Goal: Information Seeking & Learning: Learn about a topic

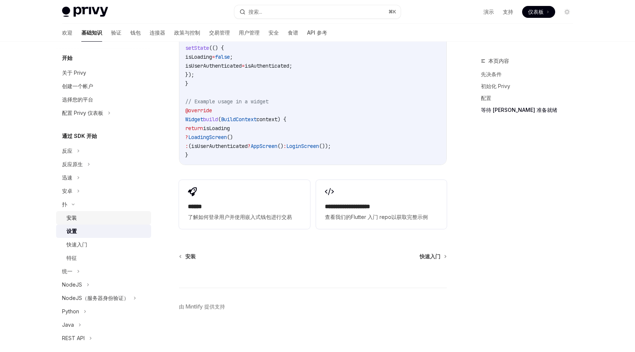
click at [91, 220] on div "安装" at bounding box center [107, 217] width 80 height 9
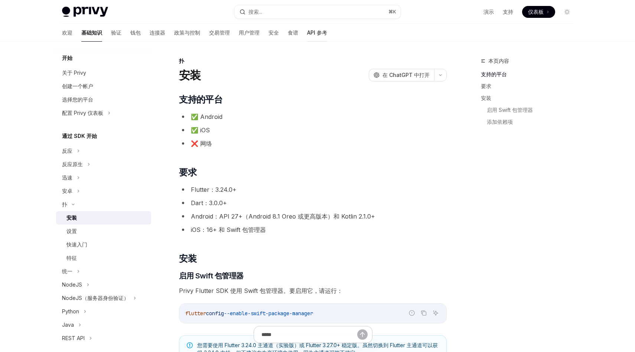
click at [307, 35] on font "API 参考" at bounding box center [317, 32] width 20 height 6
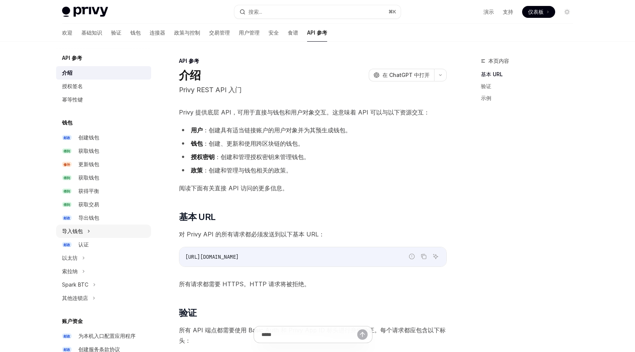
click at [103, 230] on div "导入钱包" at bounding box center [103, 230] width 95 height 13
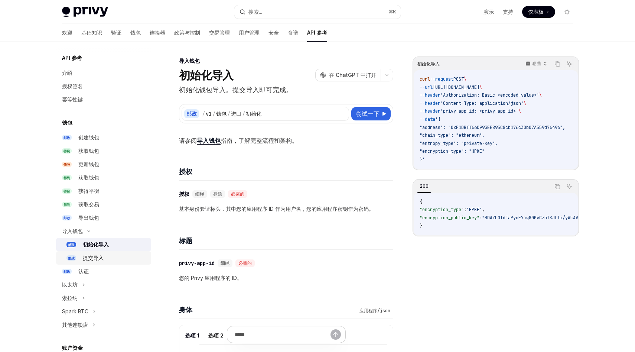
click at [103, 262] on div "提交导入" at bounding box center [93, 257] width 21 height 9
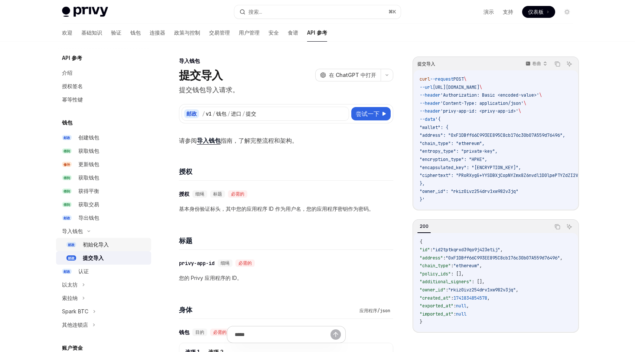
click at [114, 245] on div "初始化导入" at bounding box center [115, 244] width 64 height 9
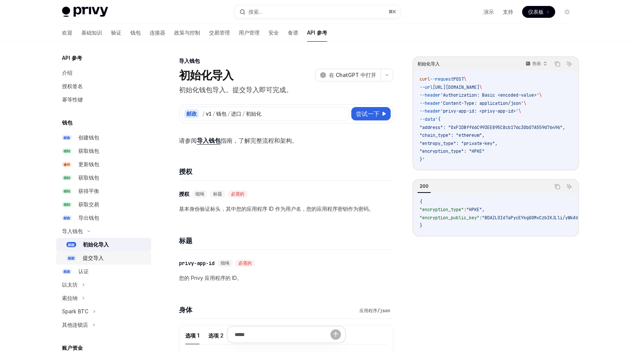
click at [111, 259] on div "提交导入" at bounding box center [115, 257] width 64 height 9
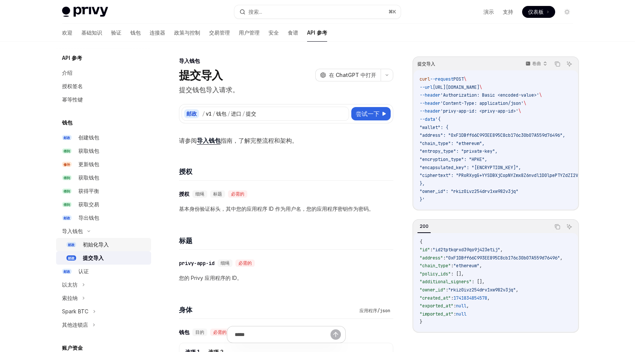
click at [118, 246] on div "初始化导入" at bounding box center [115, 244] width 64 height 9
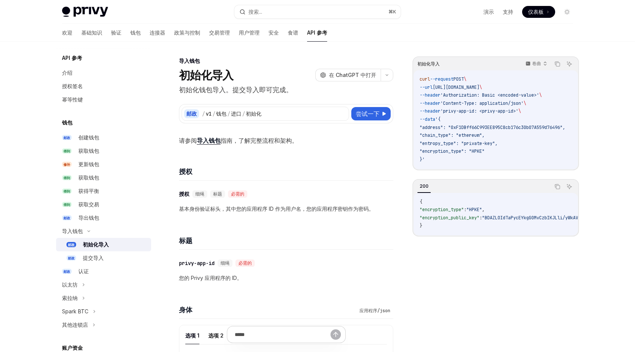
click at [286, 169] on h4 "授权" at bounding box center [286, 171] width 214 height 10
click at [482, 102] on span "'Content-Type: application/json'" at bounding box center [482, 103] width 83 height 6
click at [475, 133] on span ""chain_type": "ethereum"," at bounding box center [452, 135] width 65 height 6
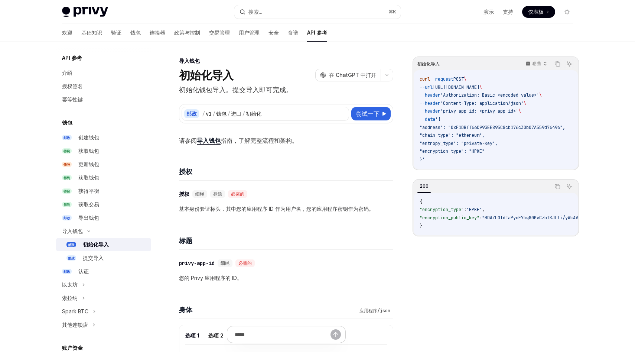
click at [274, 170] on h4 "授权" at bounding box center [286, 171] width 214 height 10
click at [97, 257] on font "提交导入" at bounding box center [93, 258] width 21 height 6
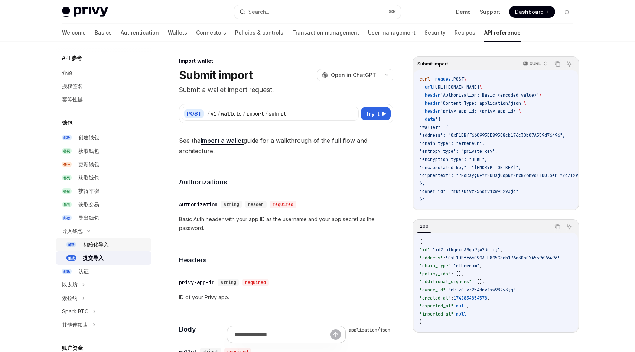
click at [109, 245] on div "初始化导入" at bounding box center [115, 244] width 64 height 9
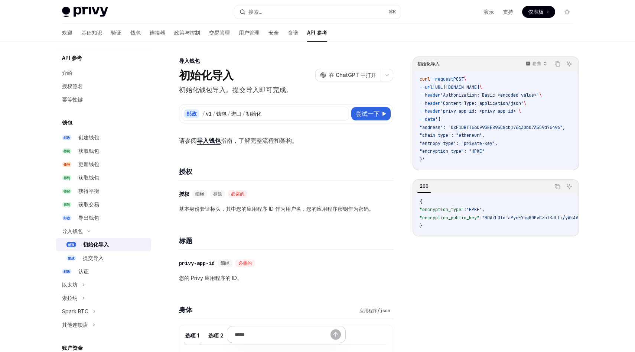
click at [264, 166] on h4 "授权" at bounding box center [286, 171] width 214 height 10
click at [111, 232] on div "导入钱包" at bounding box center [103, 230] width 95 height 13
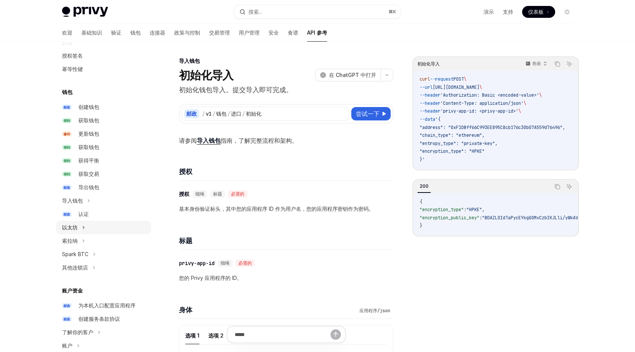
scroll to position [31, 0]
click at [95, 239] on div "索拉纳" at bounding box center [103, 240] width 95 height 13
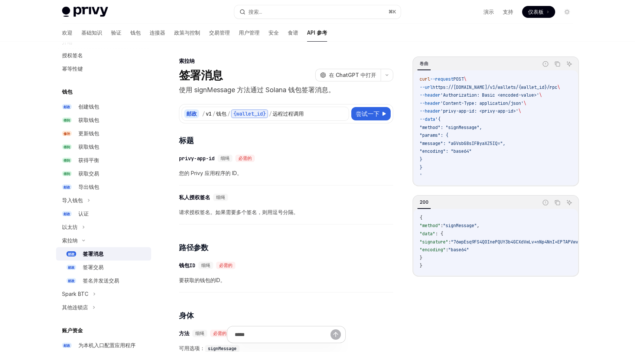
click at [98, 258] on div "签署消息" at bounding box center [93, 253] width 21 height 9
click at [307, 159] on div "​ privy-app-id 细绳 必需的" at bounding box center [282, 158] width 207 height 9
click at [100, 272] on link "邮政 签署交易" at bounding box center [103, 266] width 95 height 13
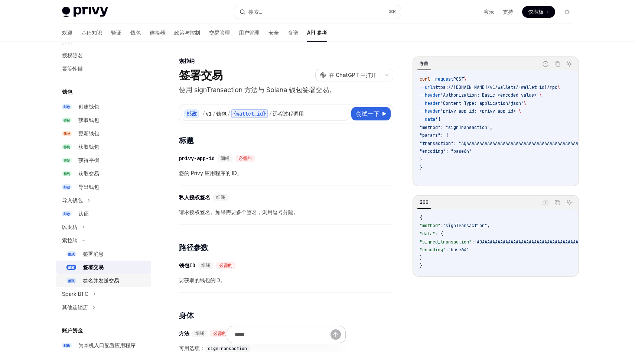
click at [102, 279] on font "签名并发送交易" at bounding box center [101, 280] width 36 height 6
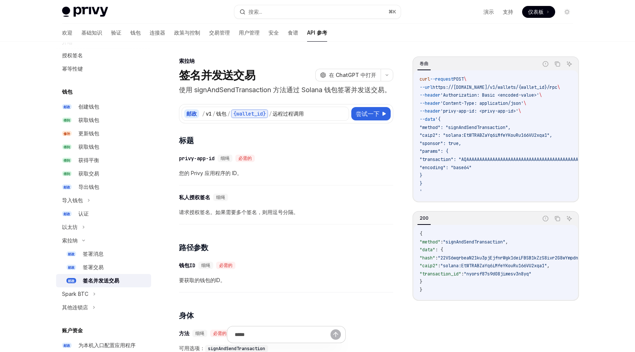
click at [221, 176] on font "您的 Privy 应用程序的 ID。" at bounding box center [210, 173] width 63 height 6
click at [95, 159] on font "获得平衡" at bounding box center [88, 160] width 21 height 6
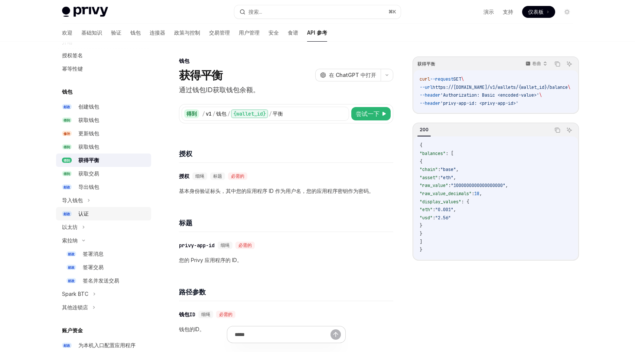
click at [86, 216] on font "认证" at bounding box center [83, 213] width 10 height 6
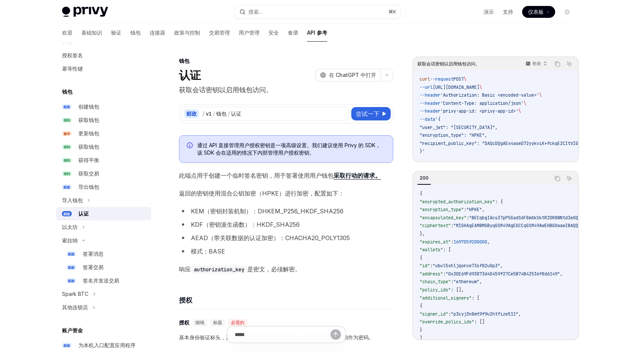
click at [263, 210] on font "KEM（密钥封装机制）：DHKEM_P256_HKDF_SHA256" at bounding box center [267, 210] width 153 height 7
click at [216, 188] on span "返回的密钥使用混合公钥加密（HPKE）进行加密，配置如下：" at bounding box center [286, 193] width 214 height 10
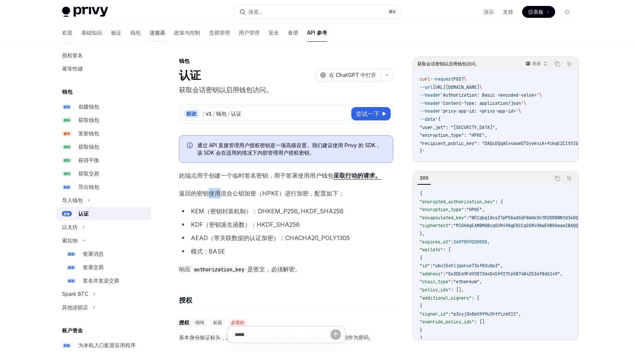
click at [150, 33] on font "连接器" at bounding box center [158, 32] width 16 height 6
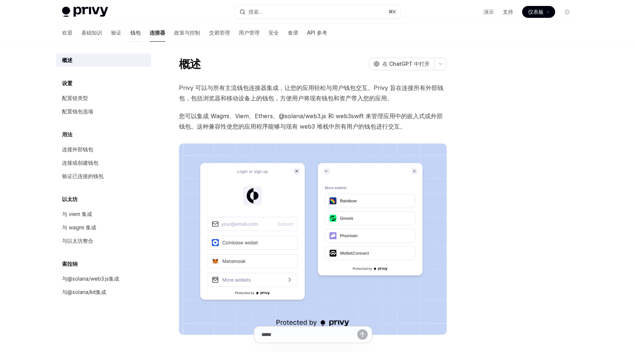
click at [130, 35] on font "钱包" at bounding box center [135, 32] width 10 height 6
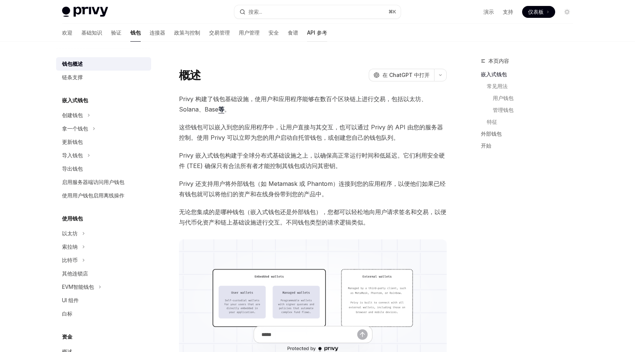
click at [307, 32] on font "API 参考" at bounding box center [317, 32] width 20 height 6
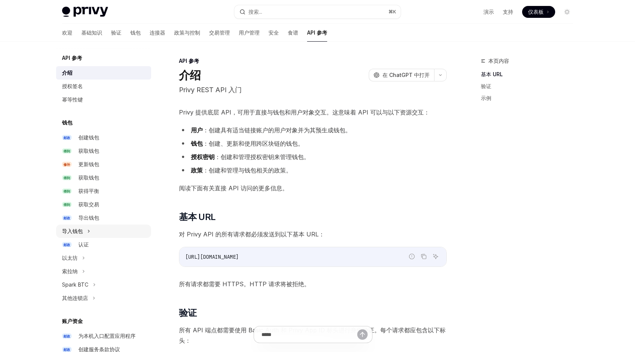
click at [91, 233] on div "导入钱包" at bounding box center [103, 230] width 95 height 13
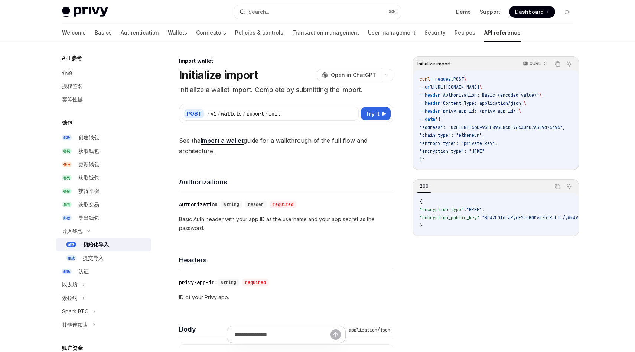
click at [98, 244] on font "初始化导入" at bounding box center [96, 244] width 26 height 6
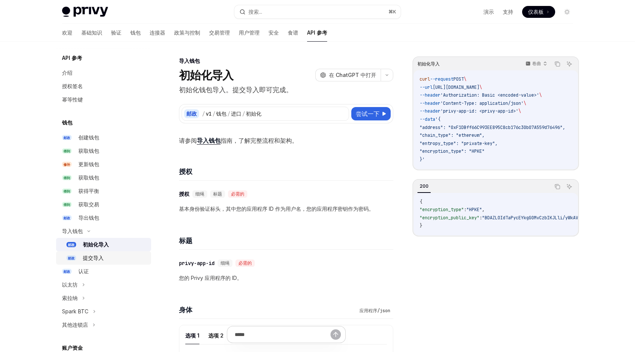
click at [100, 260] on font "提交导入" at bounding box center [93, 258] width 21 height 6
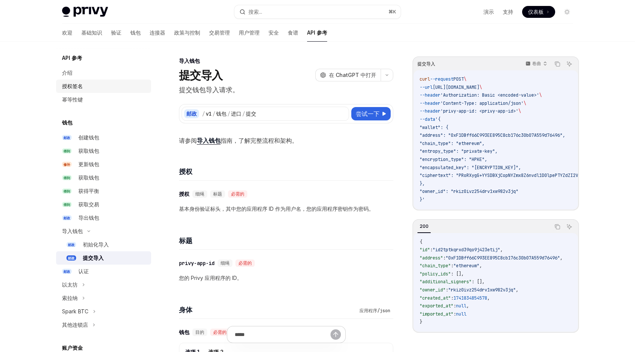
click at [75, 89] on font "授权签名" at bounding box center [72, 86] width 21 height 6
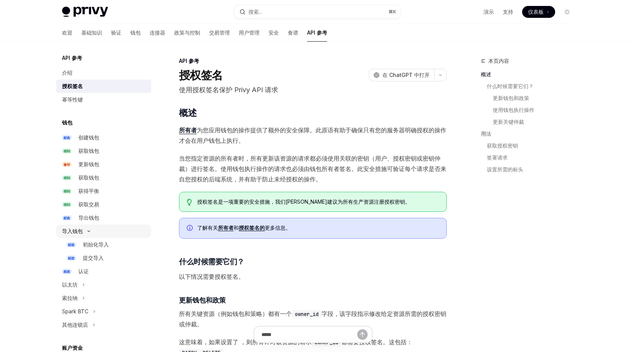
click at [103, 230] on div "导入钱包" at bounding box center [103, 230] width 95 height 13
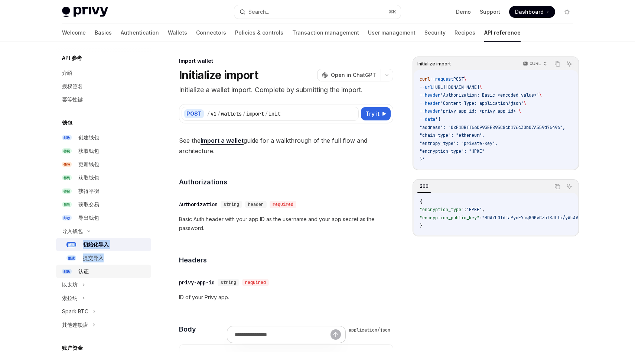
click at [99, 270] on div "认证" at bounding box center [112, 271] width 68 height 9
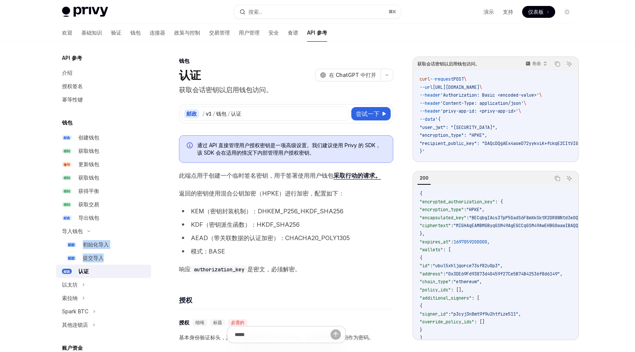
click at [308, 193] on font "返回的密钥使用混合公钥加密（HPKE）进行加密，配置如下：" at bounding box center [261, 193] width 165 height 7
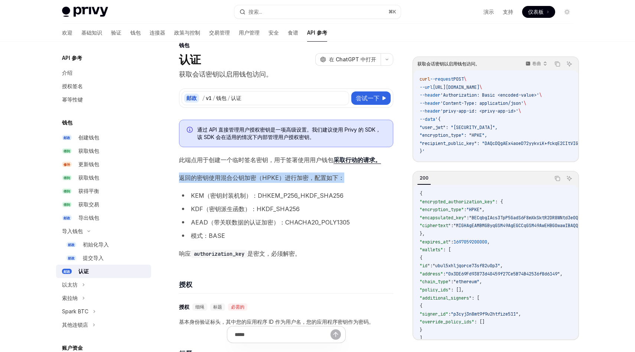
scroll to position [7, 0]
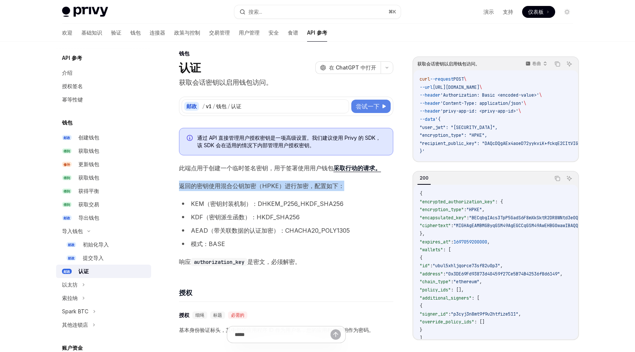
click at [363, 106] on font "尝试一下" at bounding box center [368, 106] width 24 height 7
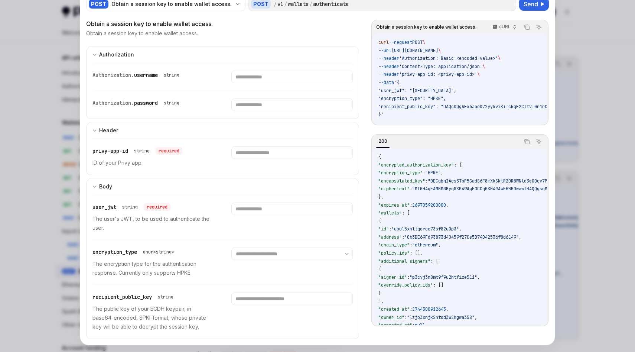
scroll to position [27, 0]
click at [110, 106] on span "Authorization." at bounding box center [114, 104] width 42 height 7
click at [114, 156] on div "privy-app-id string required" at bounding box center [138, 152] width 90 height 9
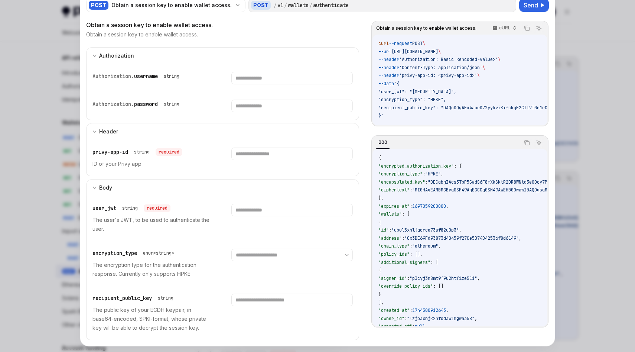
click at [114, 156] on div "privy-app-id string required" at bounding box center [138, 152] width 90 height 9
click at [109, 208] on span "user_jwt" at bounding box center [105, 208] width 24 height 7
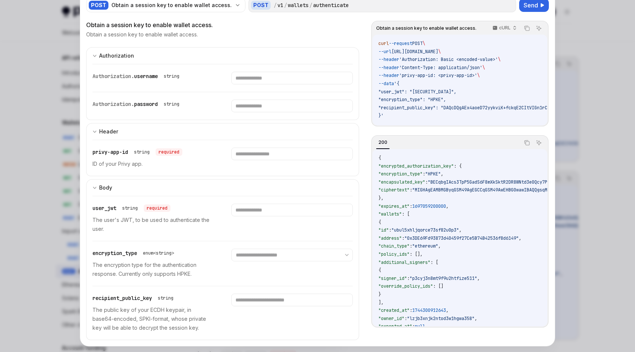
click at [109, 208] on span "user_jwt" at bounding box center [105, 208] width 24 height 7
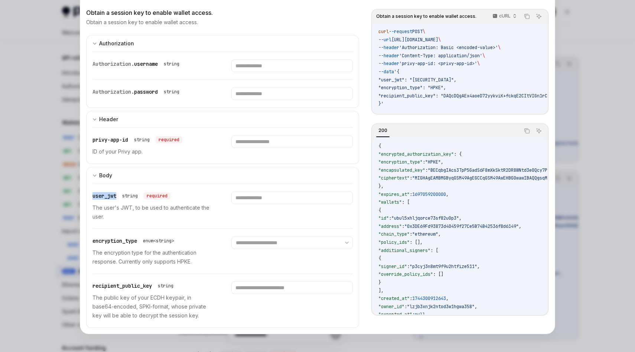
scroll to position [0, 0]
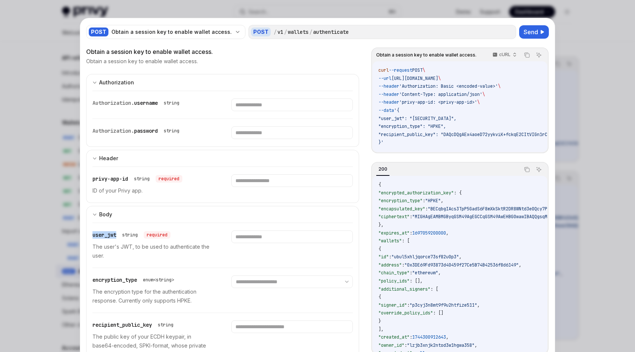
click at [580, 87] on div at bounding box center [317, 176] width 635 height 352
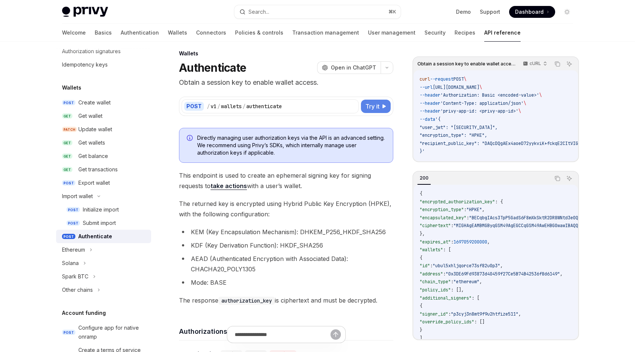
scroll to position [35, 0]
click at [100, 144] on div "Get wallets" at bounding box center [91, 142] width 27 height 9
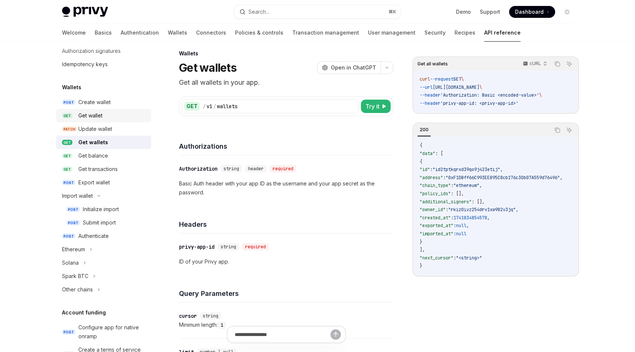
click at [116, 109] on link "GET Get wallet" at bounding box center [103, 115] width 95 height 13
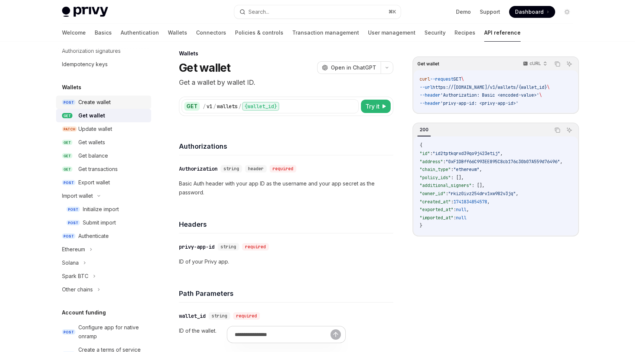
click at [126, 103] on div "Create wallet" at bounding box center [112, 102] width 68 height 9
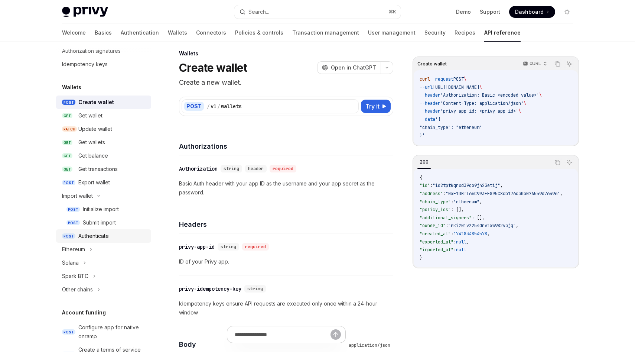
click at [110, 237] on div "Authenticate" at bounding box center [112, 235] width 68 height 9
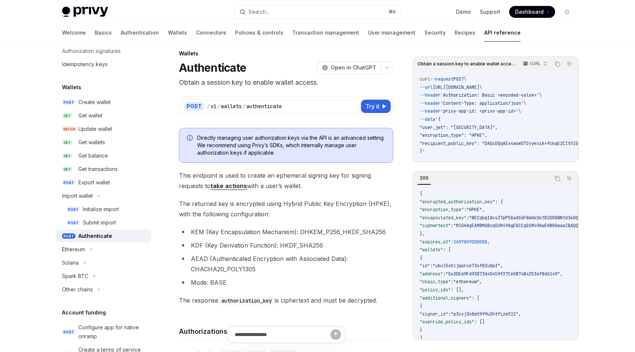
click at [110, 237] on div "Authenticate" at bounding box center [95, 235] width 34 height 9
click at [373, 109] on span "Try it" at bounding box center [373, 106] width 14 height 9
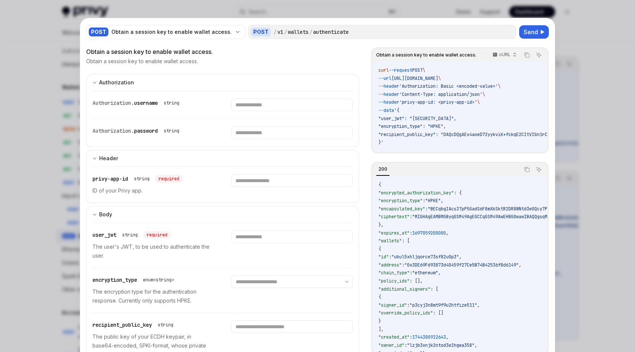
click at [572, 46] on div at bounding box center [317, 176] width 635 height 352
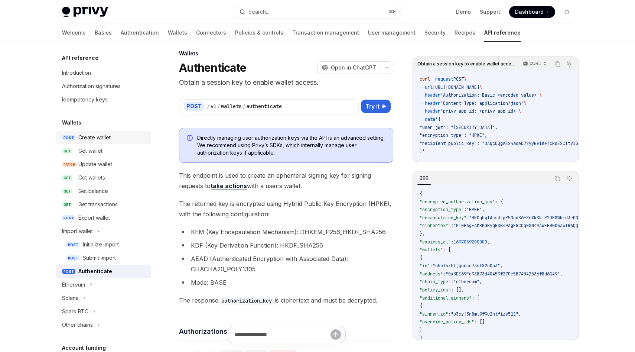
click at [114, 137] on div "Create wallet" at bounding box center [112, 137] width 68 height 9
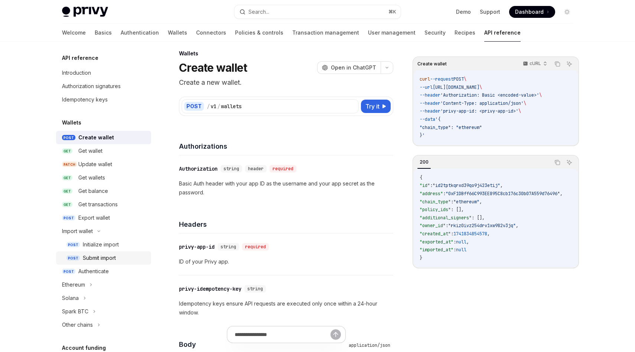
click at [110, 258] on div "Submit import" at bounding box center [99, 257] width 33 height 9
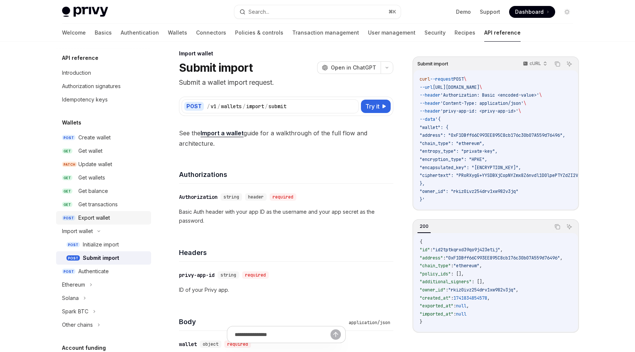
click at [123, 217] on div "Export wallet" at bounding box center [112, 217] width 68 height 9
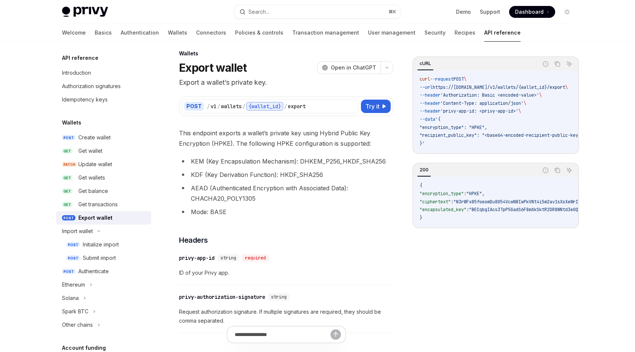
click at [243, 143] on span "This endpoint exports a wallet’s private key using Hybrid Public Key Encryption…" at bounding box center [286, 138] width 214 height 21
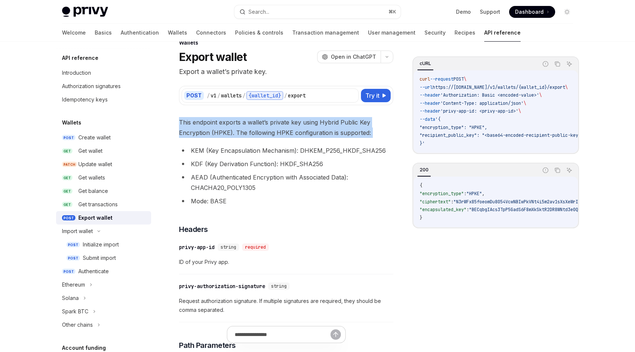
scroll to position [19, 0]
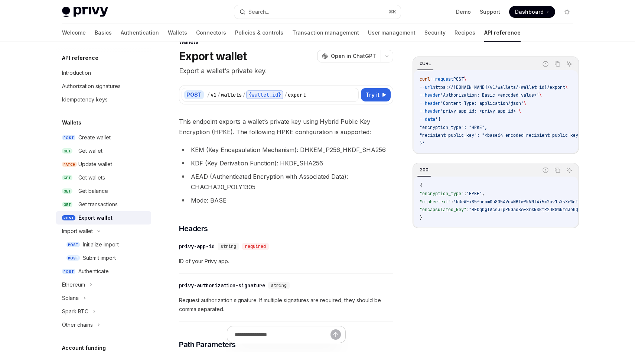
click at [240, 153] on li "KEM (Key Encapsulation Mechanism): DHKEM_P256_HKDF_SHA256" at bounding box center [286, 150] width 214 height 10
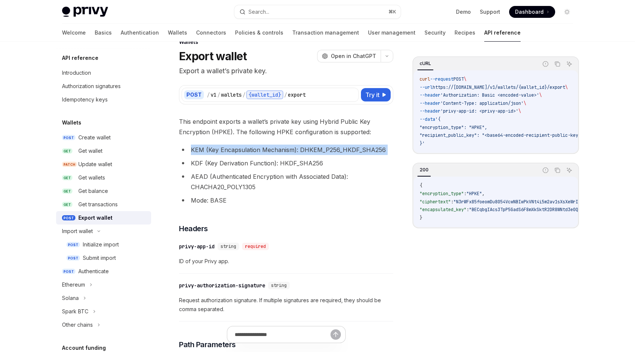
click at [240, 153] on li "KEM (Key Encapsulation Mechanism): DHKEM_P256_HKDF_SHA256" at bounding box center [286, 150] width 214 height 10
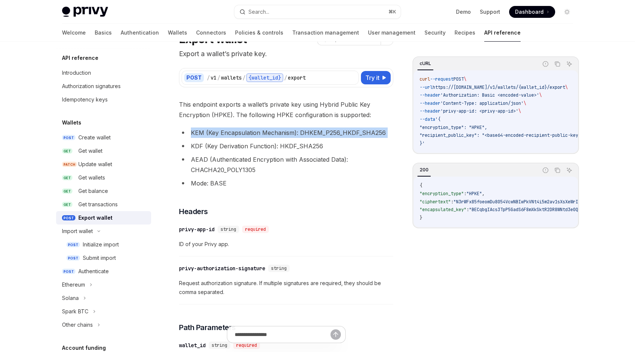
scroll to position [38, 0]
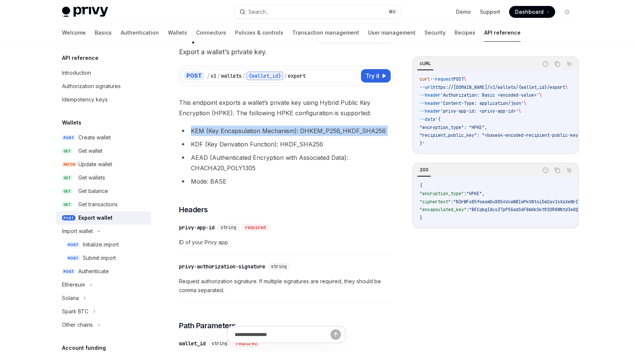
click at [251, 146] on li "KDF (Key Derivation Function): HKDF_SHA256" at bounding box center [286, 144] width 214 height 10
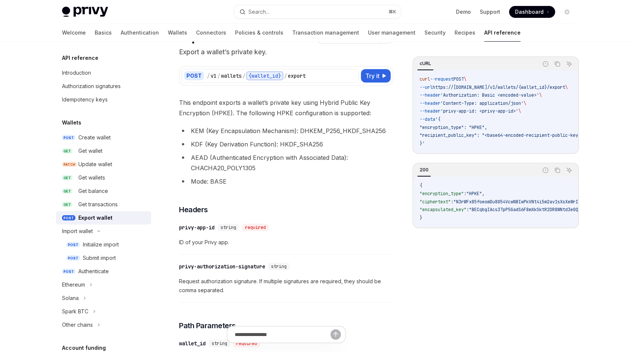
click at [251, 146] on li "KDF (Key Derivation Function): HKDF_SHA256" at bounding box center [286, 144] width 214 height 10
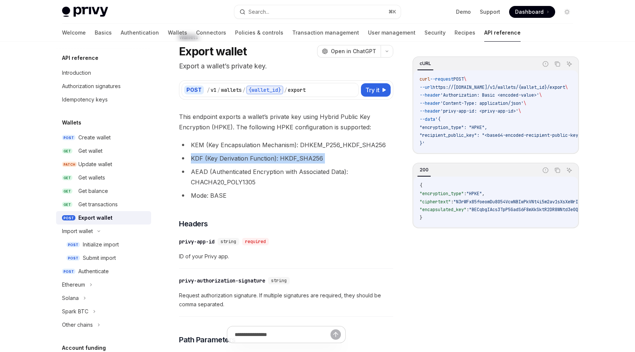
scroll to position [17, 0]
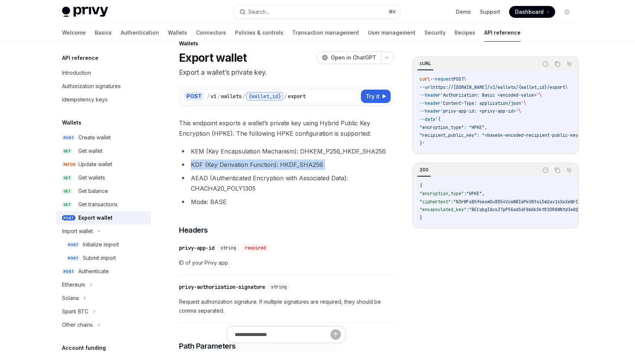
click at [249, 156] on li "KEM (Key Encapsulation Mechanism): DHKEM_P256_HKDF_SHA256" at bounding box center [286, 151] width 214 height 10
click at [107, 271] on div "Authenticate" at bounding box center [93, 271] width 30 height 9
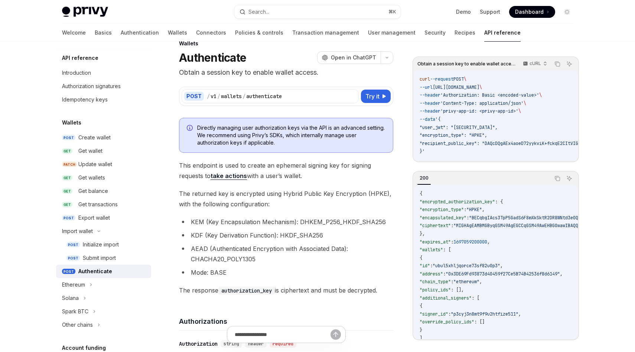
click at [115, 273] on div "Authenticate" at bounding box center [112, 271] width 68 height 9
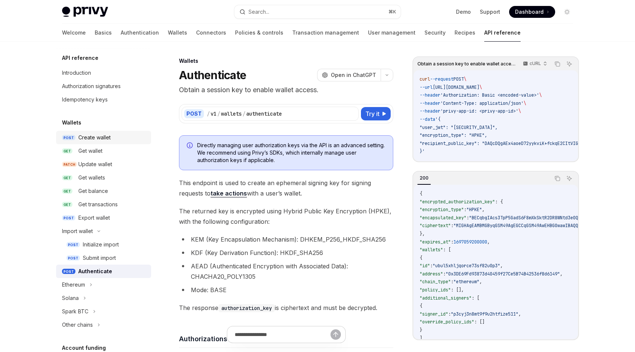
click at [94, 137] on div "Create wallet" at bounding box center [94, 137] width 32 height 9
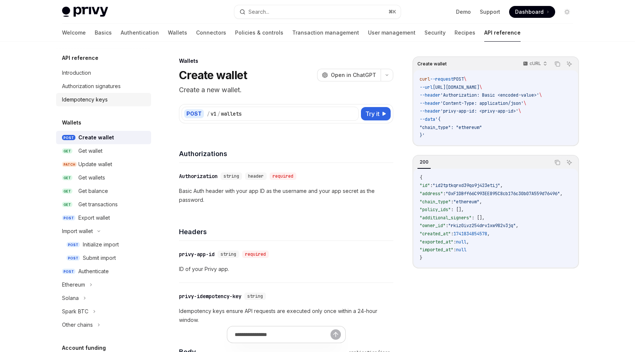
click at [117, 100] on div "Idempotency keys" at bounding box center [104, 99] width 85 height 9
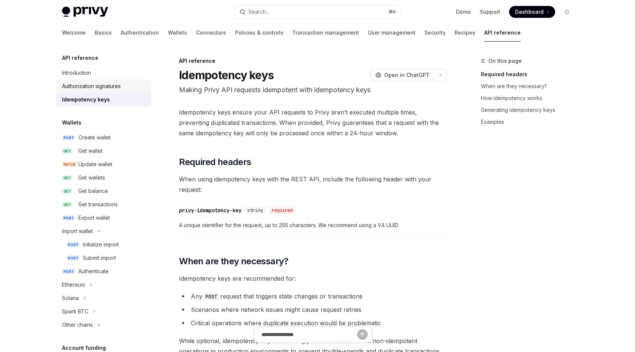
click at [114, 88] on div "Authorization signatures" at bounding box center [91, 86] width 59 height 9
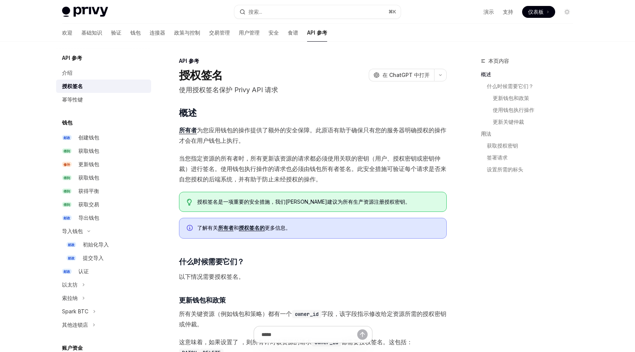
click at [236, 132] on font "为您应用钱包的操作提供了额外的安全保障。此原语有助于确保只有您的服务器明确授权的操作才会在用户钱包上执行。" at bounding box center [313, 135] width 268 height 18
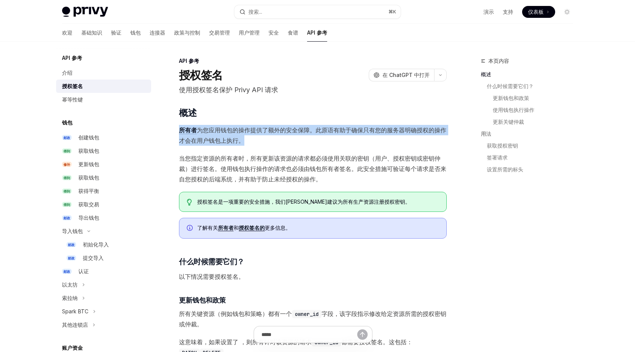
click at [228, 132] on font "为您应用钱包的操作提供了额外的安全保障。此原语有助于确保只有您的服务器明确授权的操作才会在用户钱包上执行。" at bounding box center [313, 135] width 268 height 18
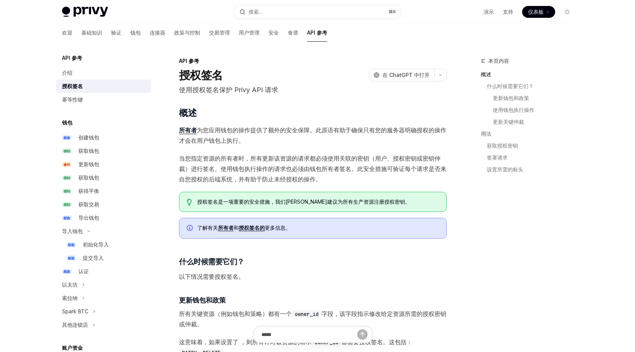
click at [228, 132] on font "为您应用钱包的操作提供了额外的安全保障。此原语有助于确保只有您的服务器明确授权的操作才会在用户钱包上执行。" at bounding box center [313, 135] width 268 height 18
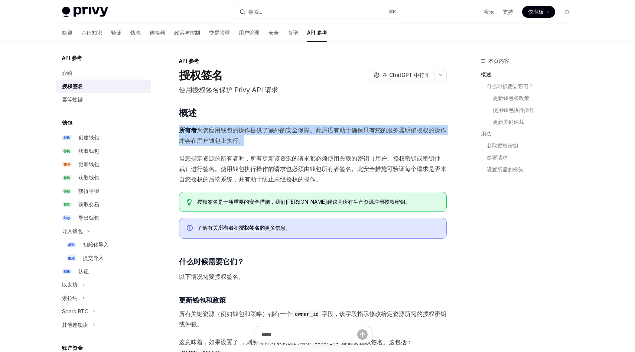
click at [241, 139] on font "为您应用钱包的操作提供了额外的安全保障。此原语有助于确保只有您的服务器明确授权的操作才会在用户钱包上执行。" at bounding box center [313, 135] width 268 height 18
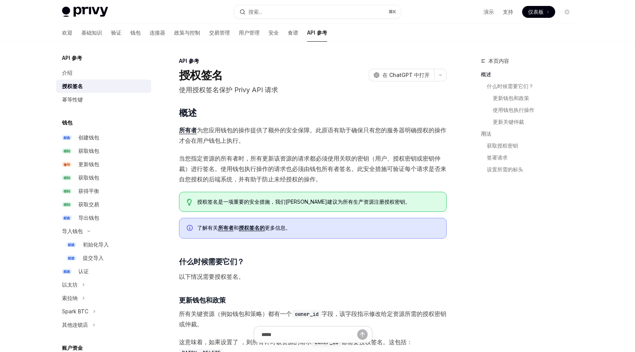
click at [232, 161] on font "当您指定资源的所有者时，所有更新该资源的请求都必须使用关联的密钥（用户、授权密钥或密钥仲裁）进行签名。使用钱包执行操作的请求也必须由钱包所有者签名。此安全措施…" at bounding box center [313, 169] width 268 height 28
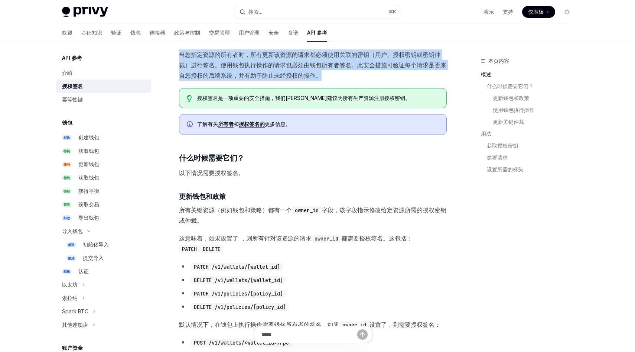
scroll to position [107, 0]
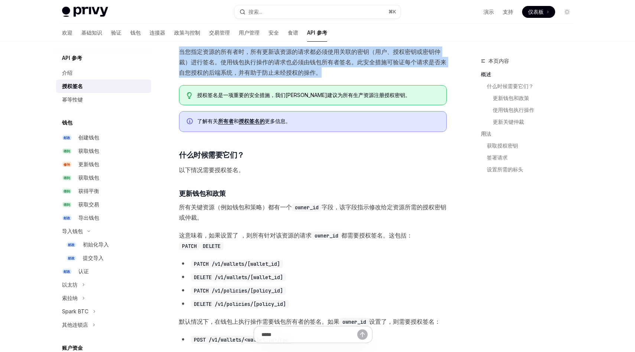
click at [230, 208] on font "所有关键资源（例如钱包和策略）都有一个" at bounding box center [235, 206] width 113 height 7
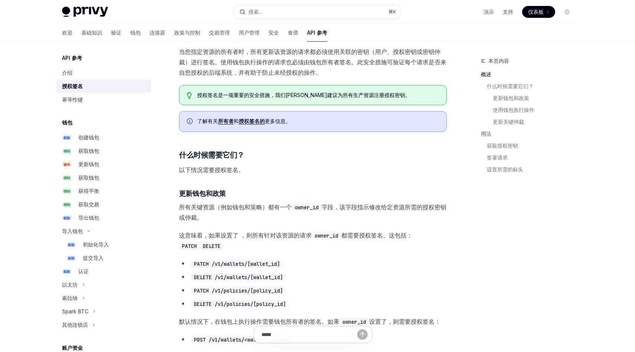
click at [230, 208] on font "所有关键资源（例如钱包和策略）都有一个" at bounding box center [235, 206] width 113 height 7
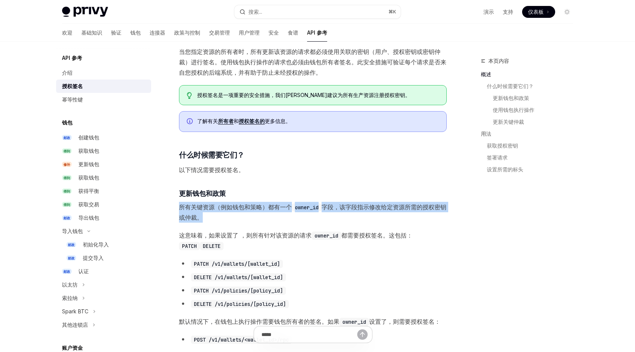
click at [230, 208] on font "所有关键资源（例如钱包和策略）都有一个" at bounding box center [235, 206] width 113 height 7
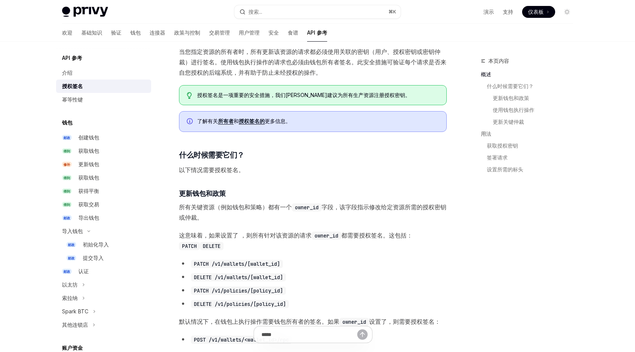
click at [230, 208] on font "所有关键资源（例如钱包和策略）都有一个" at bounding box center [235, 206] width 113 height 7
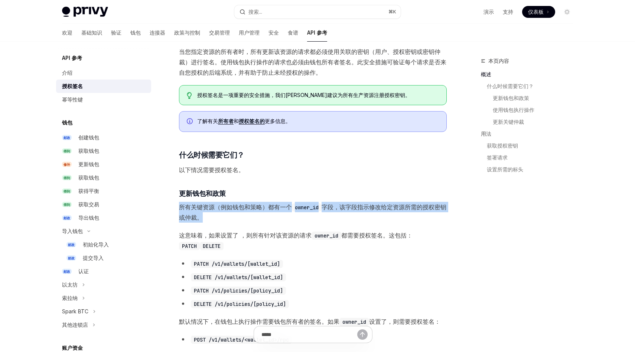
click at [230, 208] on font "所有关键资源（例如钱包和策略）都有一个" at bounding box center [235, 206] width 113 height 7
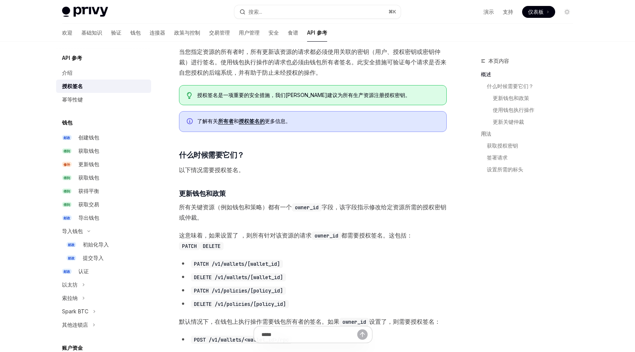
click at [230, 208] on font "所有关键资源（例如钱包和策略）都有一个" at bounding box center [235, 206] width 113 height 7
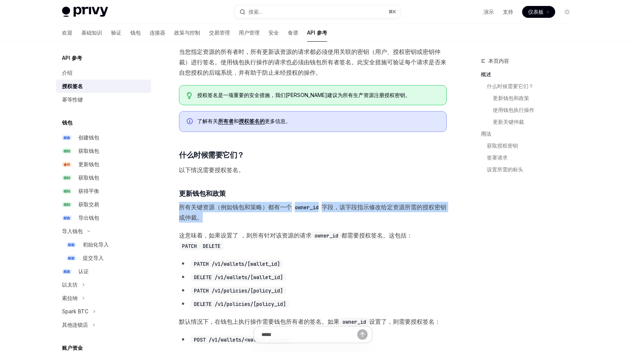
click at [230, 208] on font "所有关键资源（例如钱包和策略）都有一个" at bounding box center [235, 206] width 113 height 7
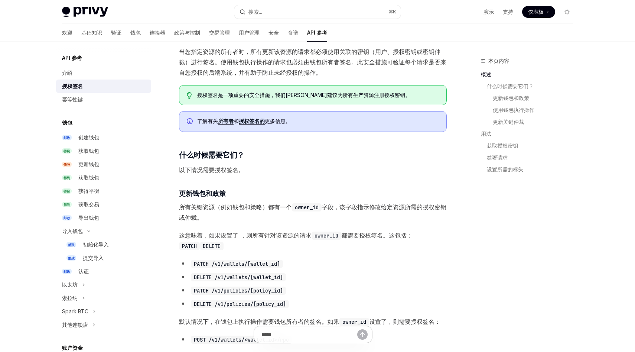
click at [230, 208] on font "所有关键资源（例如钱包和策略）都有一个" at bounding box center [235, 206] width 113 height 7
click at [248, 207] on font "所有关键资源（例如钱包和策略）都有一个" at bounding box center [235, 206] width 113 height 7
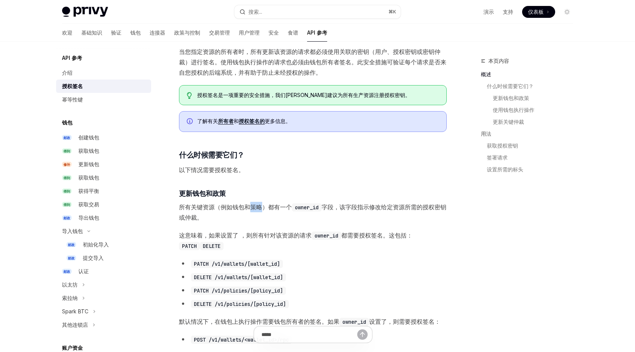
click at [248, 207] on font "所有关键资源（例如钱包和策略）都有一个" at bounding box center [235, 206] width 113 height 7
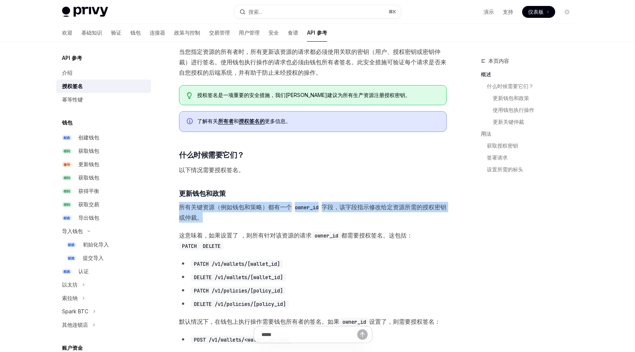
click at [248, 207] on font "所有关键资源（例如钱包和策略）都有一个" at bounding box center [235, 206] width 113 height 7
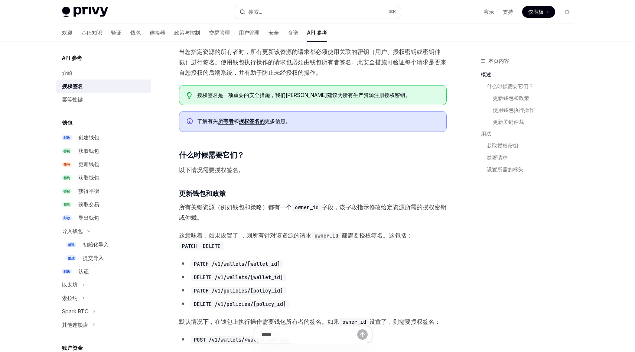
click at [248, 207] on font "所有关键资源（例如钱包和策略）都有一个" at bounding box center [235, 206] width 113 height 7
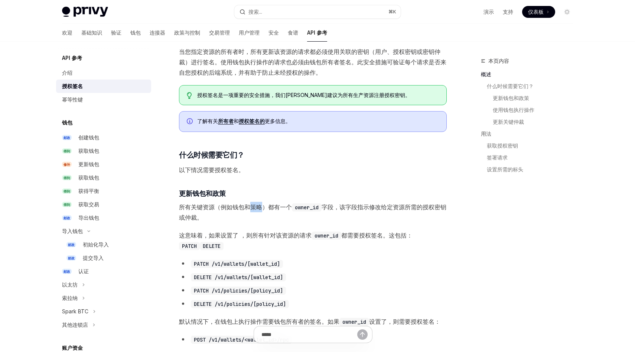
click at [248, 207] on font "所有关键资源（例如钱包和策略）都有一个" at bounding box center [235, 206] width 113 height 7
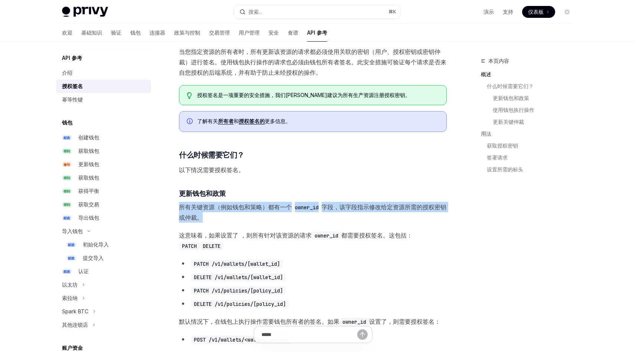
click at [248, 207] on font "所有关键资源（例如钱包和策略）都有一个" at bounding box center [235, 206] width 113 height 7
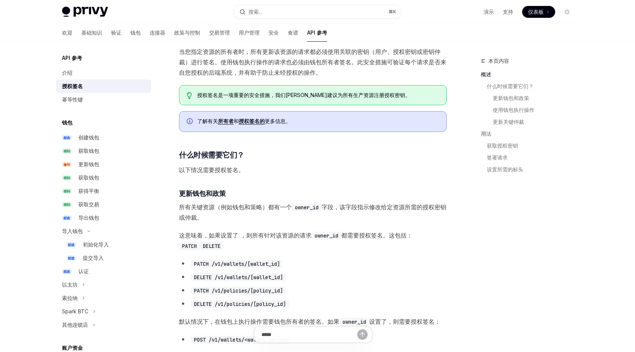
click at [248, 207] on font "所有关键资源（例如钱包和策略）都有一个" at bounding box center [235, 206] width 113 height 7
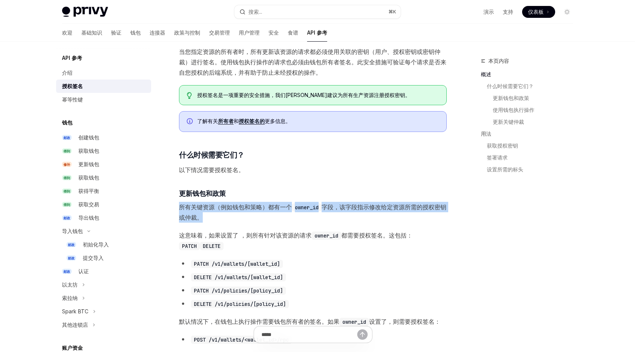
click at [248, 207] on font "所有关键资源（例如钱包和策略）都有一个" at bounding box center [235, 206] width 113 height 7
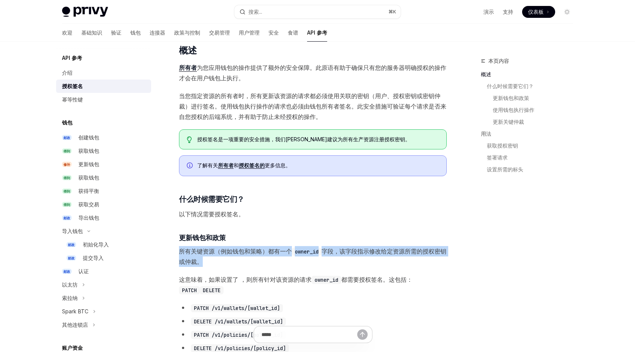
scroll to position [0, 0]
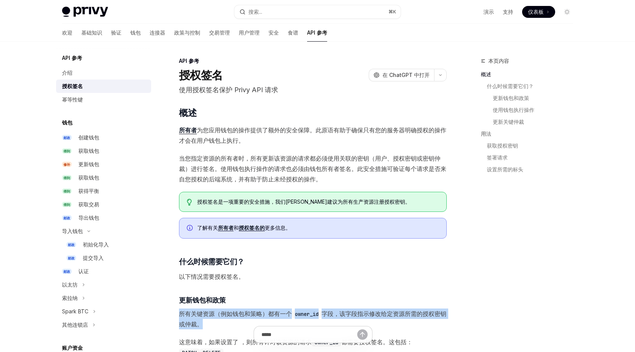
click at [252, 128] on font "为您应用钱包的操作提供了额外的安全保障。此原语有助于确保只有您的服务器明确授权的操作才会在用户钱包上执行。" at bounding box center [313, 135] width 268 height 18
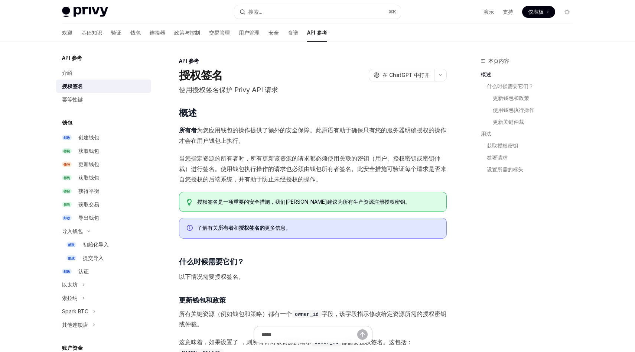
click at [252, 128] on font "为您应用钱包的操作提供了额外的安全保障。此原语有助于确保只有您的服务器明确授权的操作才会在用户钱包上执行。" at bounding box center [313, 135] width 268 height 18
click at [283, 139] on span "所有者 为您应用钱包的操作提供了额外的安全保障。此原语有助于确保只有您的服务器明确授权的操作才会在用户钱包上执行。" at bounding box center [313, 135] width 268 height 21
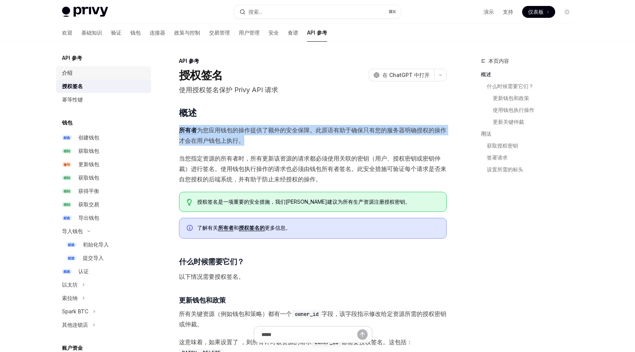
click at [85, 72] on div "介绍" at bounding box center [104, 72] width 85 height 9
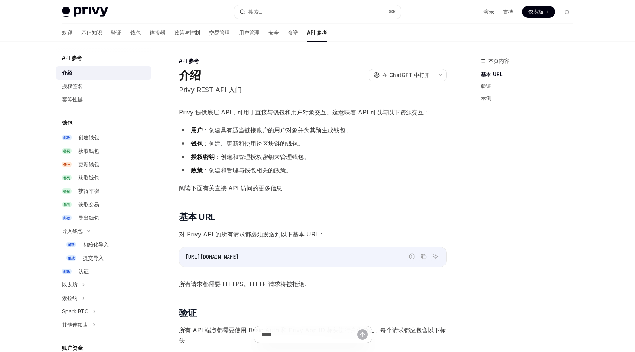
click at [218, 114] on font "Privy 提供底层 API，可用于直接与钱包和用户对象交互。这意味着 API 可以与以下资源交互：" at bounding box center [304, 112] width 251 height 7
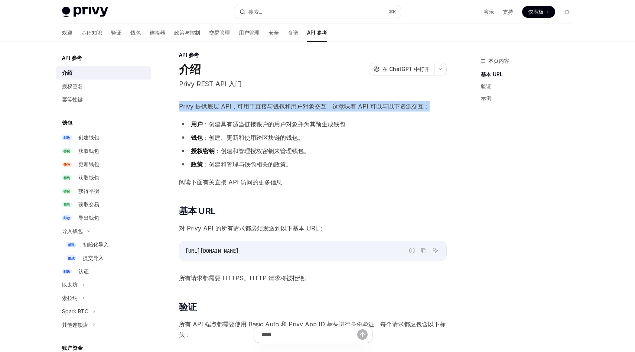
scroll to position [7, 0]
click at [234, 121] on font "：创建具有适当链接账户的用户对象并为其预生成钱包。" at bounding box center [277, 123] width 149 height 7
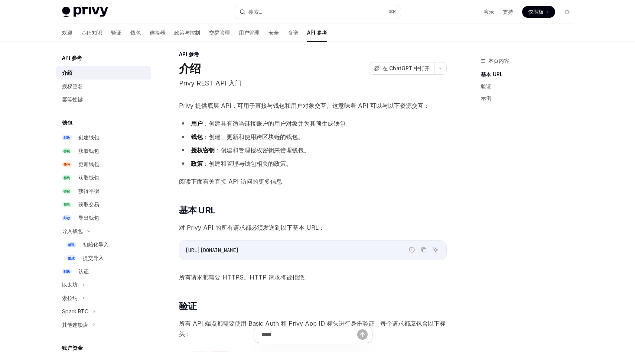
click at [234, 121] on font "：创建具有适当链接账户的用户对象并为其预生成钱包。" at bounding box center [277, 123] width 149 height 7
click at [247, 123] on font "：创建具有适当链接账户的用户对象并为其预生成钱包。" at bounding box center [277, 123] width 149 height 7
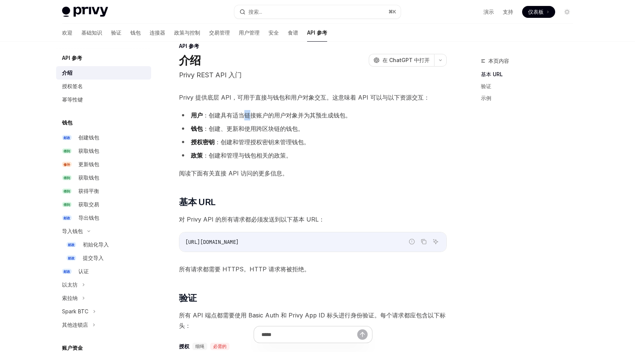
scroll to position [14, 0]
click at [246, 130] on font "：创建、更新和使用跨区块链的钱包。" at bounding box center [253, 129] width 101 height 7
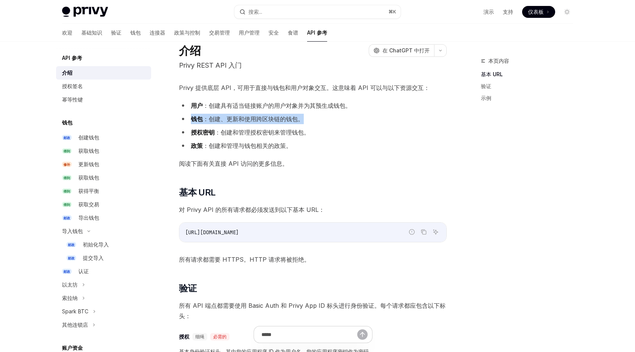
scroll to position [26, 0]
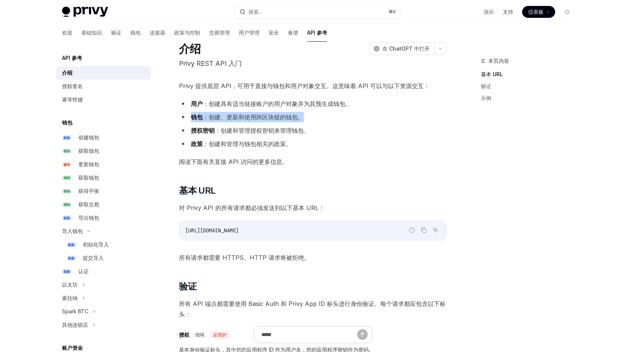
click at [256, 132] on font "：创建和管理授权密钥来管理钱包。" at bounding box center [262, 130] width 95 height 7
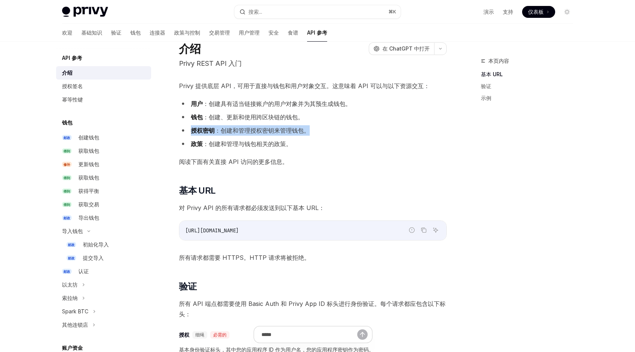
click at [239, 132] on font "：创建和管理授权密钥来管理钱包。" at bounding box center [262, 130] width 95 height 7
click at [257, 132] on font "：创建和管理授权密钥来管理钱包。" at bounding box center [262, 130] width 95 height 7
click at [235, 158] on font "阅读下面有关直接 API 访问的更多信息。" at bounding box center [233, 161] width 109 height 7
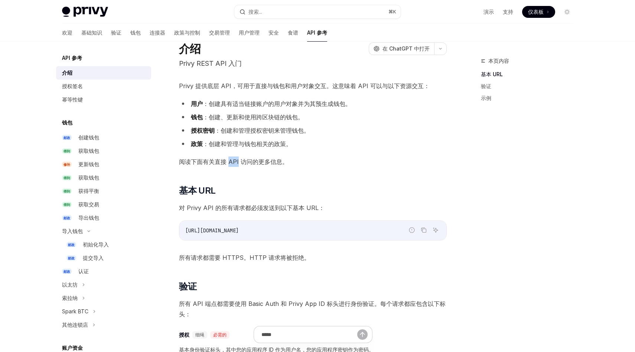
click at [235, 158] on font "阅读下面有关直接 API 访问的更多信息。" at bounding box center [233, 161] width 109 height 7
click at [248, 142] on font "：创建和管理与钱包相关的政策。" at bounding box center [247, 143] width 89 height 7
click at [220, 207] on font "对 Privy API 的所有请求都必须发送到以下基本 URL：" at bounding box center [252, 207] width 146 height 7
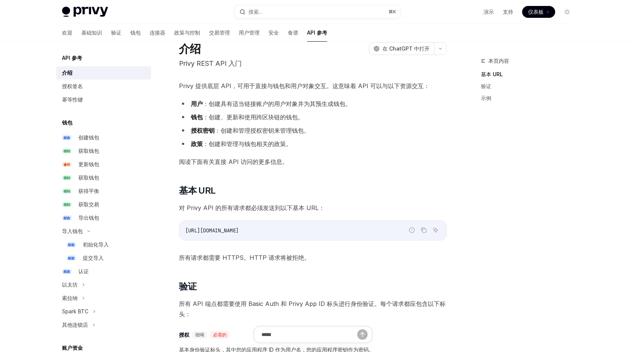
click at [220, 207] on font "对 Privy API 的所有请求都必须发送到以下基本 URL：" at bounding box center [252, 207] width 146 height 7
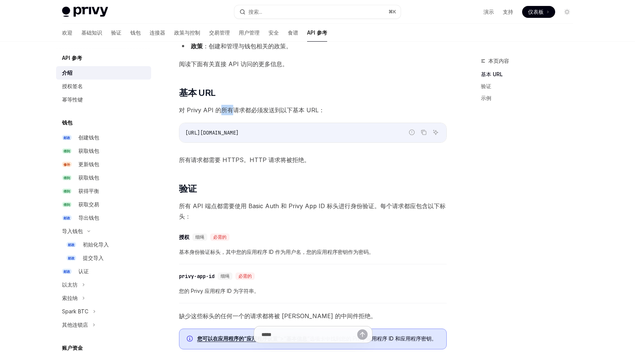
scroll to position [137, 0]
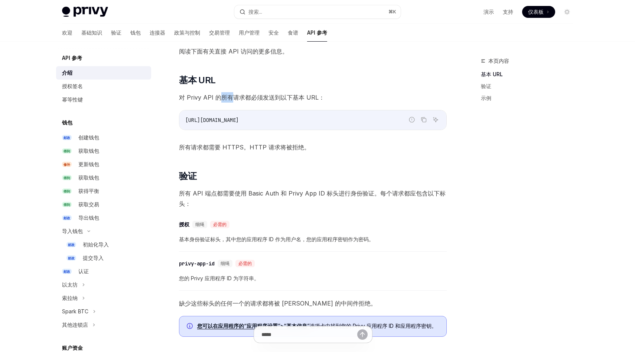
click at [262, 195] on font "所有 API 端点都需要使用 Basic Auth 和 Privy App ID 标头进行身份验证。每个请求都应包含以下标头：" at bounding box center [312, 199] width 267 height 18
click at [297, 192] on font "所有 API 端点都需要使用 Basic Auth 和 Privy App ID 标头进行身份验证。每个请求都应包含以下标头：" at bounding box center [312, 199] width 267 height 18
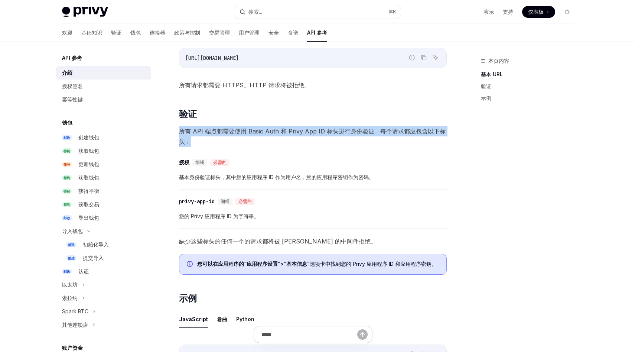
scroll to position [198, 0]
click at [242, 179] on font "基本身份验证标头，其中您的应用程序 ID 作为用户名，您的应用程序密钥作为密码。" at bounding box center [276, 177] width 195 height 6
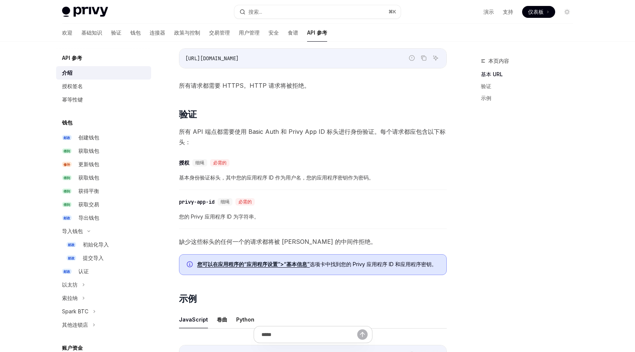
click at [242, 179] on font "基本身份验证标头，其中您的应用程序 ID 作为用户名，您的应用程序密钥作为密码。" at bounding box center [276, 177] width 195 height 6
click at [259, 175] on font "基本身份验证标头，其中您的应用程序 ID 作为用户名，您的应用程序密钥作为密码。" at bounding box center [276, 177] width 195 height 6
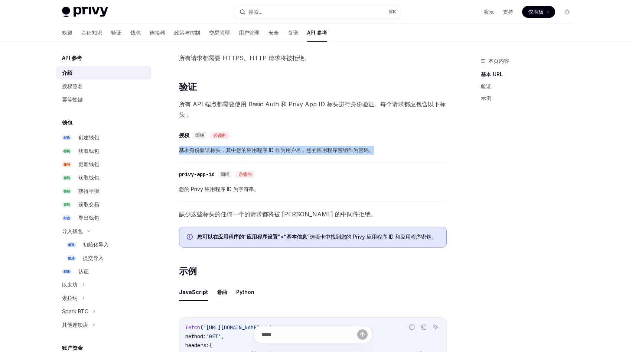
scroll to position [225, 0]
click at [204, 191] on font "您的 Privy 应用程序 ID 为字符串。" at bounding box center [219, 190] width 80 height 6
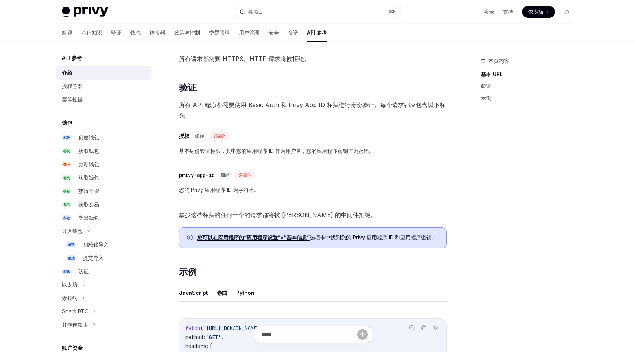
click at [204, 191] on font "您的 Privy 应用程序 ID 为字符串。" at bounding box center [219, 190] width 80 height 6
click at [232, 190] on font "您的 Privy 应用程序 ID 为字符串。" at bounding box center [219, 190] width 80 height 6
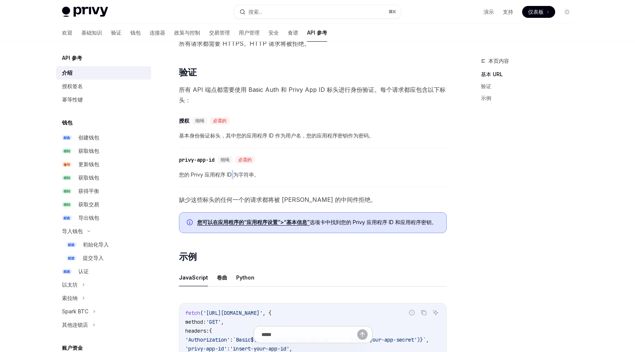
scroll to position [240, 0]
click at [234, 199] on font "缺少这些标头的任何一个的请求都将被 [PERSON_NAME] 的中间件拒绝。" at bounding box center [278, 199] width 198 height 7
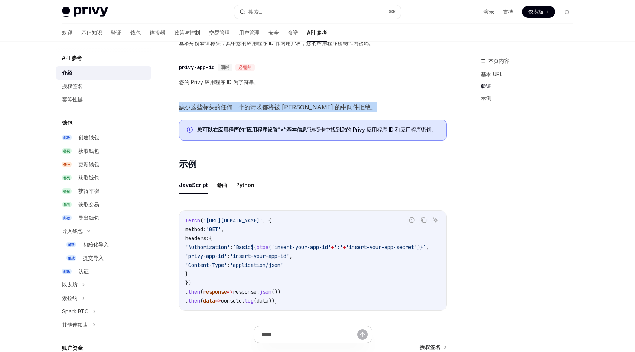
scroll to position [332, 0]
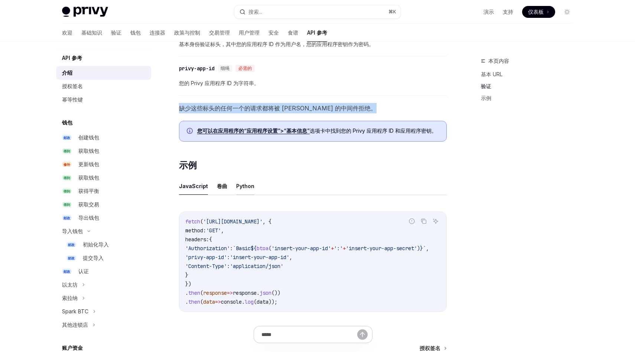
click at [246, 189] on font "Python" at bounding box center [245, 186] width 18 height 6
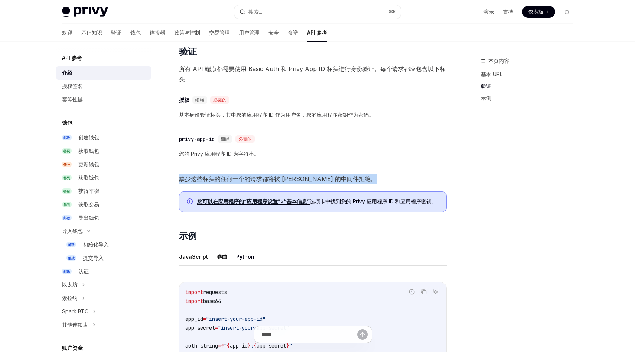
scroll to position [242, 0]
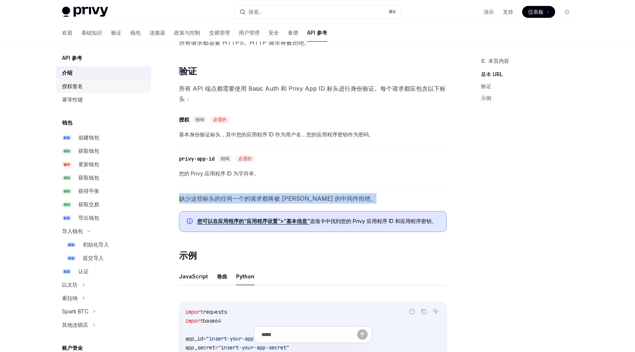
click at [85, 85] on div "授权签名" at bounding box center [104, 86] width 85 height 9
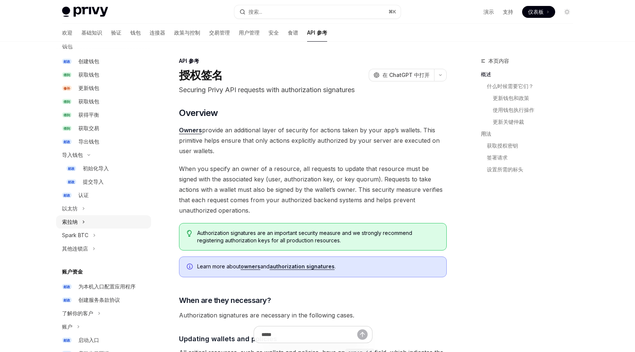
scroll to position [115, 0]
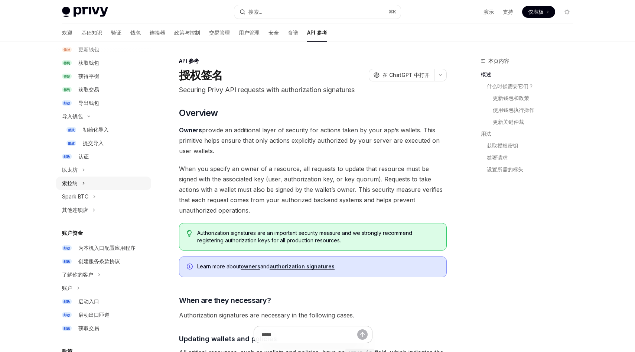
click at [77, 181] on font "索拉纳" at bounding box center [70, 183] width 16 height 6
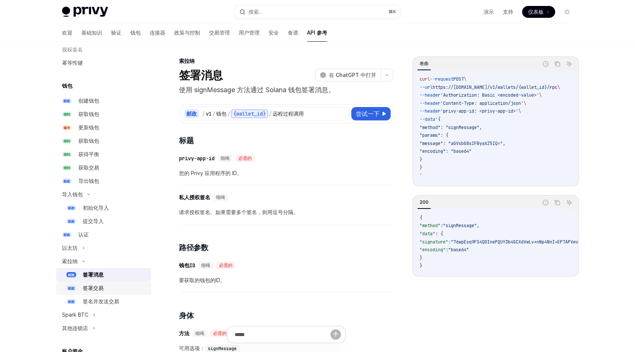
scroll to position [35, 0]
click at [86, 247] on div "以太坊" at bounding box center [103, 249] width 95 height 13
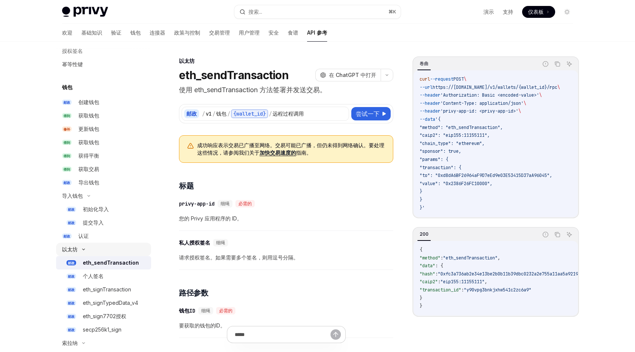
click at [86, 248] on icon at bounding box center [83, 249] width 9 height 3
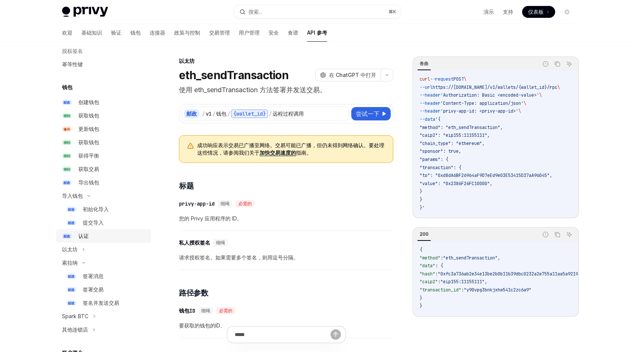
click at [96, 240] on link "邮政 认证" at bounding box center [103, 235] width 95 height 13
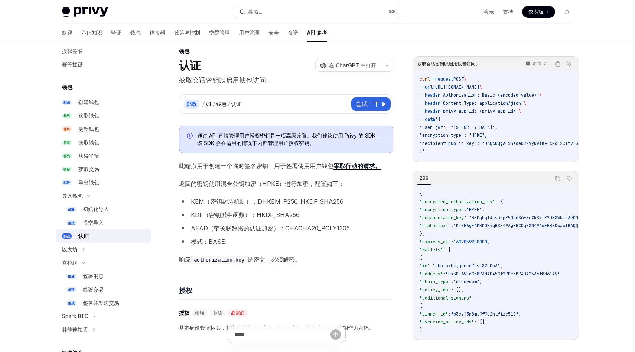
scroll to position [35, 0]
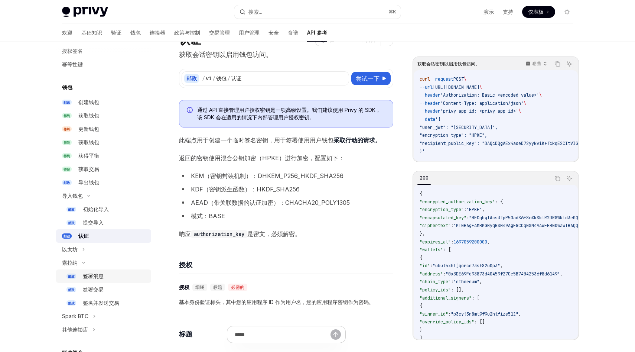
click at [106, 281] on link "邮政 签署消息" at bounding box center [103, 275] width 95 height 13
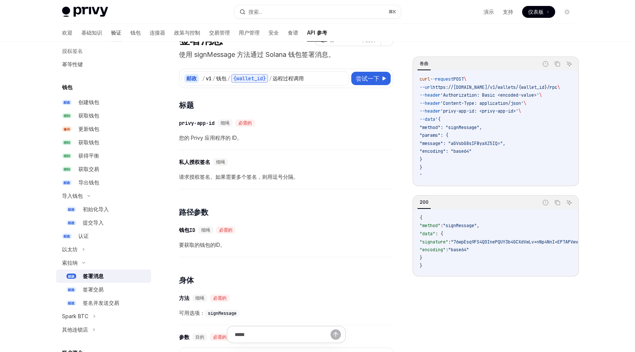
click at [111, 33] on font "验证" at bounding box center [116, 32] width 10 height 6
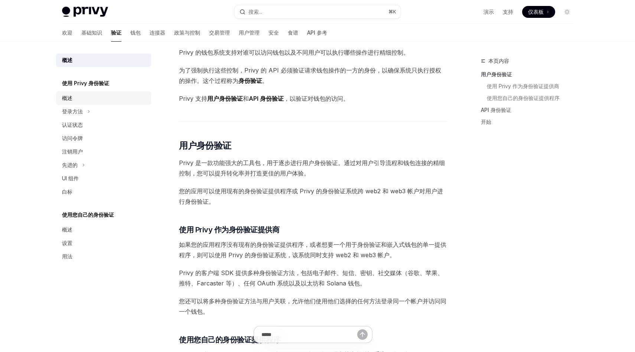
click at [71, 104] on link "概述" at bounding box center [103, 97] width 95 height 13
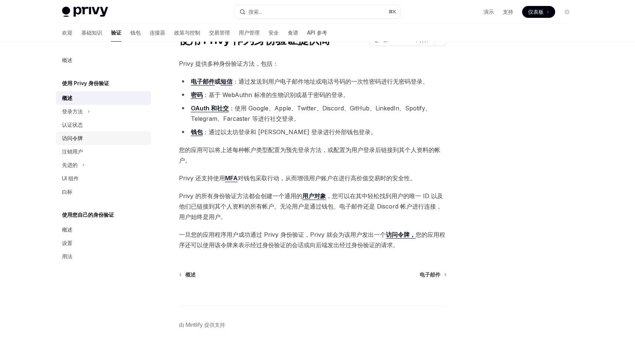
click at [111, 142] on div "访问令牌" at bounding box center [104, 138] width 85 height 9
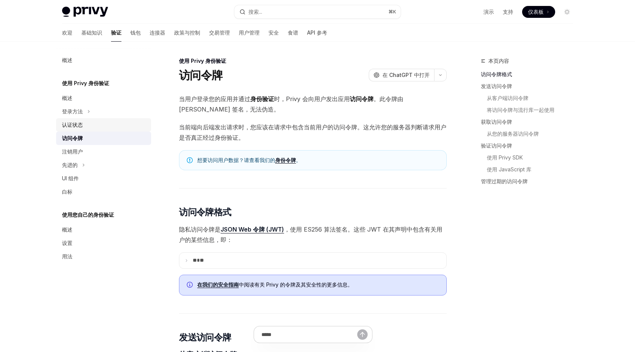
click at [108, 127] on div "认证状态" at bounding box center [104, 124] width 85 height 9
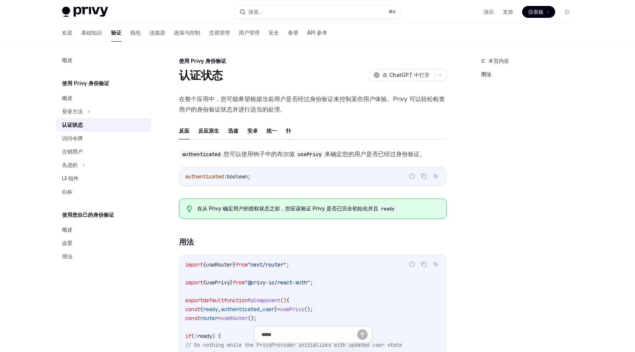
click at [290, 135] on button "扑" at bounding box center [288, 130] width 5 height 17
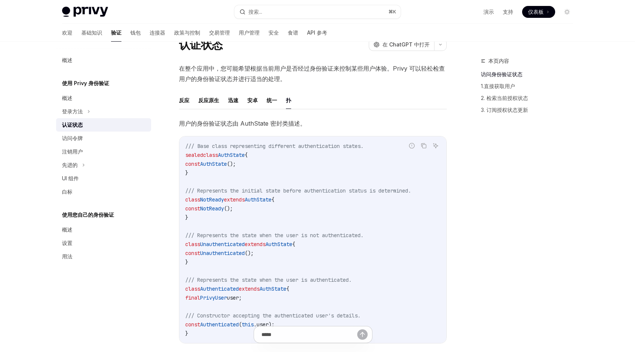
scroll to position [30, 0]
click at [263, 122] on font "用户的身份验证状态由 AuthState 密封类描述。" at bounding box center [242, 123] width 127 height 7
click at [252, 128] on span "用户的身份验证状态由 AuthState 密封类描述。" at bounding box center [313, 124] width 268 height 10
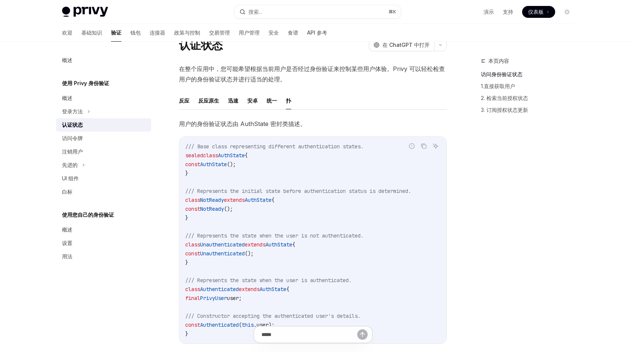
click at [252, 128] on span "用户的身份验证状态由 AuthState 密封类描述。" at bounding box center [313, 124] width 268 height 10
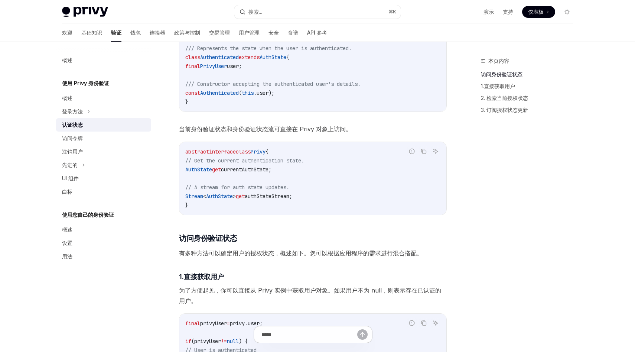
scroll to position [269, 0]
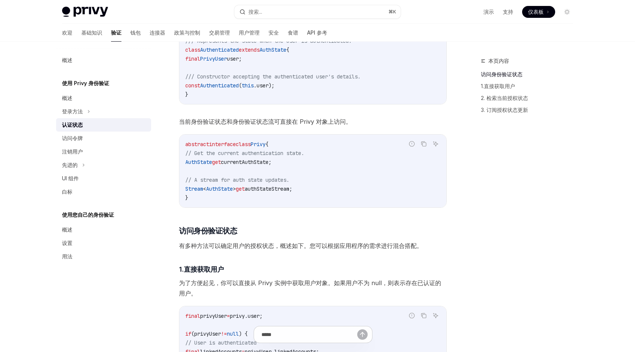
click at [251, 161] on span "currentAuthState;" at bounding box center [246, 162] width 51 height 7
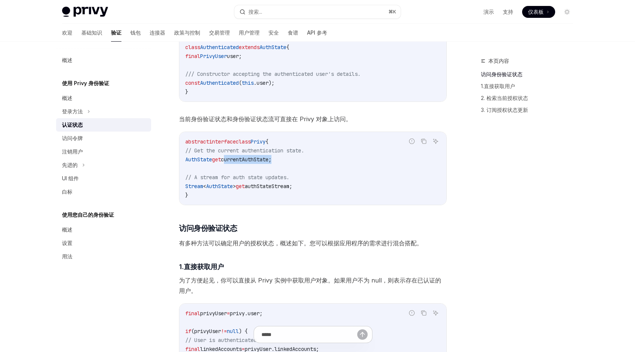
click at [281, 188] on span "authStateStream;" at bounding box center [269, 186] width 48 height 7
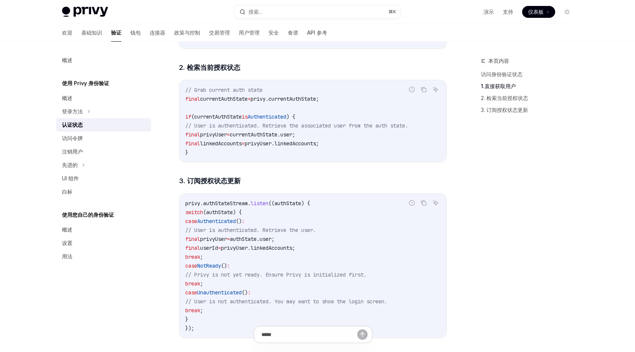
scroll to position [585, 0]
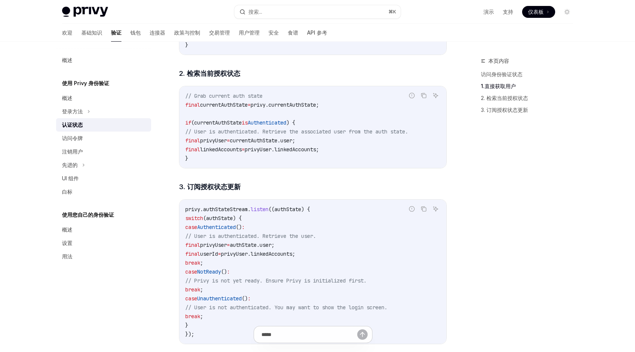
click at [314, 150] on span "privyUser.linkedAccounts;" at bounding box center [282, 149] width 74 height 7
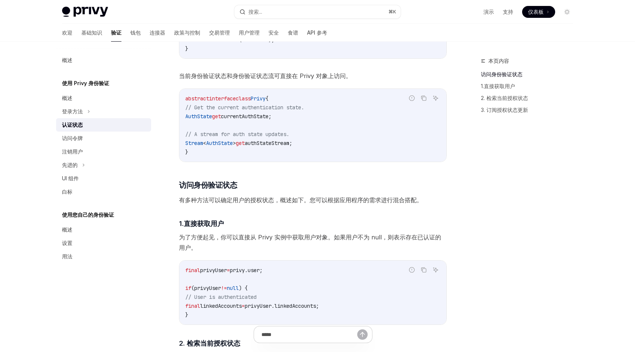
scroll to position [307, 0]
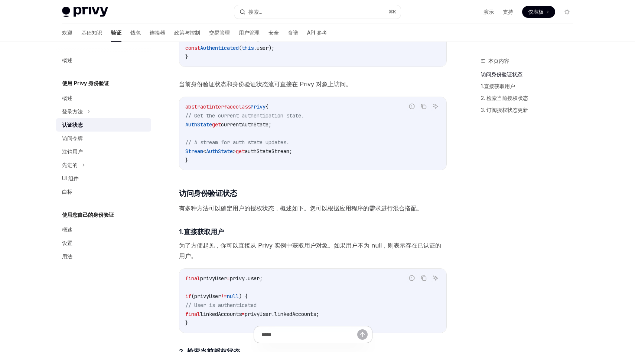
click at [285, 150] on span "authStateStream;" at bounding box center [269, 151] width 48 height 7
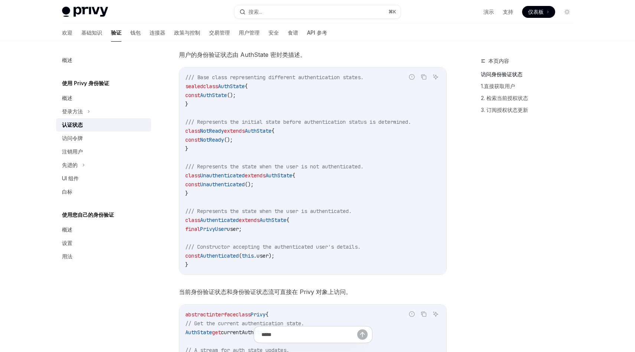
scroll to position [97, 0]
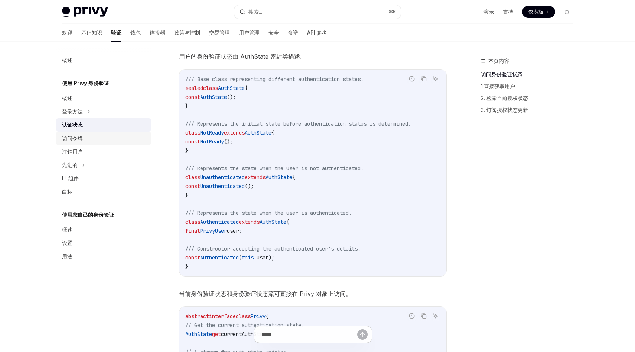
click at [81, 138] on font "访问令牌" at bounding box center [72, 138] width 21 height 6
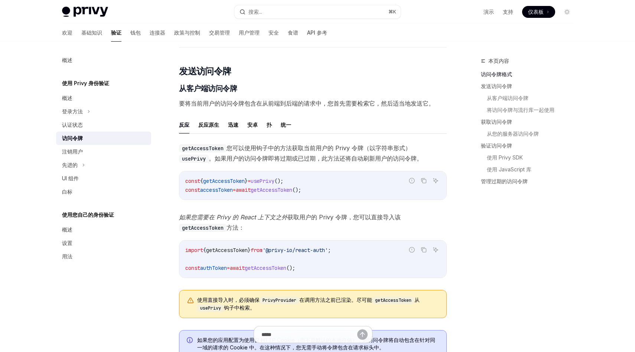
scroll to position [276, 0]
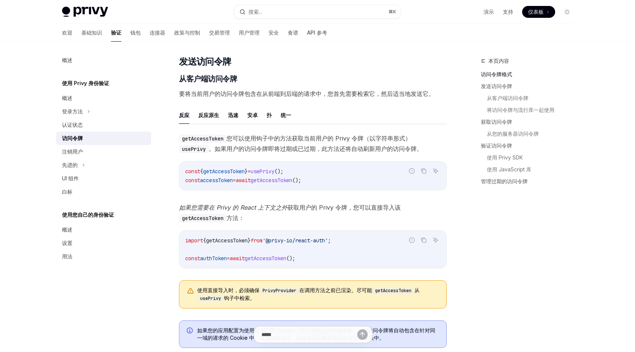
click at [273, 114] on ul "反应 反应原生 迅速 [PERSON_NAME] 扑 统一" at bounding box center [313, 115] width 268 height 18
click at [269, 114] on font "扑" at bounding box center [269, 115] width 5 height 6
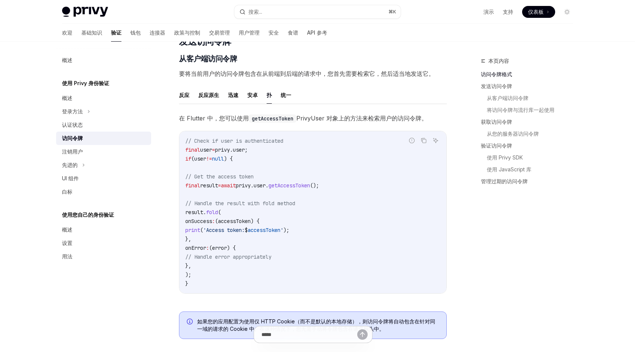
scroll to position [297, 0]
click at [299, 185] on span "getAccessToken" at bounding box center [290, 184] width 42 height 7
copy code "final result = await privy.user. getAccessToken ();"
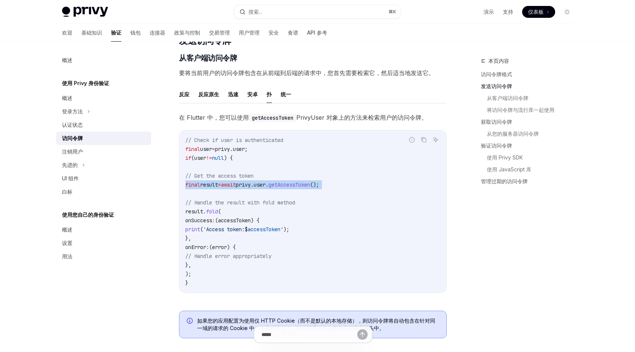
click at [236, 182] on span "await" at bounding box center [228, 184] width 15 height 7
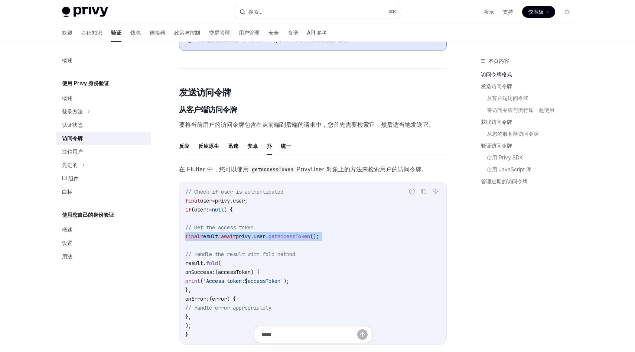
scroll to position [252, 0]
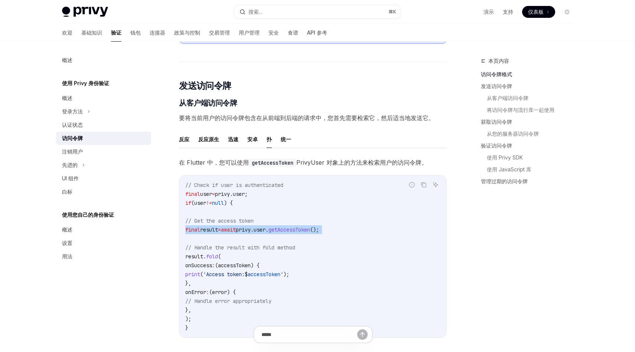
click at [269, 227] on span "privy.user." at bounding box center [252, 229] width 33 height 7
click at [291, 230] on span "getAccessToken" at bounding box center [290, 229] width 42 height 7
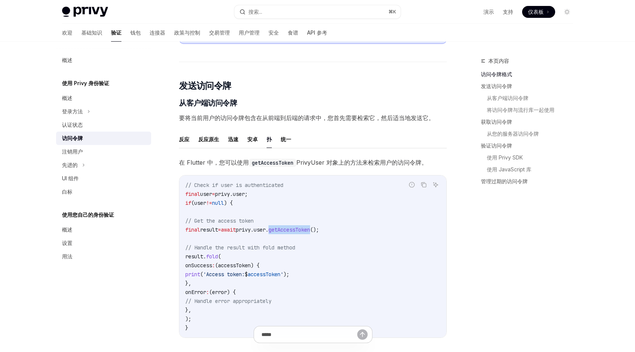
click at [291, 230] on span "getAccessToken" at bounding box center [290, 229] width 42 height 7
click at [309, 231] on span "getAccessToken" at bounding box center [290, 229] width 42 height 7
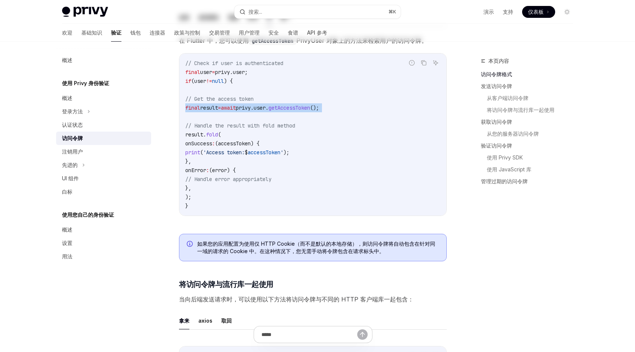
scroll to position [0, 0]
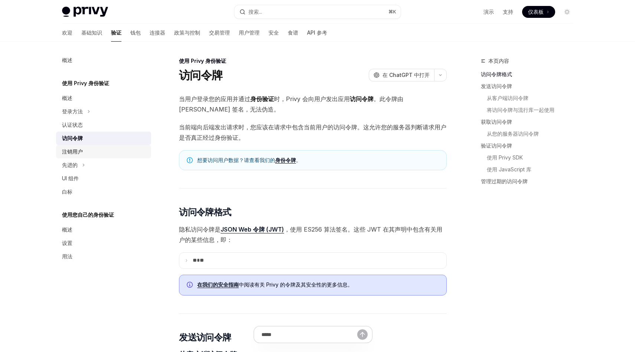
click at [86, 150] on div "注销用户" at bounding box center [104, 151] width 85 height 9
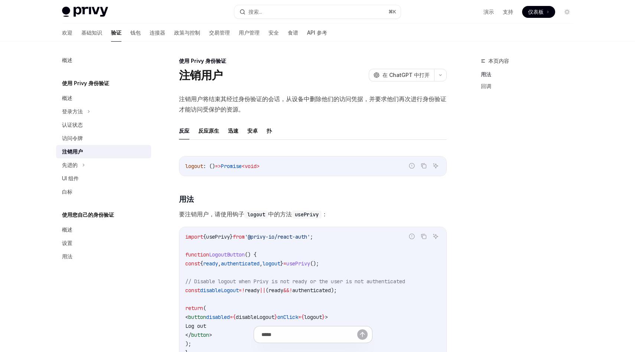
click at [111, 32] on font "验证" at bounding box center [116, 32] width 10 height 6
click at [130, 33] on font "钱包" at bounding box center [135, 32] width 10 height 6
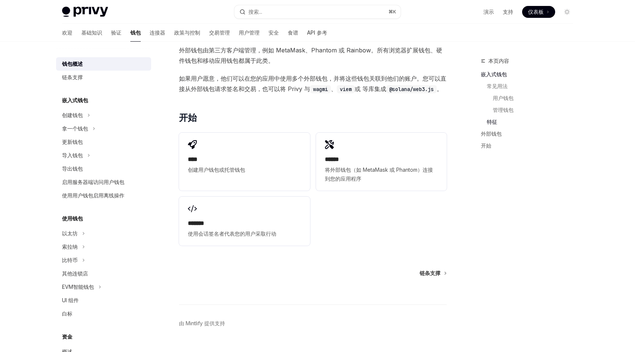
scroll to position [934, 0]
click at [82, 242] on icon at bounding box center [83, 246] width 3 height 9
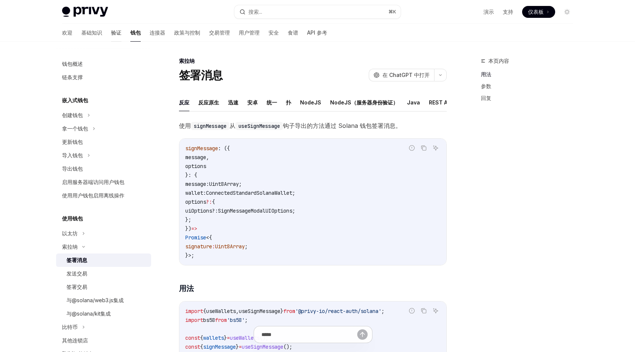
click at [111, 30] on font "验证" at bounding box center [116, 32] width 10 height 6
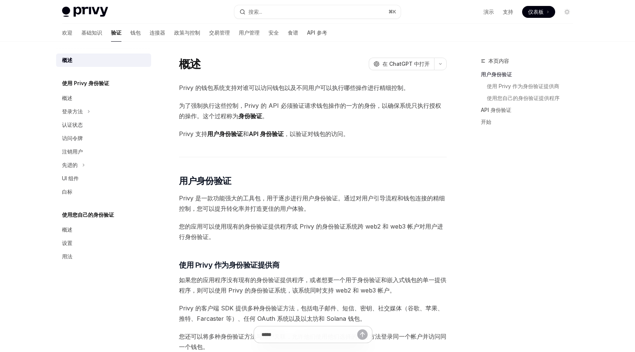
click at [307, 33] on font "API 参考" at bounding box center [317, 32] width 20 height 6
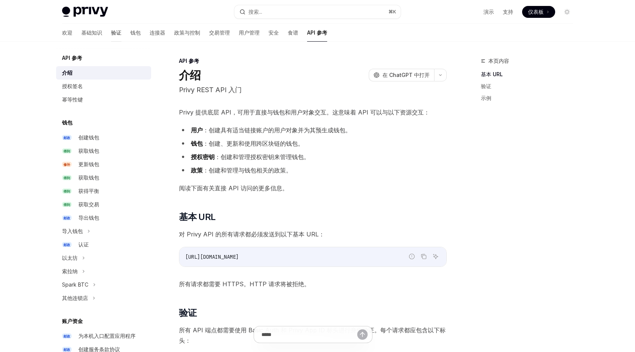
click at [111, 33] on font "验证" at bounding box center [116, 32] width 10 height 6
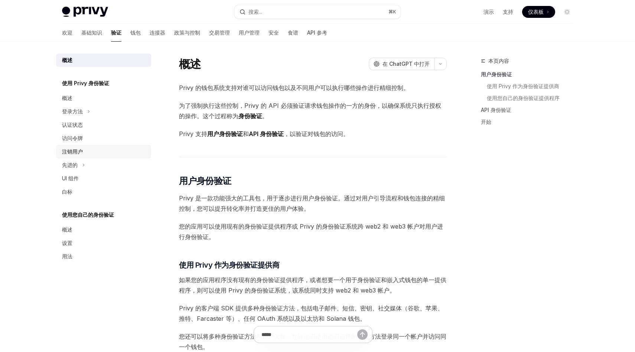
click at [86, 148] on div "注销用户" at bounding box center [104, 151] width 85 height 9
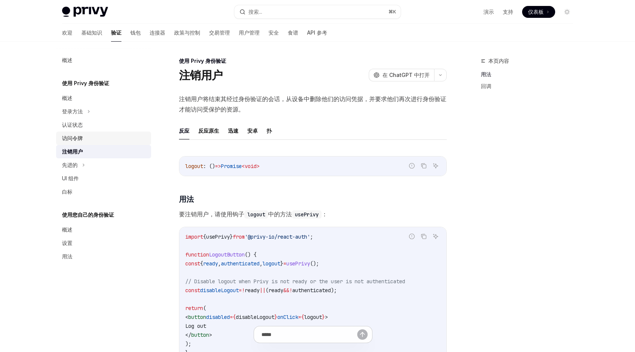
click at [92, 139] on div "访问令牌" at bounding box center [104, 138] width 85 height 9
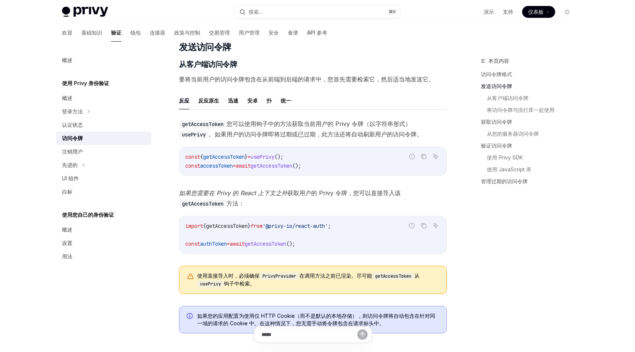
scroll to position [291, 0]
click at [268, 98] on font "扑" at bounding box center [269, 100] width 5 height 6
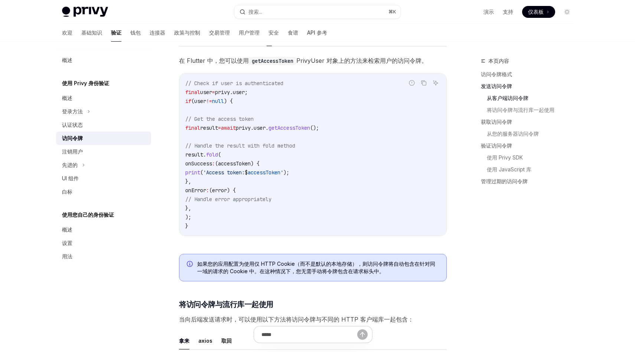
scroll to position [342, 0]
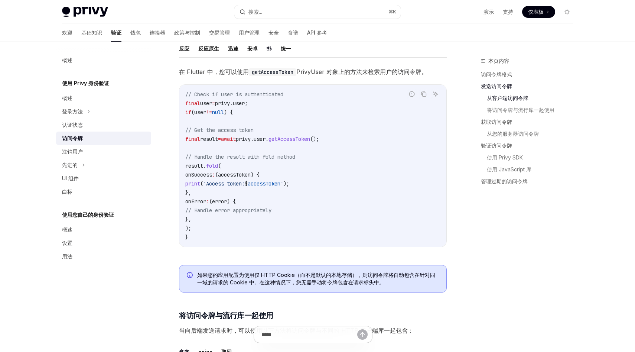
click at [324, 175] on code "// Check if user is authenticated final user = privy.user; if (user != null ) {…" at bounding box center [312, 166] width 255 height 152
click at [222, 144] on code "// Check if user is authenticated final user = privy.user; if (user != null ) {…" at bounding box center [312, 166] width 255 height 152
click at [289, 181] on span ");" at bounding box center [287, 183] width 6 height 7
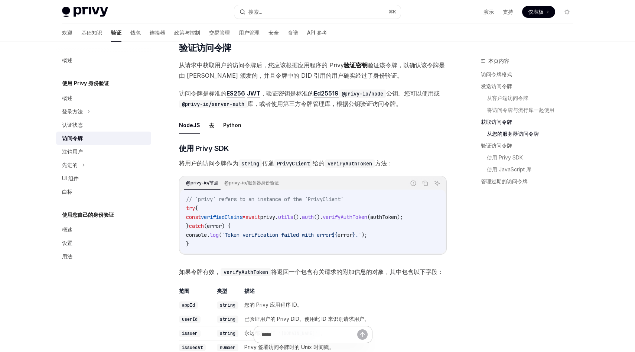
scroll to position [1039, 0]
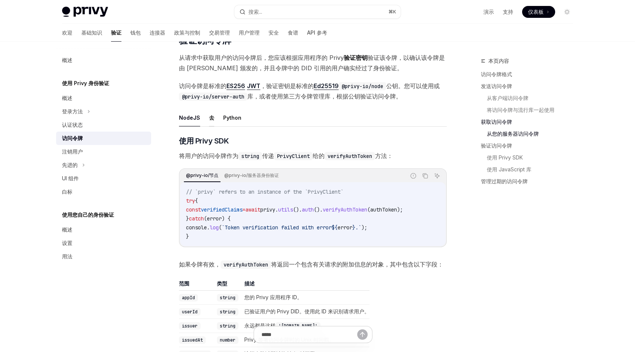
click at [212, 120] on font "去" at bounding box center [211, 117] width 5 height 6
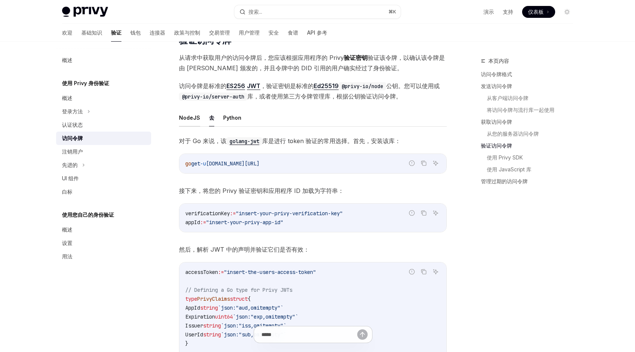
click at [198, 120] on font "NodeJS" at bounding box center [189, 117] width 21 height 6
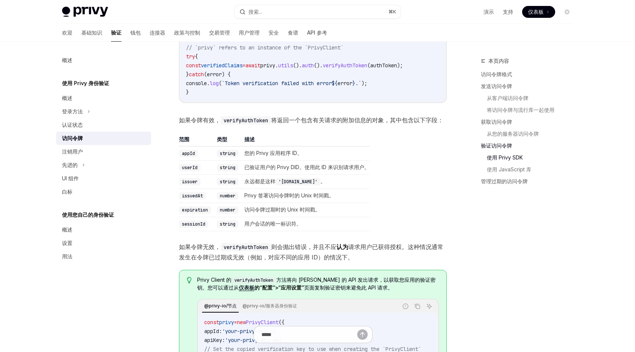
scroll to position [992, 0]
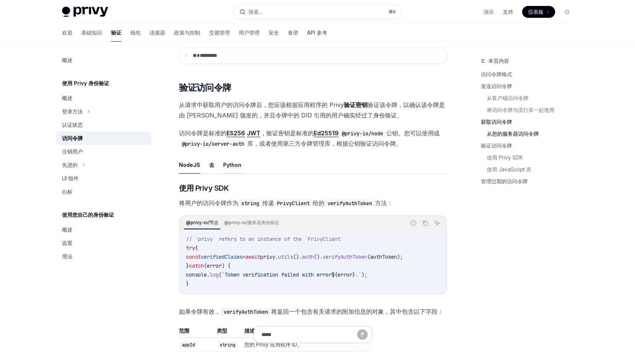
click at [227, 166] on font "Python" at bounding box center [232, 165] width 18 height 6
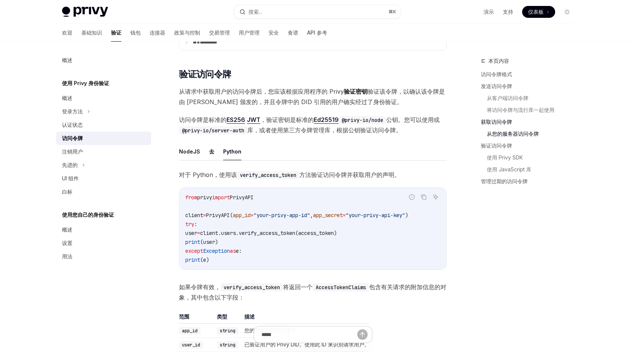
scroll to position [974, 0]
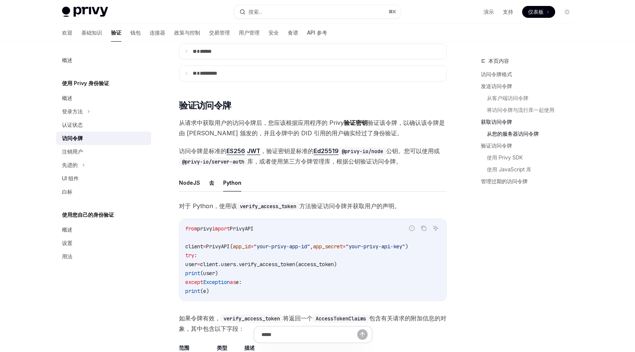
click at [297, 150] on font "，验证密钥是标准的" at bounding box center [287, 150] width 54 height 7
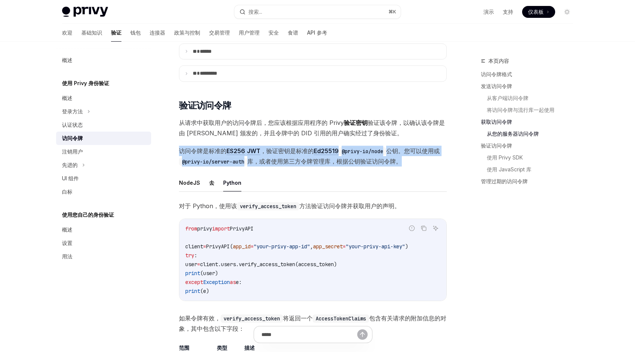
click at [297, 150] on font "，验证密钥是标准的" at bounding box center [287, 150] width 54 height 7
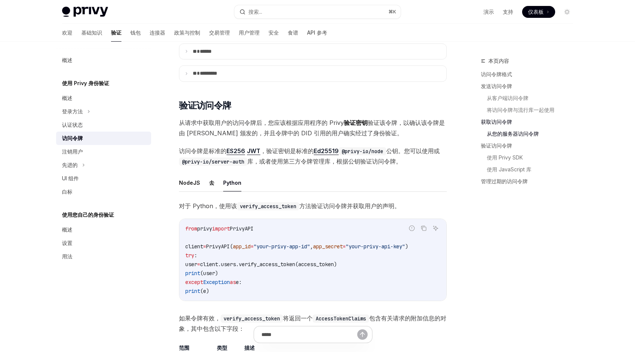
click at [297, 150] on font "，验证密钥是标准的" at bounding box center [287, 150] width 54 height 7
click at [282, 150] on font "，验证密钥是标准的" at bounding box center [287, 150] width 54 height 7
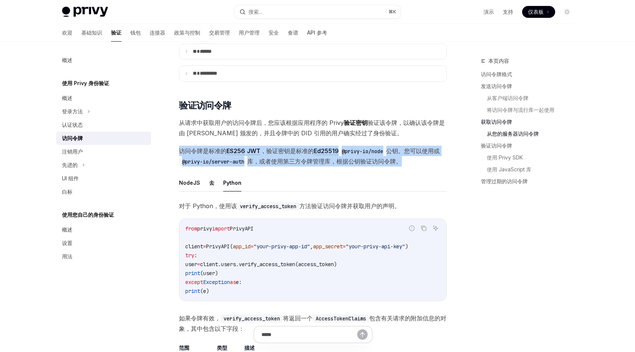
click at [282, 150] on font "，验证密钥是标准的" at bounding box center [287, 150] width 54 height 7
click at [287, 151] on font "，验证密钥是标准的" at bounding box center [287, 150] width 54 height 7
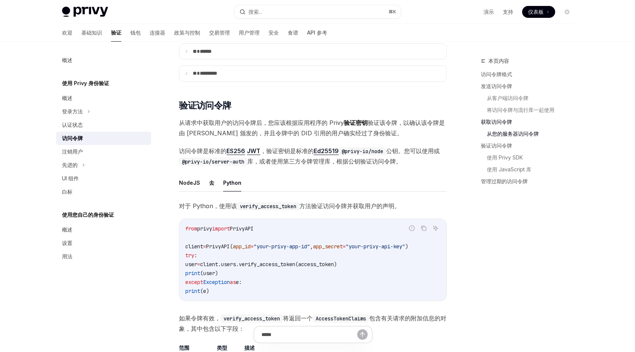
click at [287, 151] on font "，验证密钥是标准的" at bounding box center [287, 150] width 54 height 7
click at [232, 123] on font "从请求中获取用户的访问令牌后，您应该根据应用程序的 Privy" at bounding box center [261, 122] width 165 height 7
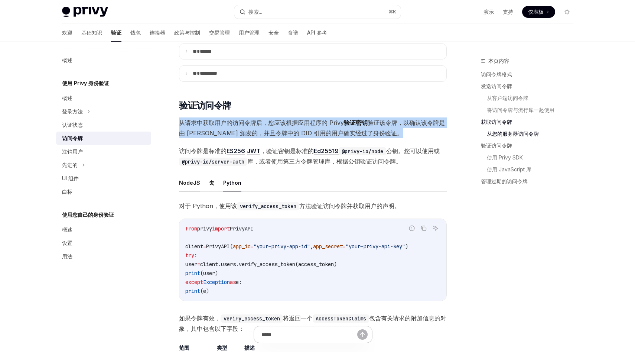
click at [187, 183] on font "NodeJS" at bounding box center [189, 182] width 21 height 6
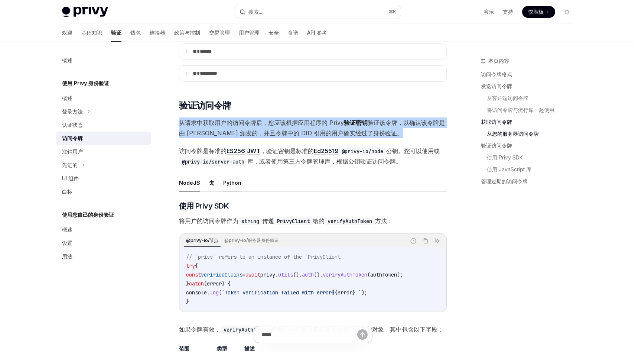
click at [236, 183] on font "Python" at bounding box center [232, 182] width 18 height 6
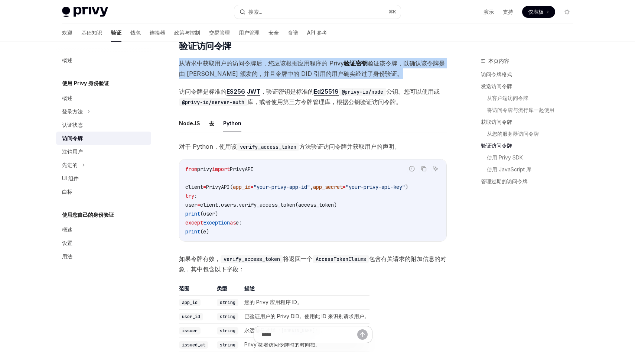
scroll to position [1062, 0]
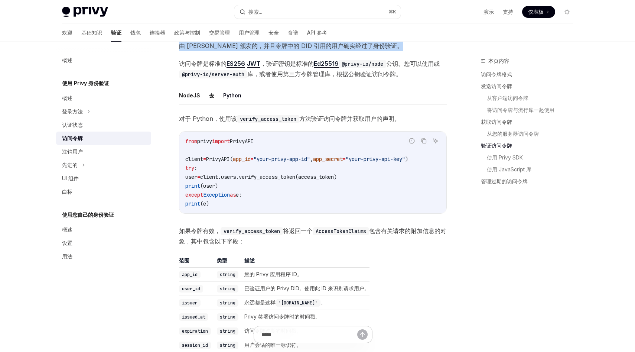
click at [209, 95] on font "去" at bounding box center [211, 95] width 5 height 6
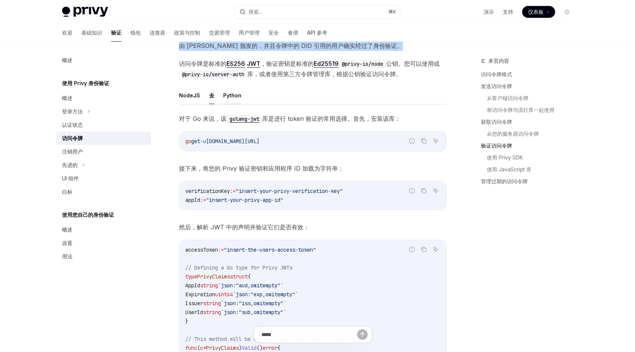
click at [235, 95] on font "Python" at bounding box center [232, 95] width 18 height 6
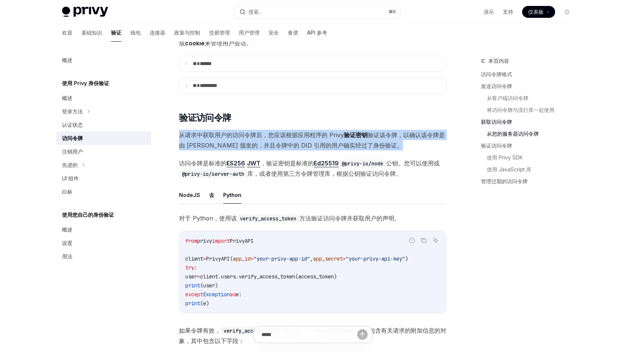
scroll to position [955, 0]
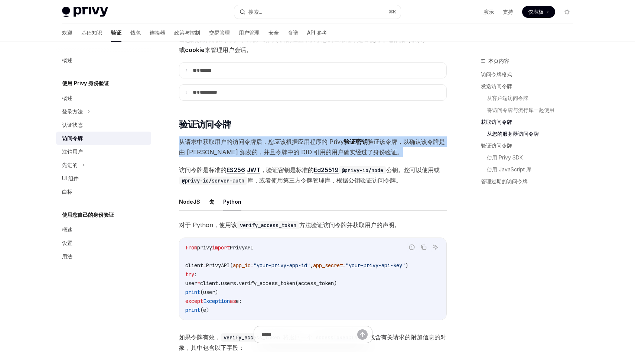
click at [276, 171] on font "，验证密钥是标准的" at bounding box center [287, 169] width 54 height 7
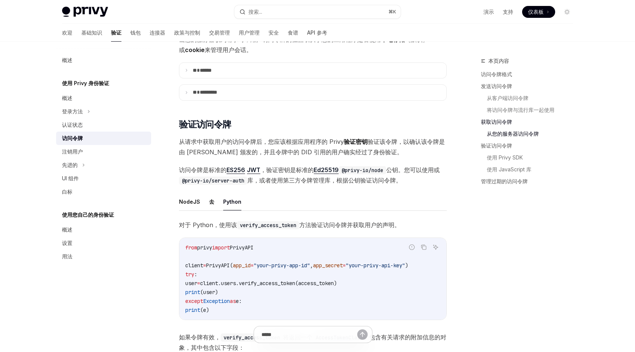
click at [276, 171] on font "，验证密钥是标准的" at bounding box center [287, 169] width 54 height 7
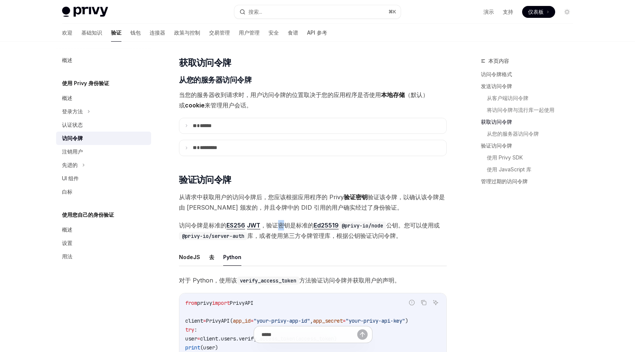
scroll to position [899, 0]
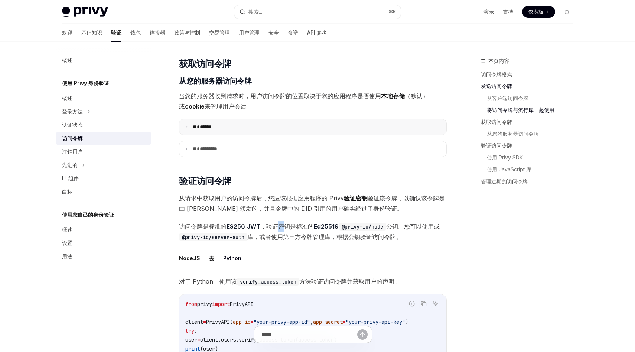
click at [212, 127] on font "******" at bounding box center [206, 126] width 12 height 5
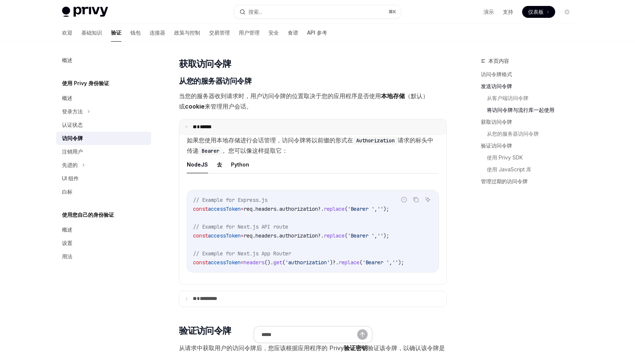
click at [197, 127] on font "**" at bounding box center [195, 126] width 4 height 5
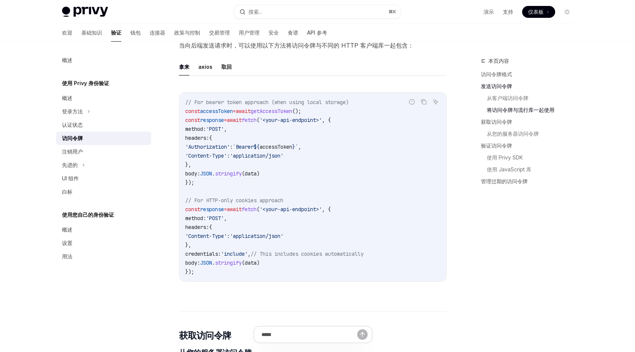
scroll to position [627, 0]
click at [307, 31] on font "API 参考" at bounding box center [317, 32] width 20 height 6
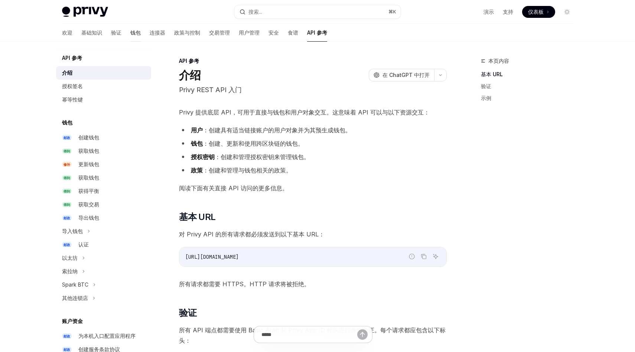
click at [130, 34] on font "钱包" at bounding box center [135, 32] width 10 height 6
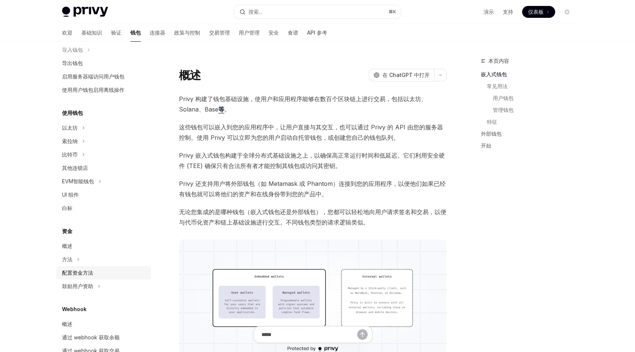
scroll to position [99, 0]
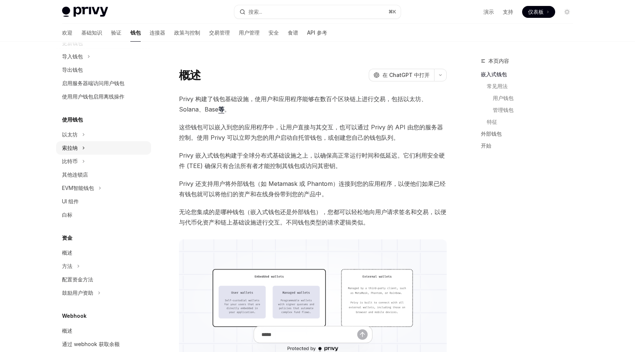
click at [87, 149] on div "索拉纳" at bounding box center [103, 147] width 95 height 13
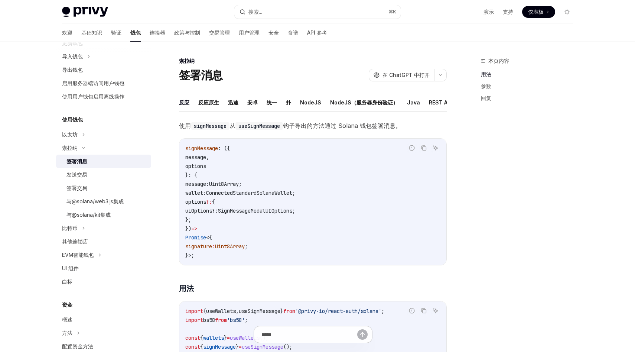
click at [99, 163] on div "签署消息" at bounding box center [107, 161] width 80 height 9
click at [407, 103] on font "Java" at bounding box center [413, 102] width 13 height 6
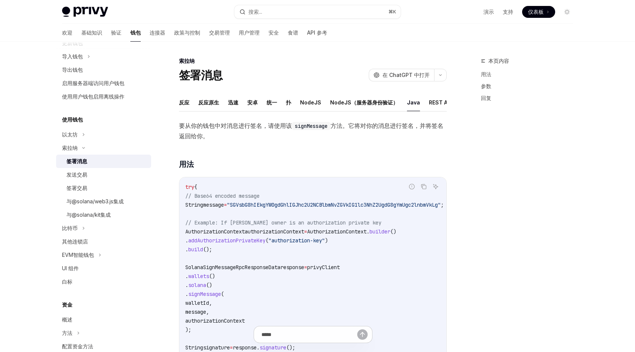
scroll to position [36, 0]
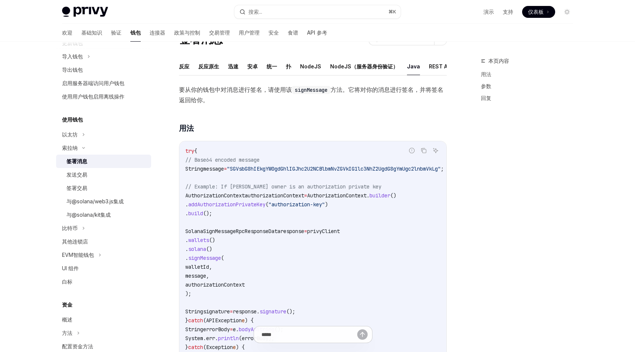
click at [291, 163] on code "try { // Base64 encoded message String message = "SGVsbG8hIEkgYW0gdGhlIGJhc2U2N…" at bounding box center [323, 257] width 276 height 223
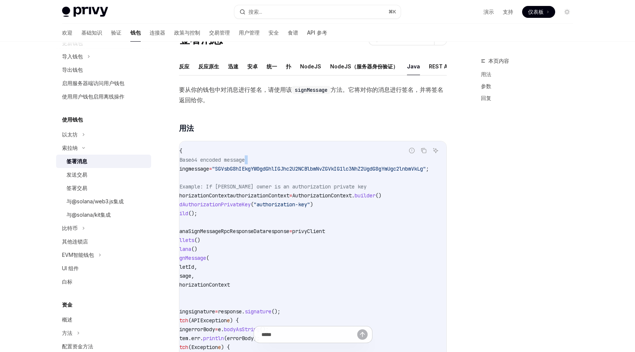
scroll to position [0, 0]
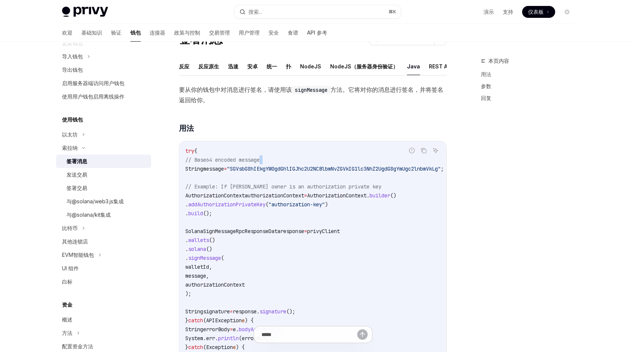
click at [293, 167] on span ""SGVsbG8hIEkgYW0gdGhlIGJhc2U2NCBlbmNvZGVkIG1lc3NhZ2UgdG8gYmUgc2lnbmVkLg"" at bounding box center [334, 168] width 214 height 7
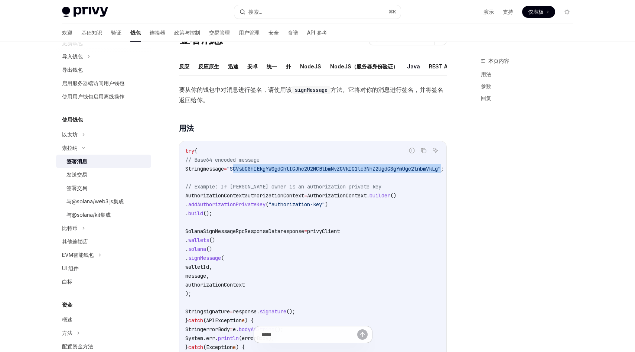
scroll to position [0, 30]
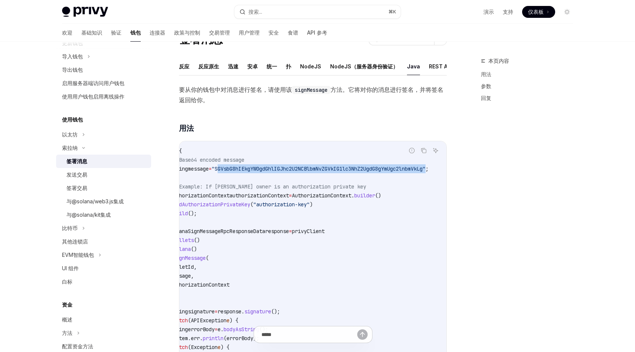
click at [253, 196] on span "authorizationContext" at bounding box center [259, 195] width 59 height 7
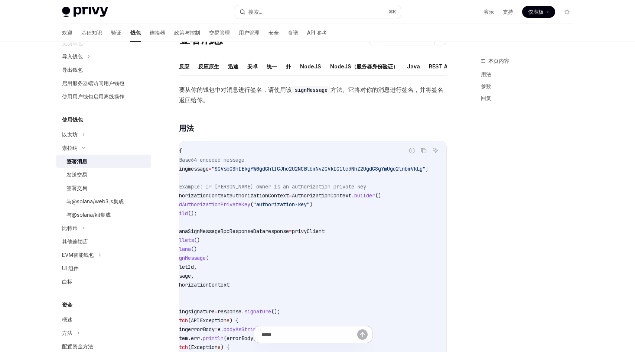
click at [253, 196] on span "authorizationContext" at bounding box center [259, 195] width 59 height 7
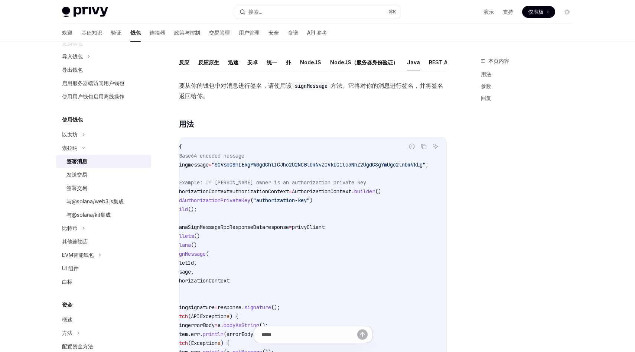
scroll to position [56, 0]
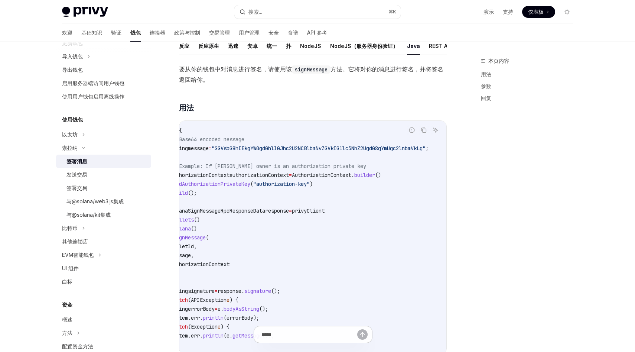
click at [237, 182] on span "addAuthorizationPrivateKey" at bounding box center [211, 184] width 77 height 7
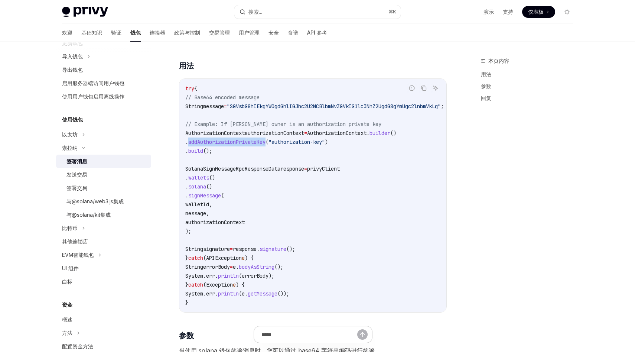
scroll to position [102, 0]
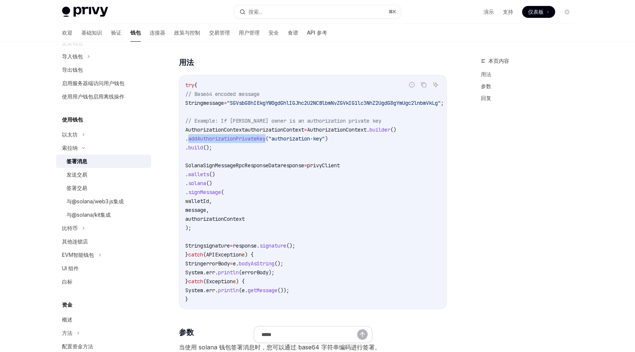
click at [212, 203] on span "walletId," at bounding box center [198, 201] width 27 height 7
click at [239, 222] on span "authorizationContext" at bounding box center [214, 219] width 59 height 7
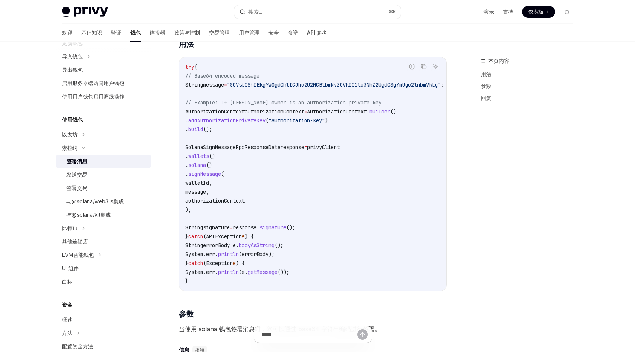
scroll to position [119, 0]
click at [230, 228] on span "signature" at bounding box center [216, 228] width 27 height 7
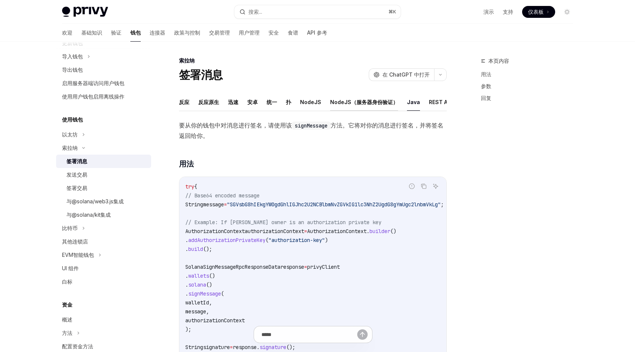
scroll to position [0, 1]
click at [435, 98] on font "REST API" at bounding box center [439, 102] width 23 height 9
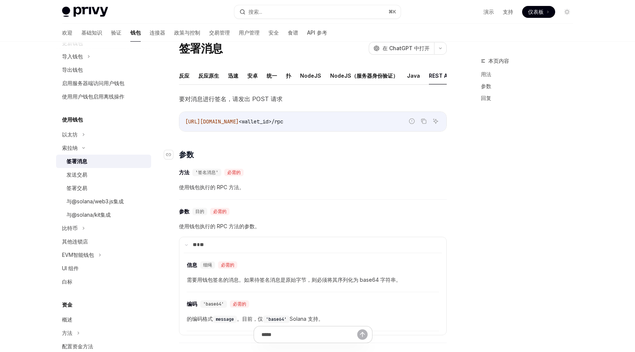
scroll to position [26, 0]
click at [414, 80] on font "Java" at bounding box center [413, 77] width 13 height 6
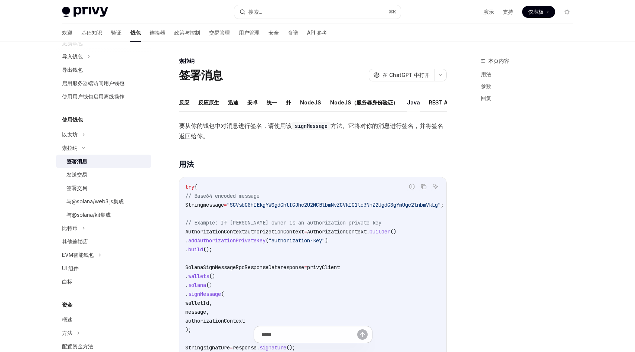
click at [326, 205] on span ""SGVsbG8hIEkgYW0gdGhlIGJhc2U2NCBlbmNvZGVkIG1lc3NhZ2UgdG8gYmUgc2lnbmVkLg"" at bounding box center [334, 204] width 214 height 7
click at [298, 233] on span "authorizationContext" at bounding box center [274, 231] width 59 height 7
click at [354, 228] on span "AuthorizationContext" at bounding box center [336, 231] width 59 height 7
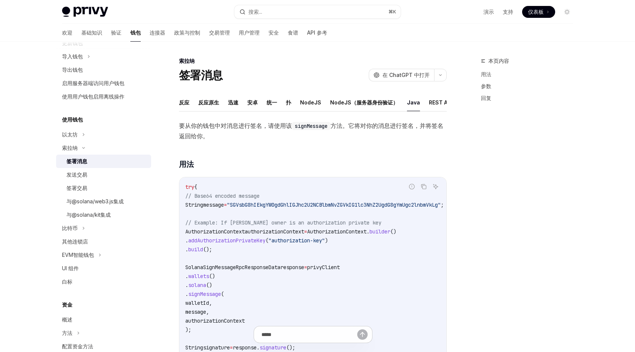
click at [354, 228] on span "AuthorizationContext" at bounding box center [336, 231] width 59 height 7
click at [296, 231] on span "authorizationContext" at bounding box center [274, 231] width 59 height 7
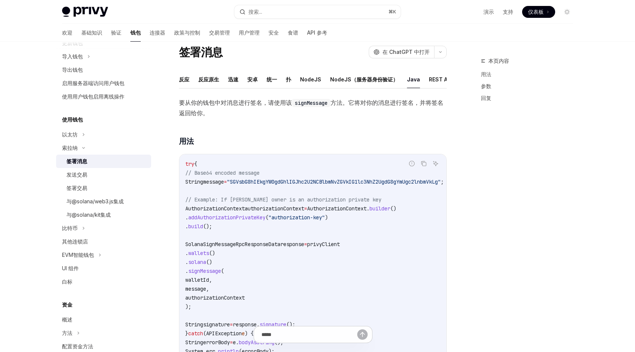
scroll to position [23, 0]
click at [242, 217] on span "addAuthorizationPrivateKey" at bounding box center [226, 217] width 77 height 7
click at [314, 224] on code "try { // Base64 encoded message String message = "SGVsbG8hIEkgYW0gdGhlIGJhc2U2N…" at bounding box center [323, 271] width 276 height 223
click at [325, 219] on span ""authorization-key"" at bounding box center [297, 217] width 56 height 7
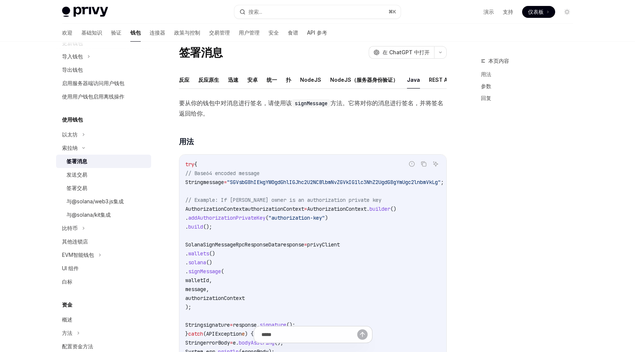
click at [325, 219] on span ""authorization-key"" at bounding box center [297, 217] width 56 height 7
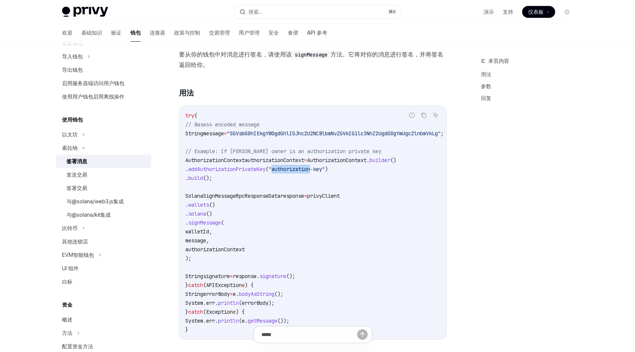
scroll to position [71, 0]
click at [288, 158] on span "authorizationContext" at bounding box center [274, 160] width 59 height 7
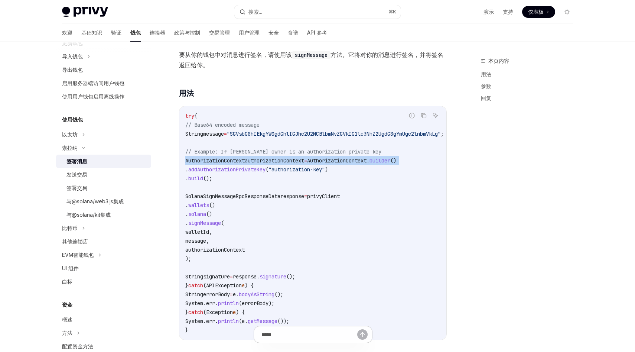
click at [288, 158] on span "authorizationContext" at bounding box center [274, 160] width 59 height 7
click at [290, 159] on span "authorizationContext" at bounding box center [274, 160] width 59 height 7
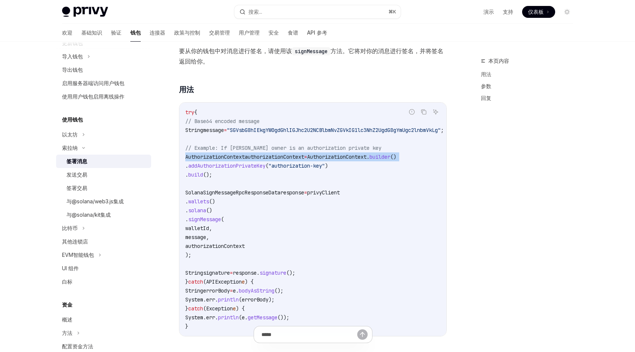
click at [360, 158] on span "AuthorizationContext" at bounding box center [336, 156] width 59 height 7
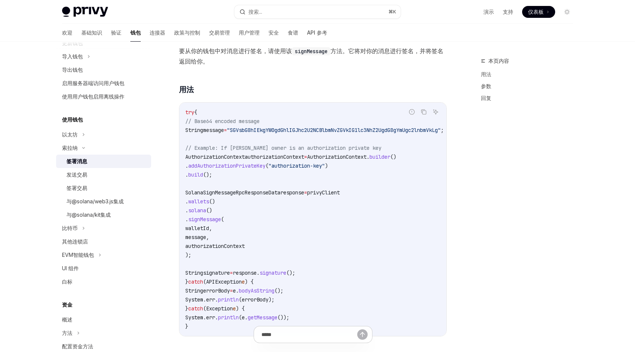
click at [360, 158] on span "AuthorizationContext" at bounding box center [336, 156] width 59 height 7
click at [315, 166] on span ""authorization-key"" at bounding box center [297, 165] width 56 height 7
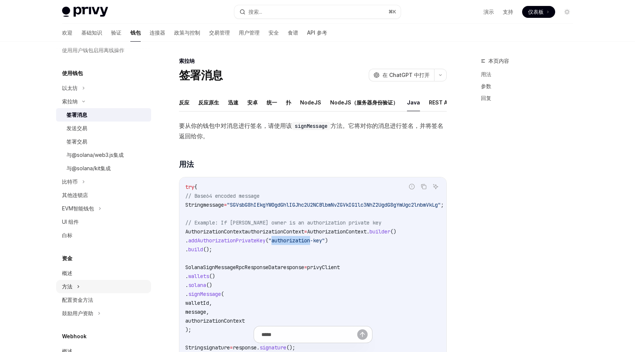
scroll to position [187, 0]
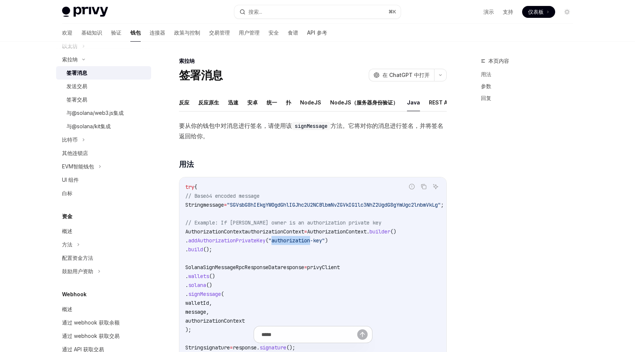
click at [318, 241] on span ""authorization-key"" at bounding box center [297, 240] width 56 height 7
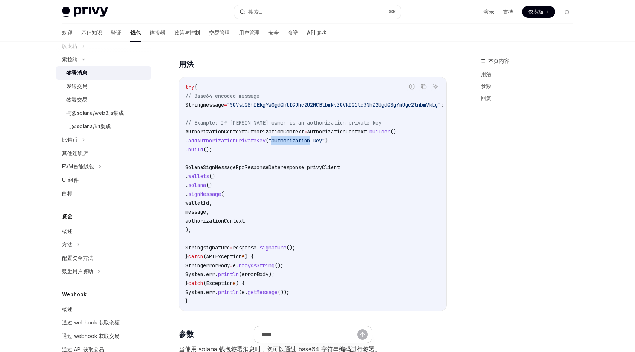
scroll to position [0, 0]
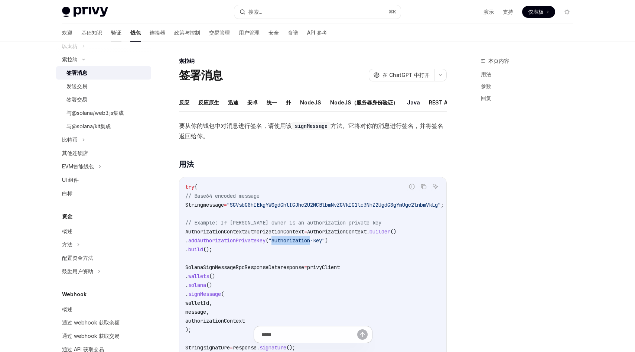
click at [111, 30] on font "验证" at bounding box center [116, 32] width 10 height 6
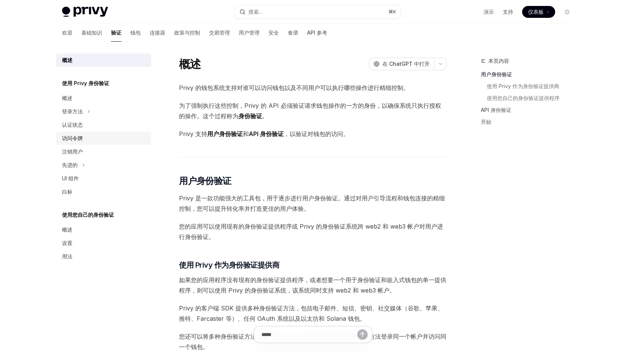
click at [98, 136] on div "访问令牌" at bounding box center [104, 138] width 85 height 9
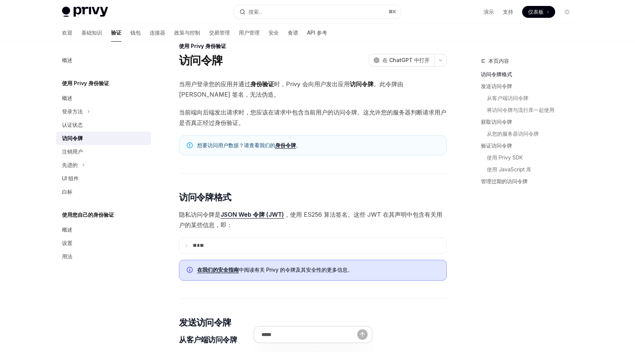
scroll to position [13, 0]
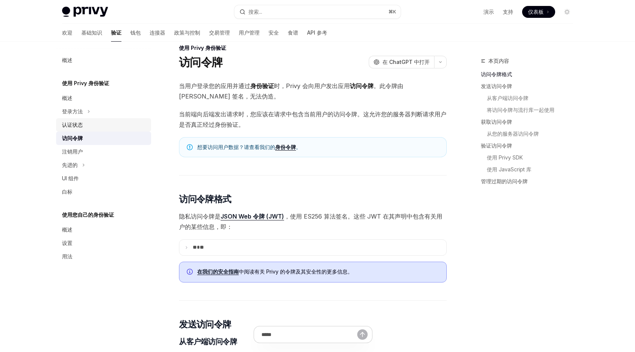
click at [103, 122] on div "认证状态" at bounding box center [104, 124] width 85 height 9
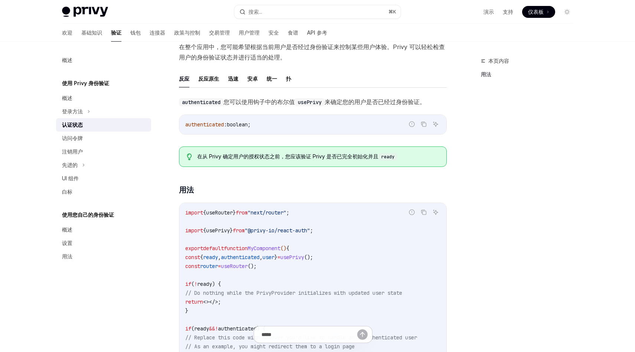
scroll to position [51, 0]
click at [289, 80] on font "扑" at bounding box center [288, 80] width 5 height 6
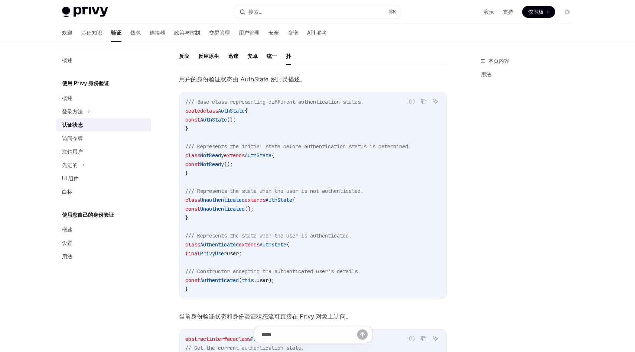
scroll to position [80, 0]
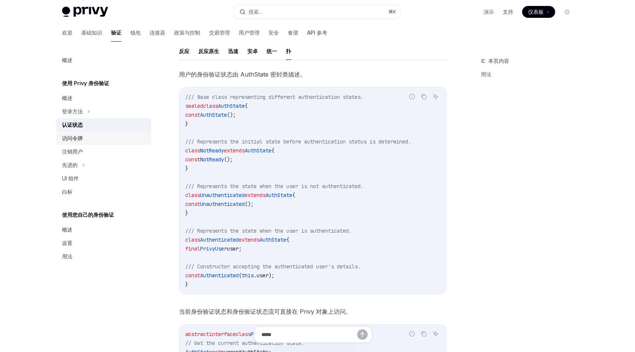
click at [86, 136] on div "访问令牌" at bounding box center [104, 138] width 85 height 9
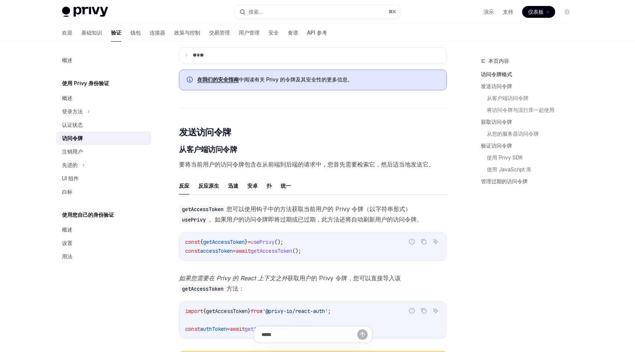
scroll to position [206, 0]
click at [267, 186] on font "扑" at bounding box center [269, 185] width 5 height 6
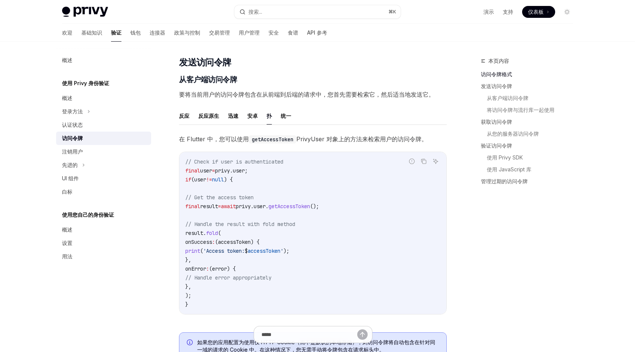
scroll to position [278, 0]
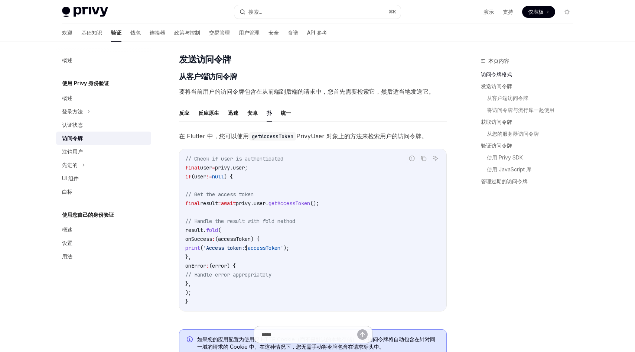
click at [305, 203] on span "getAccessToken" at bounding box center [290, 203] width 42 height 7
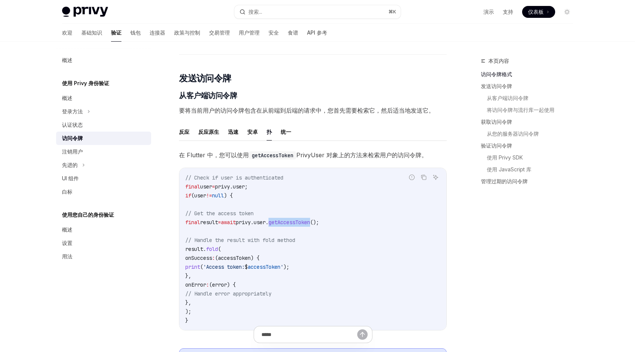
scroll to position [259, 0]
click at [106, 127] on div "认证状态" at bounding box center [104, 124] width 85 height 9
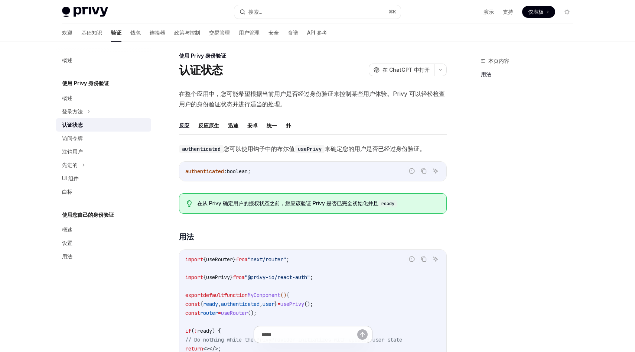
scroll to position [6, 0]
click at [294, 127] on ul "反应 反应原生 迅速 [PERSON_NAME] 统一 扑" at bounding box center [313, 125] width 268 height 18
click at [289, 127] on font "扑" at bounding box center [288, 125] width 5 height 6
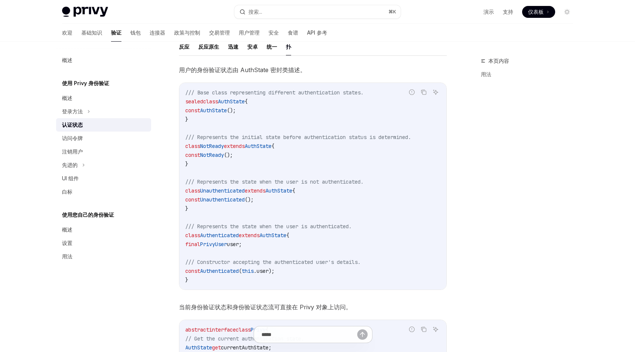
scroll to position [135, 0]
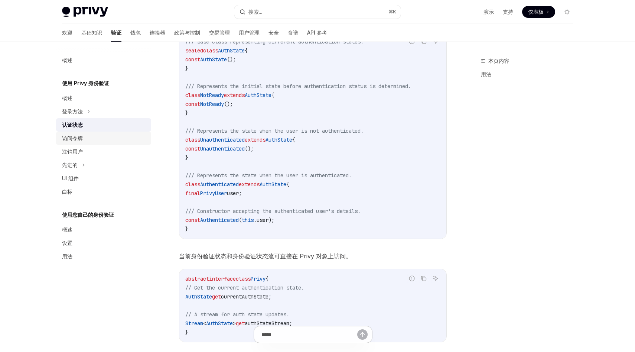
click at [110, 144] on link "访问令牌" at bounding box center [103, 138] width 95 height 13
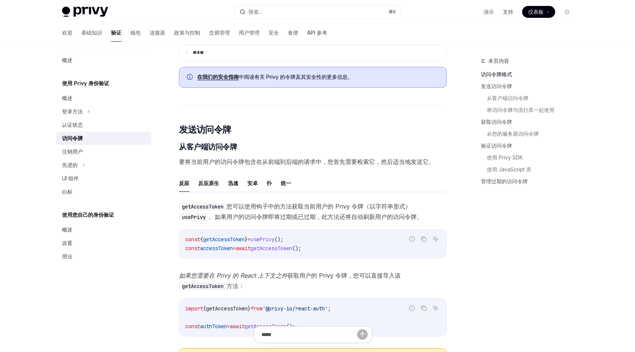
scroll to position [372, 0]
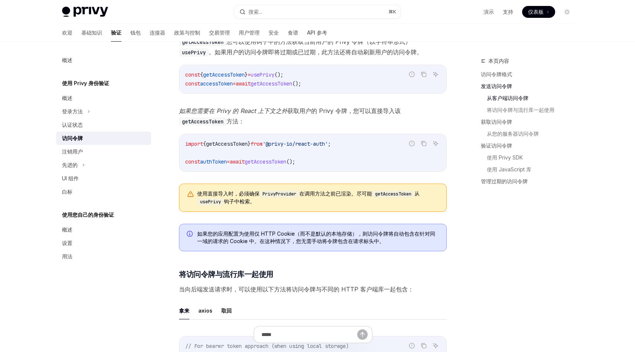
click at [318, 146] on span "'@privy-io/react-auth'" at bounding box center [295, 143] width 65 height 7
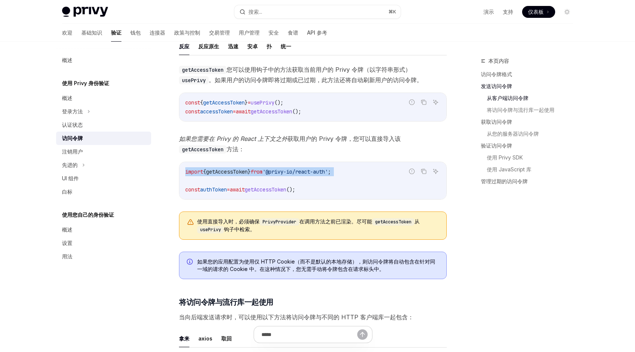
scroll to position [342, 0]
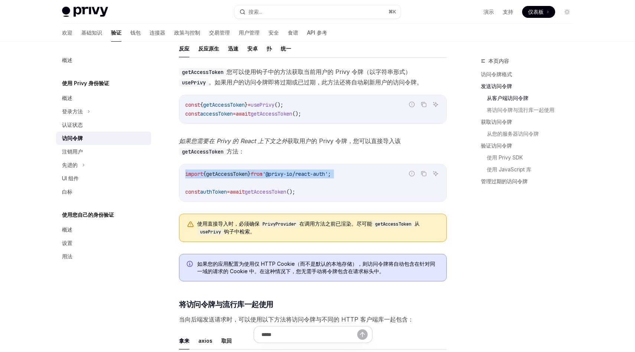
click at [302, 142] on font "获取用户的 Privy 令牌" at bounding box center [318, 140] width 60 height 7
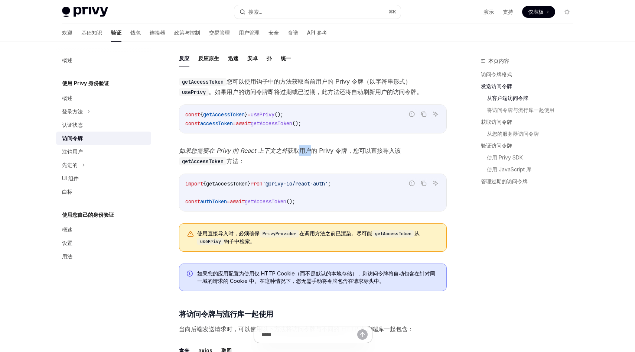
scroll to position [332, 0]
click at [302, 148] on font "获取用户的 Privy 令牌" at bounding box center [318, 150] width 60 height 7
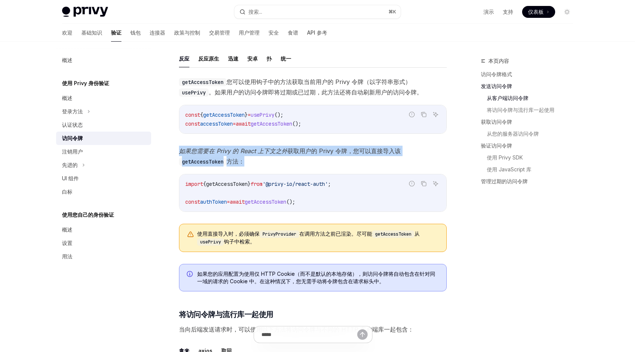
click at [285, 201] on span "getAccessToken" at bounding box center [266, 201] width 42 height 7
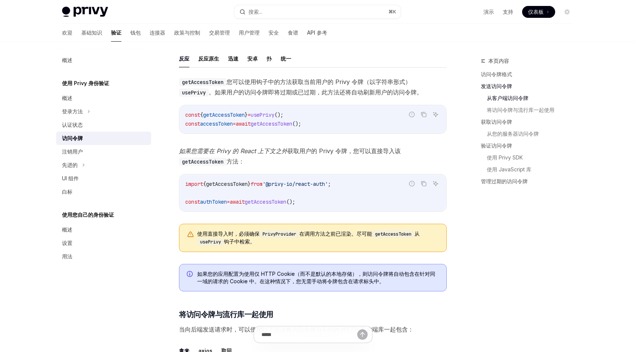
click at [285, 201] on span "getAccessToken" at bounding box center [266, 201] width 42 height 7
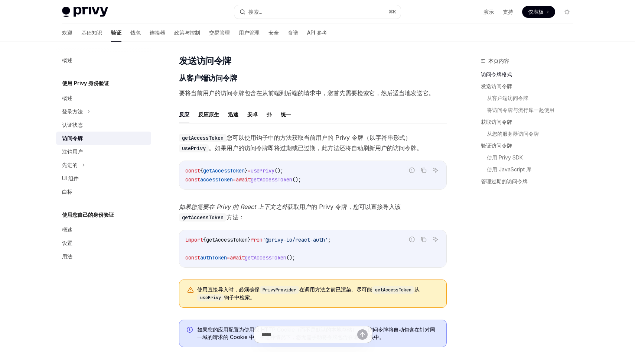
scroll to position [276, 0]
click at [267, 120] on button "扑" at bounding box center [269, 114] width 5 height 17
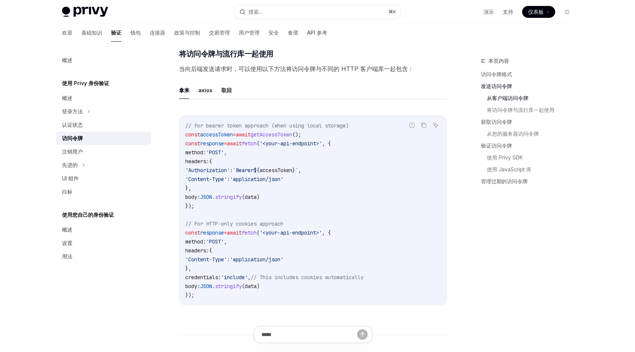
scroll to position [606, 0]
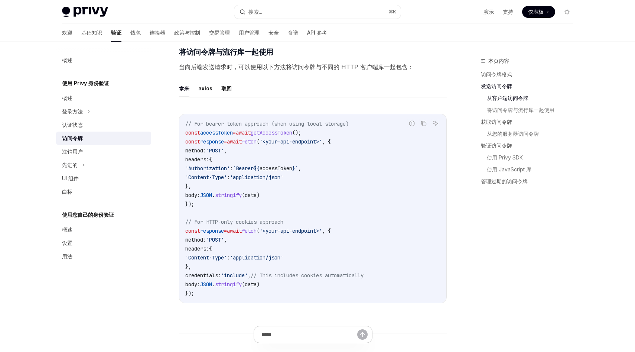
click at [300, 139] on span "'<your-api-endpoint>'" at bounding box center [291, 141] width 62 height 7
click at [293, 141] on span "'<your-api-endpoint>'" at bounding box center [291, 141] width 62 height 7
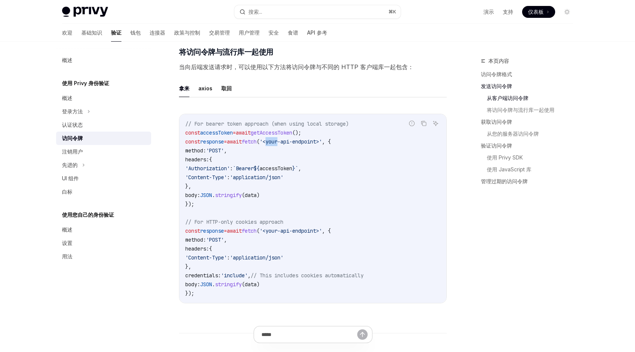
scroll to position [602, 0]
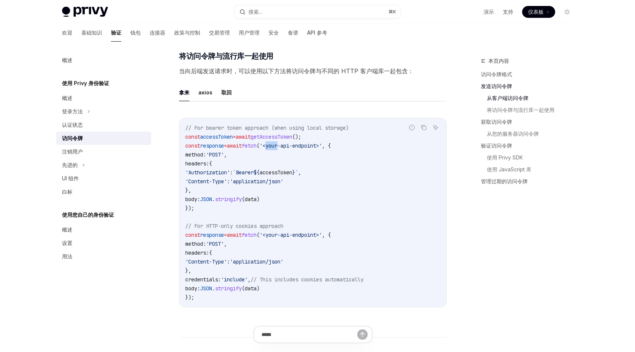
click at [225, 130] on span "// For bearer token approach (when using local storage)" at bounding box center [266, 127] width 163 height 7
click at [287, 171] on span "accessToken" at bounding box center [276, 172] width 33 height 7
click at [213, 136] on span "accessToken" at bounding box center [216, 136] width 33 height 7
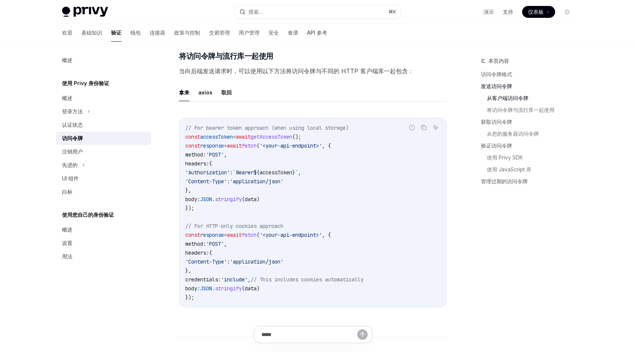
click at [213, 136] on span "accessToken" at bounding box center [216, 136] width 33 height 7
click at [265, 141] on code "// For bearer token approach (when using local storage) const accessToken = awa…" at bounding box center [312, 212] width 255 height 178
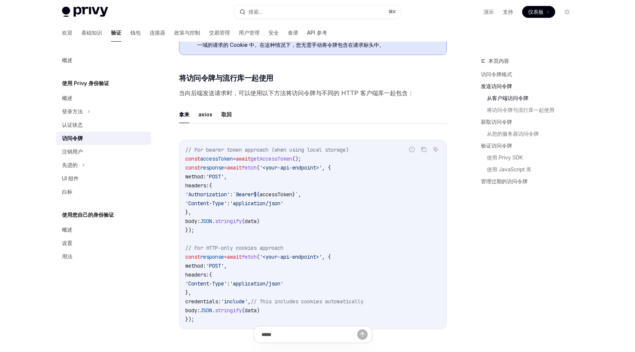
scroll to position [584, 0]
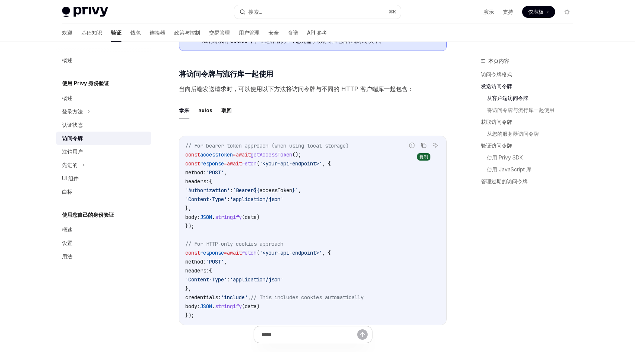
click at [425, 146] on icon "复制代码块中的内容" at bounding box center [424, 145] width 6 height 6
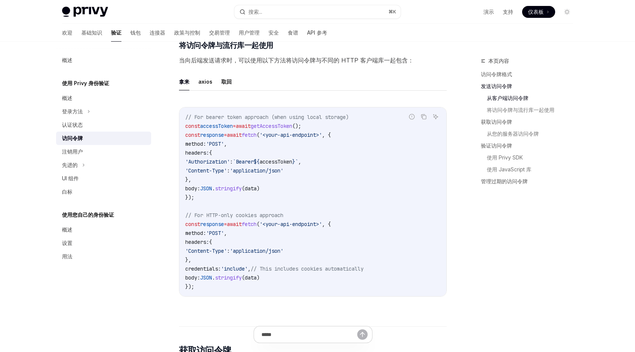
scroll to position [612, 0]
click at [245, 267] on span "'include'" at bounding box center [234, 269] width 27 height 7
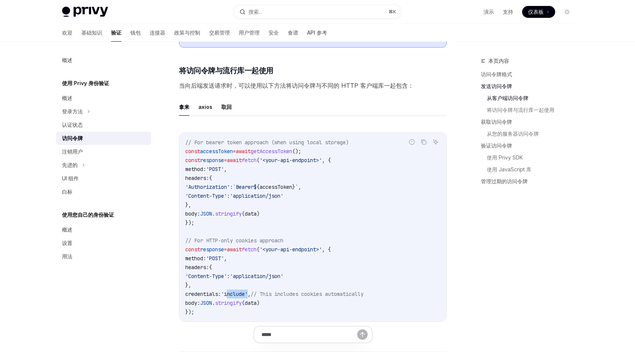
scroll to position [586, 0]
click at [288, 158] on span "'<your-api-endpoint>'" at bounding box center [291, 161] width 62 height 7
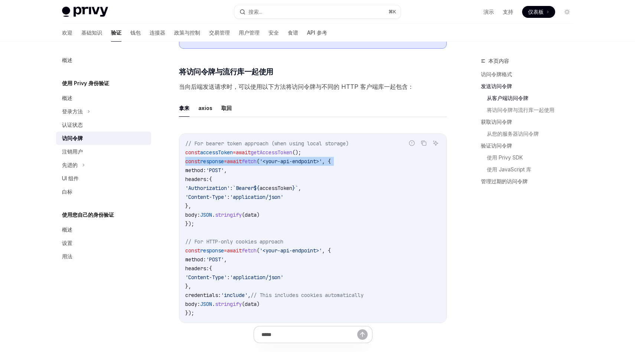
click at [287, 160] on span "'<your-api-endpoint>'" at bounding box center [291, 161] width 62 height 7
click at [322, 158] on span "'<your-api-endpoint>'" at bounding box center [291, 161] width 62 height 7
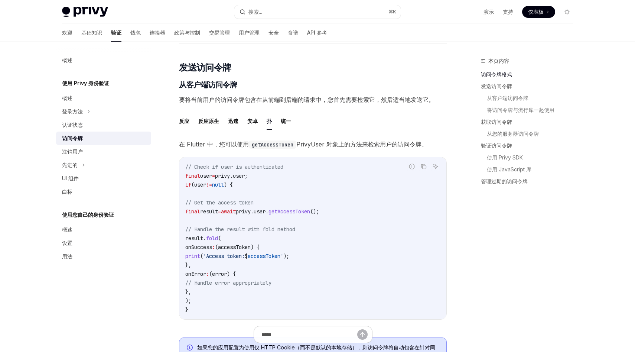
scroll to position [271, 0]
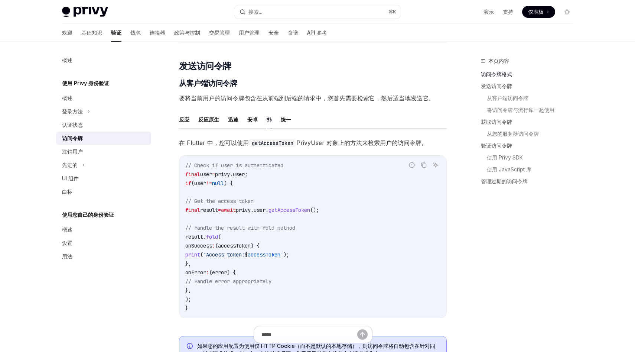
click at [310, 210] on span "getAccessToken" at bounding box center [290, 210] width 42 height 7
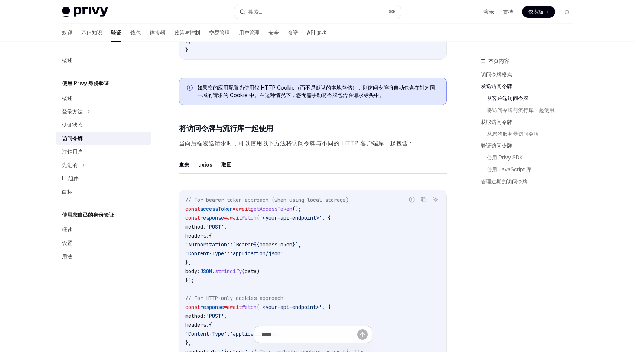
scroll to position [577, 0]
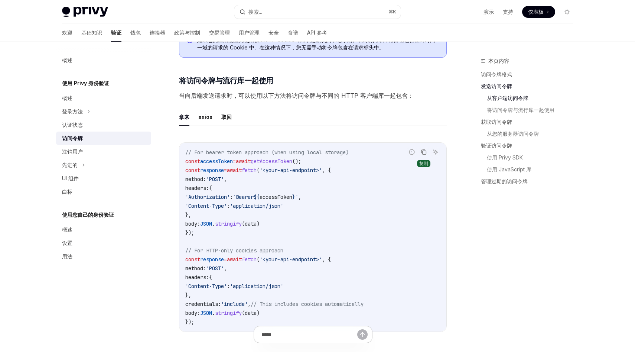
click at [424, 150] on icon "复制代码块中的内容" at bounding box center [425, 152] width 4 height 4
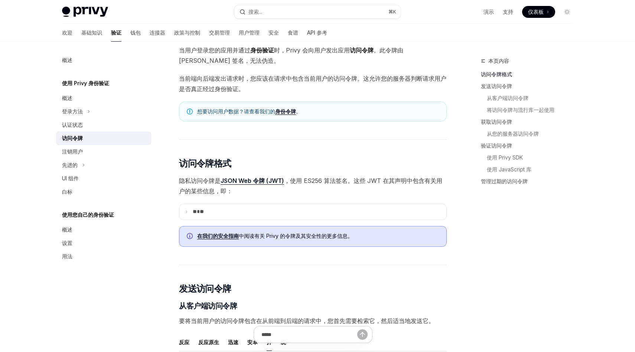
scroll to position [0, 0]
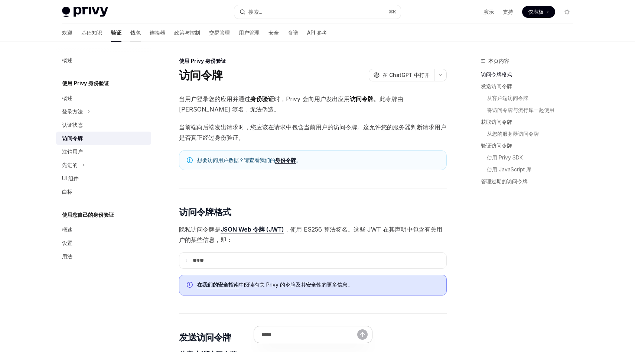
click at [130, 35] on font "钱包" at bounding box center [135, 32] width 10 height 6
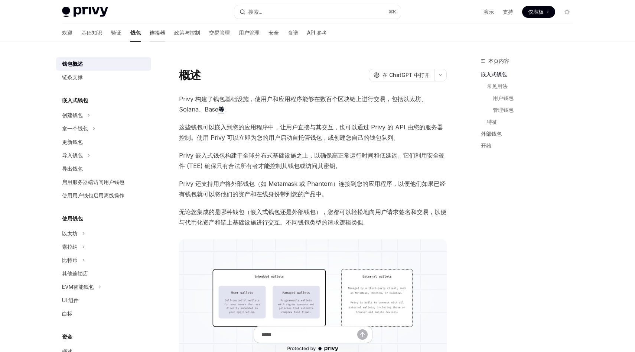
click at [150, 34] on font "连接器" at bounding box center [158, 32] width 16 height 6
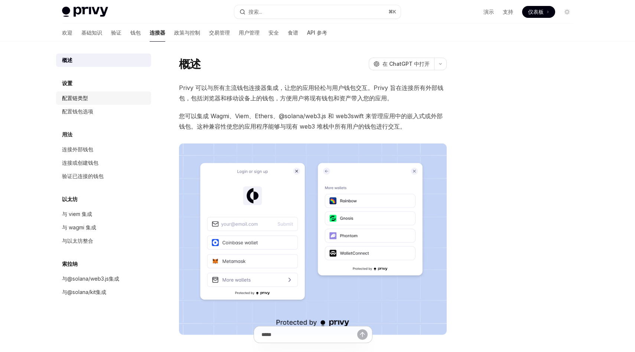
click at [98, 97] on div "配置链类型" at bounding box center [104, 98] width 85 height 9
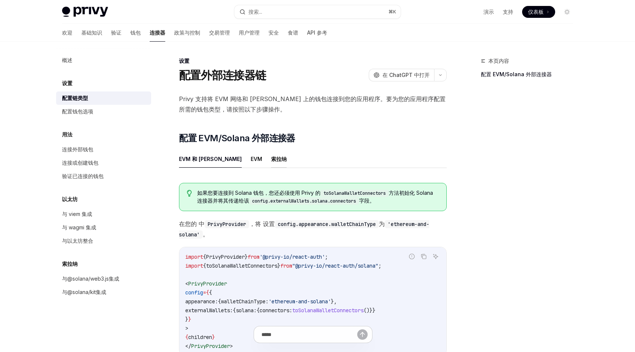
click at [271, 157] on font "索拉纳" at bounding box center [279, 159] width 16 height 6
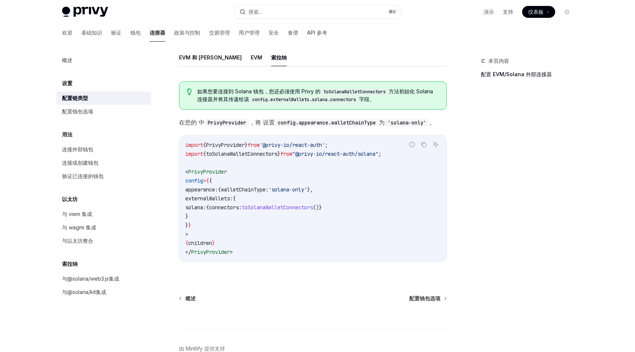
scroll to position [102, 0]
click at [117, 113] on div "配置钱包选项" at bounding box center [104, 111] width 85 height 9
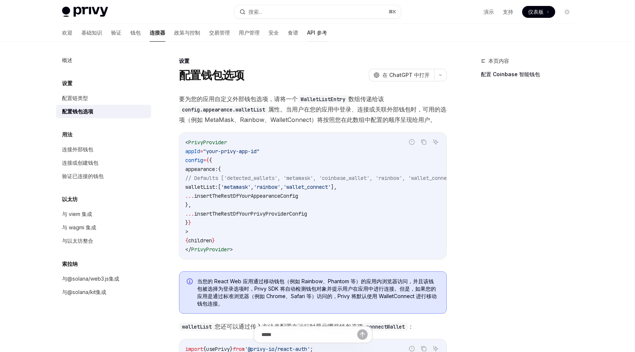
click at [307, 36] on font "API 参考" at bounding box center [317, 32] width 20 height 7
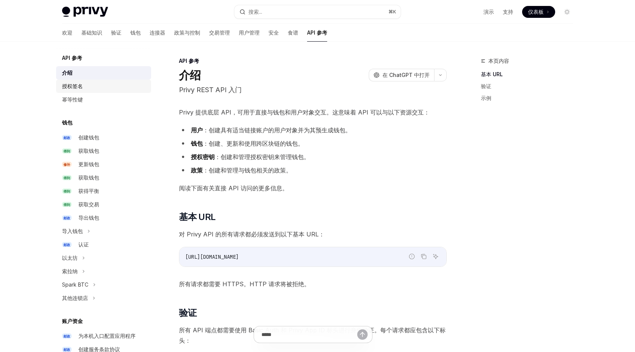
click at [92, 83] on div "授权签名" at bounding box center [104, 86] width 85 height 9
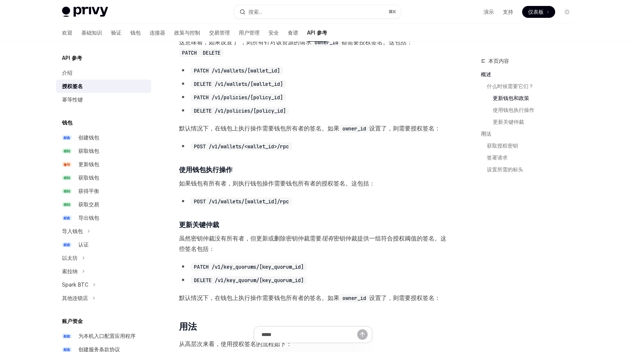
scroll to position [299, 0]
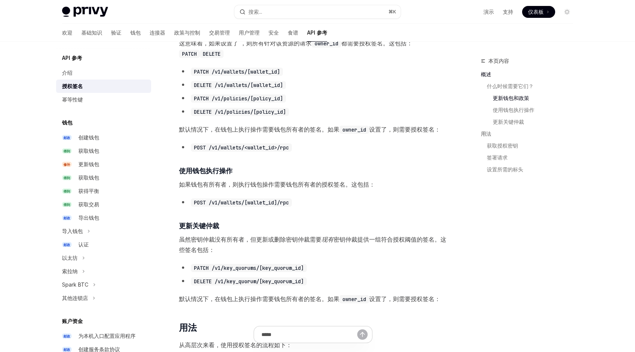
click at [270, 130] on font "默认情况下，在钱包上执行操作需要钱包所有者的签名。如果" at bounding box center [259, 129] width 161 height 7
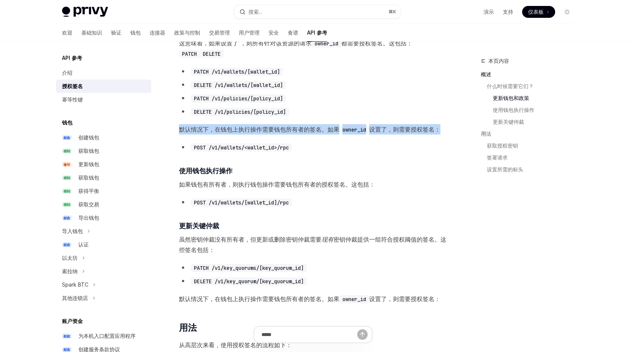
click at [252, 128] on font "默认情况下，在钱包上执行操作需要钱包所有者的签名。如果" at bounding box center [259, 129] width 161 height 7
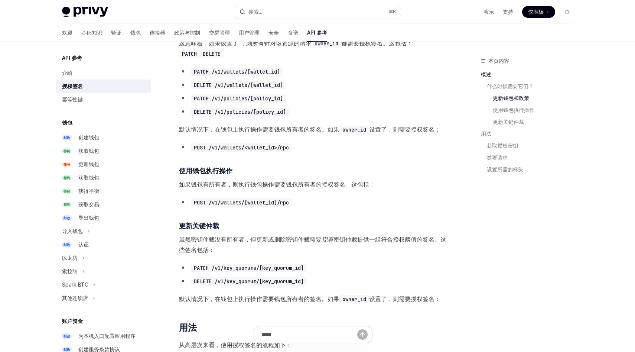
click at [252, 128] on font "默认情况下，在钱包上执行操作需要钱包所有者的签名。如果" at bounding box center [259, 129] width 161 height 7
click at [275, 128] on font "默认情况下，在钱包上执行操作需要钱包所有者的签名。如果" at bounding box center [259, 129] width 161 height 7
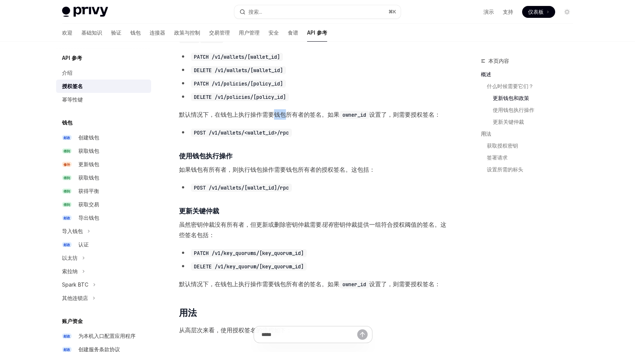
scroll to position [313, 0]
click at [346, 112] on code "owner_id" at bounding box center [355, 115] width 30 height 8
click at [255, 136] on code "POST /v1/wallets/<wallet_id>/rpc" at bounding box center [241, 133] width 101 height 8
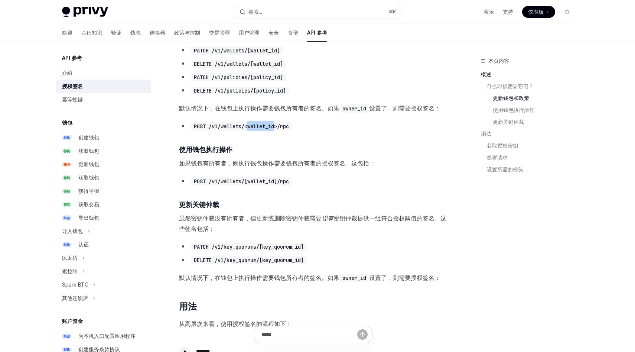
scroll to position [321, 0]
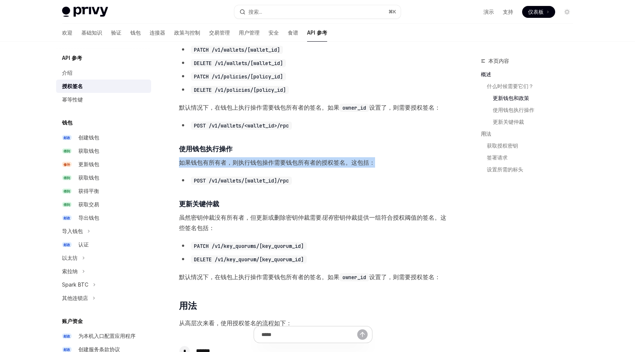
click at [224, 158] on span "如果钱包有所有者，则执行钱包操作需要钱包所有者的授权签名。这包括：" at bounding box center [313, 162] width 268 height 10
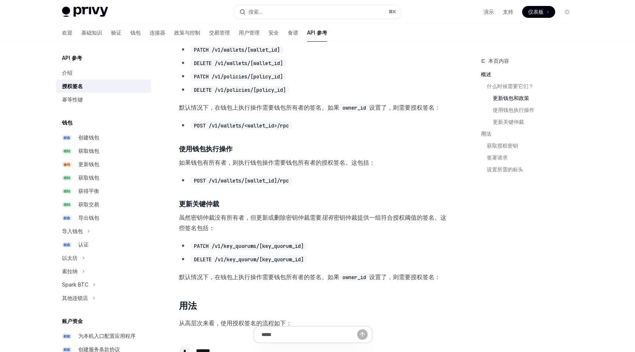
click at [224, 158] on span "如果钱包有所有者，则执行钱包操作需要钱包所有者的授权签名。这包括：" at bounding box center [313, 162] width 268 height 10
click at [261, 163] on font "如果钱包有所有者，则执行钱包操作需要钱包所有者的授权签名。这包括：" at bounding box center [277, 162] width 196 height 7
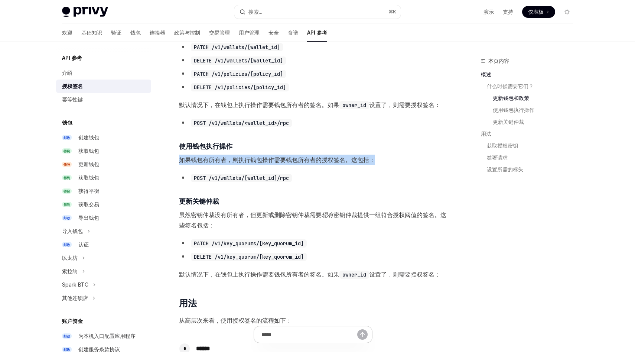
scroll to position [325, 0]
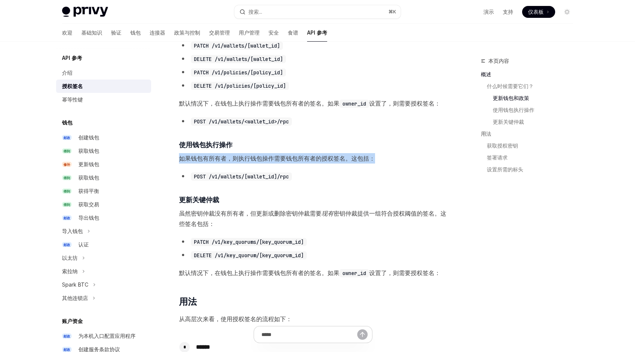
click at [247, 175] on code "POST /v1/wallets/[wallet_id]/rpc" at bounding box center [241, 176] width 101 height 8
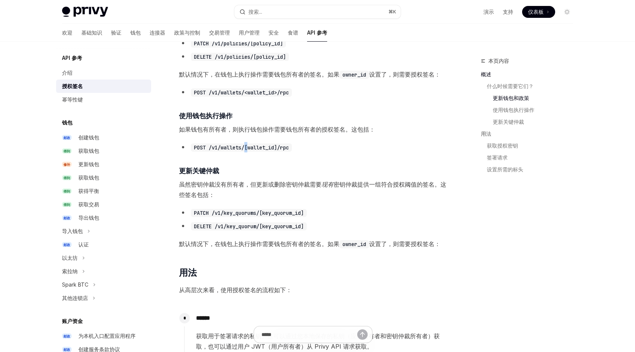
click at [237, 186] on font "虽然密钥仲裁没有所有者，但更新或删除密钥仲裁需要" at bounding box center [250, 184] width 143 height 7
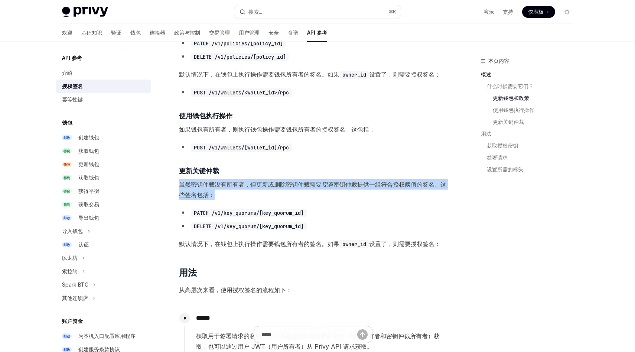
click at [214, 186] on font "虽然密钥仲裁没有所有者，但更新或删除密钥仲裁需要" at bounding box center [250, 184] width 143 height 7
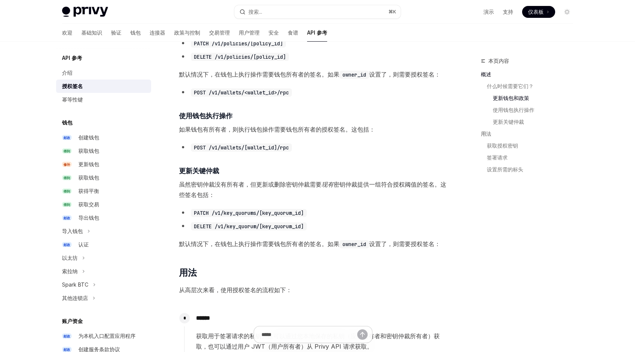
click at [214, 186] on font "虽然密钥仲裁没有所有者，但更新或删除密钥仲裁需要" at bounding box center [250, 184] width 143 height 7
click at [265, 183] on font "虽然密钥仲裁没有所有者，但更新或删除密钥仲裁需要" at bounding box center [250, 184] width 143 height 7
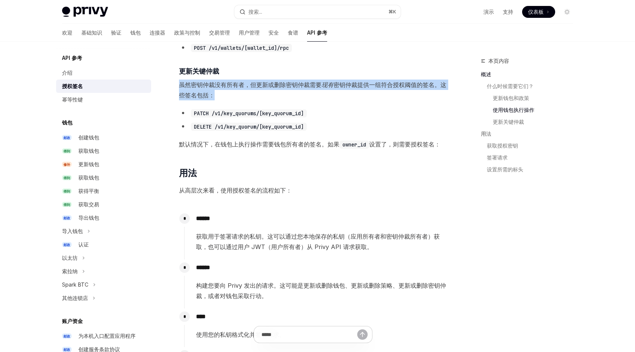
scroll to position [483, 0]
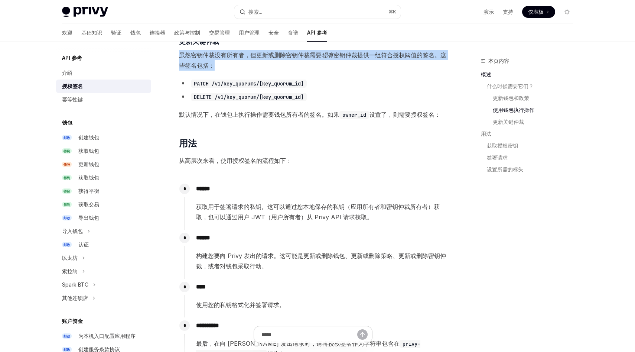
click at [229, 210] on font "获取用于签署请求的私钥。这可以通过您本地保存的私钥（应用所有者和密钥仲裁所有者）获取，也可以通过用户 JWT（用户所有者）从 Privy API 请求获取。" at bounding box center [318, 212] width 244 height 18
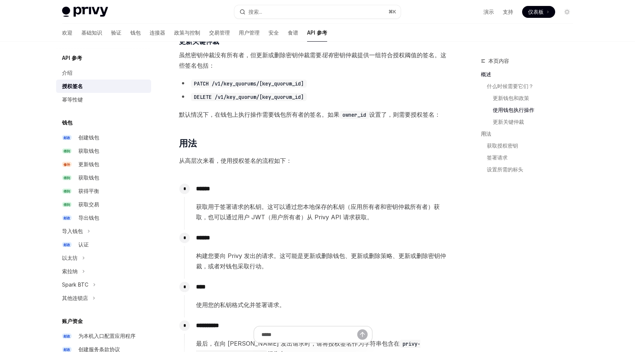
click at [229, 210] on font "获取用于签署请求的私钥。这可以通过您本地保存的私钥（应用所有者和密钥仲裁所有者）获取，也可以通过用户 JWT（用户所有者）从 Privy API 请求获取。" at bounding box center [318, 212] width 244 height 18
click at [225, 209] on font "获取用于签署请求的私钥。这可以通过您本地保存的私钥（应用所有者和密钥仲裁所有者）获取，也可以通过用户 JWT（用户所有者）从 Privy API 请求获取。" at bounding box center [318, 212] width 244 height 18
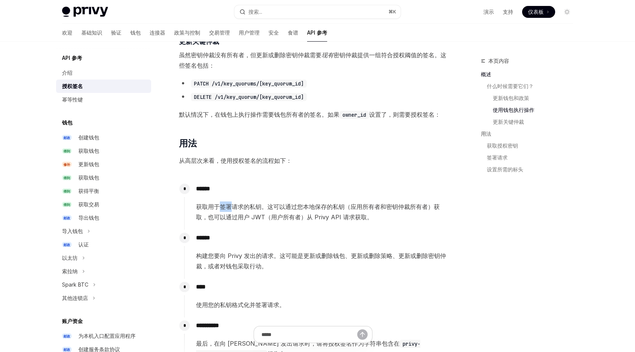
click at [225, 209] on font "获取用于签署请求的私钥。这可以通过您本地保存的私钥（应用所有者和密钥仲裁所有者）获取，也可以通过用户 JWT（用户所有者）从 Privy API 请求获取。" at bounding box center [318, 212] width 244 height 18
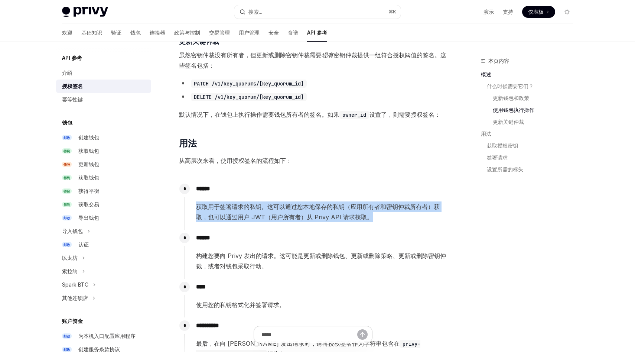
click at [219, 209] on font "获取用于签署请求的私钥。这可以通过您本地保存的私钥（应用所有者和密钥仲裁所有者）获取，也可以通过用户 JWT（用户所有者）从 Privy API 请求获取。" at bounding box center [318, 212] width 244 height 18
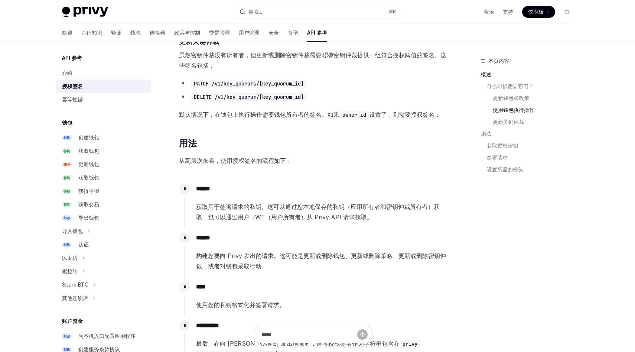
click at [219, 209] on font "获取用于签署请求的私钥。这可以通过您本地保存的私钥（应用所有者和密钥仲裁所有者）获取，也可以通过用户 JWT（用户所有者）从 Privy API 请求获取。" at bounding box center [318, 212] width 244 height 18
click at [299, 207] on font "获取用于签署请求的私钥。这可以通过您本地保存的私钥（应用所有者和密钥仲裁所有者）获取，也可以通过用户 JWT（用户所有者）从 Privy API 请求获取。" at bounding box center [318, 212] width 244 height 18
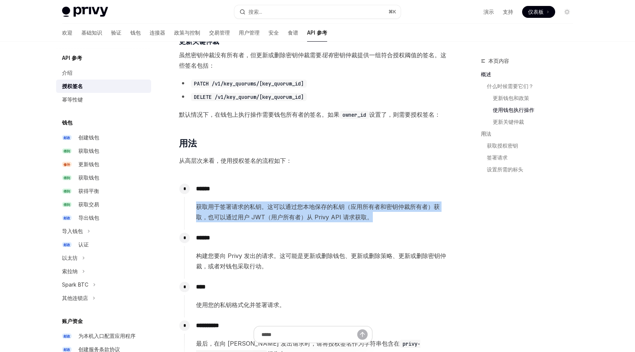
click at [299, 207] on font "获取用于签署请求的私钥。这可以通过您本地保存的私钥（应用所有者和密钥仲裁所有者）获取，也可以通过用户 JWT（用户所有者）从 Privy API 请求获取。" at bounding box center [318, 212] width 244 height 18
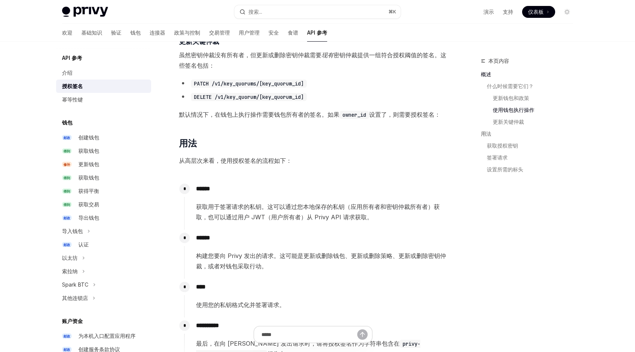
click at [299, 207] on font "获取用于签署请求的私钥。这可以通过您本地保存的私钥（应用所有者和密钥仲裁所有者）获取，也可以通过用户 JWT（用户所有者）从 Privy API 请求获取。" at bounding box center [318, 212] width 244 height 18
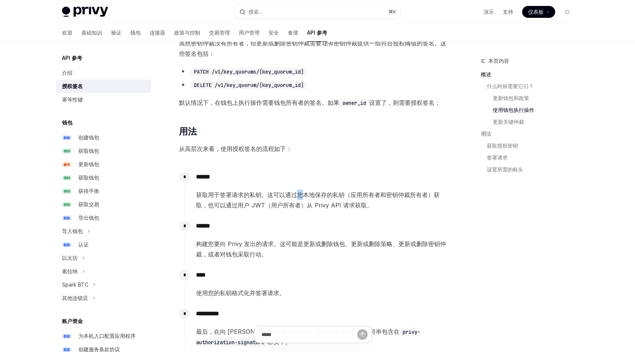
scroll to position [496, 0]
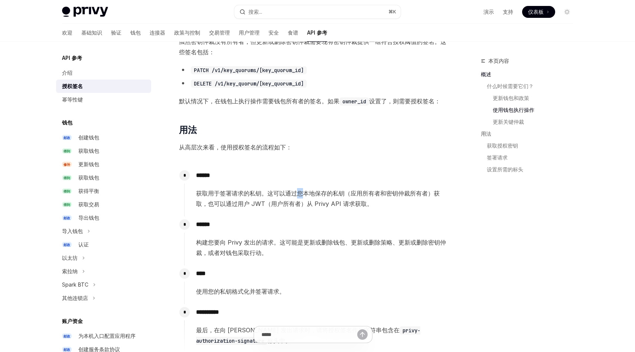
click at [237, 206] on font "获取用于签署请求的私钥。这可以通过您本地保存的私钥（应用所有者和密钥仲裁所有者）获取，也可以通过用户 JWT（用户所有者）从 Privy API 请求获取。" at bounding box center [318, 199] width 244 height 18
click at [289, 204] on font "获取用于签署请求的私钥。这可以通过您本地保存的私钥（应用所有者和密钥仲裁所有者）获取，也可以通过用户 JWT（用户所有者）从 Privy API 请求获取。" at bounding box center [318, 199] width 244 height 18
click at [327, 201] on font "获取用于签署请求的私钥。这可以通过您本地保存的私钥（应用所有者和密钥仲裁所有者）获取，也可以通过用户 JWT（用户所有者）从 Privy API 请求获取。" at bounding box center [318, 199] width 244 height 18
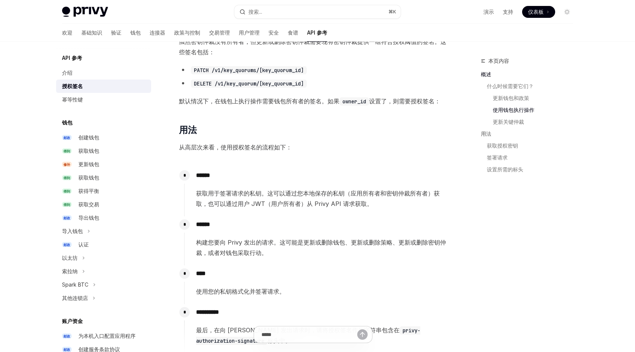
click at [327, 201] on font "获取用于签署请求的私钥。这可以通过您本地保存的私钥（应用所有者和密钥仲裁所有者）获取，也可以通过用户 JWT（用户所有者）从 Privy API 请求获取。" at bounding box center [318, 199] width 244 height 18
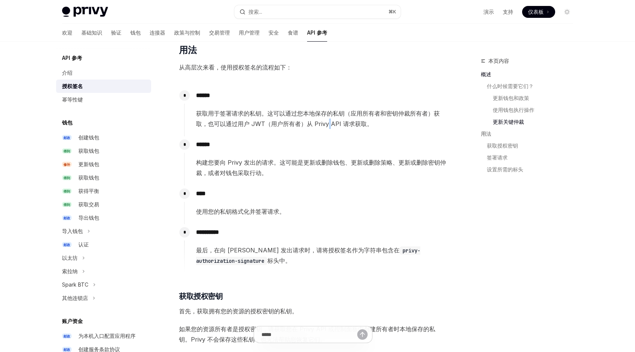
scroll to position [572, 0]
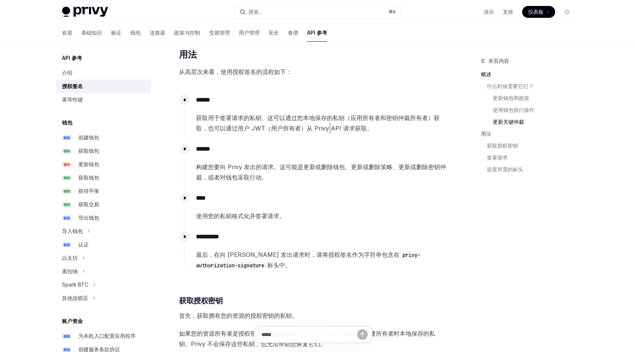
click at [232, 167] on font "构建您要向 Privy 发出的请求。这可能是更新或删除钱包、更新或删除策略、更新或删除密钥仲裁，或者对钱包采取行动。" at bounding box center [321, 172] width 250 height 18
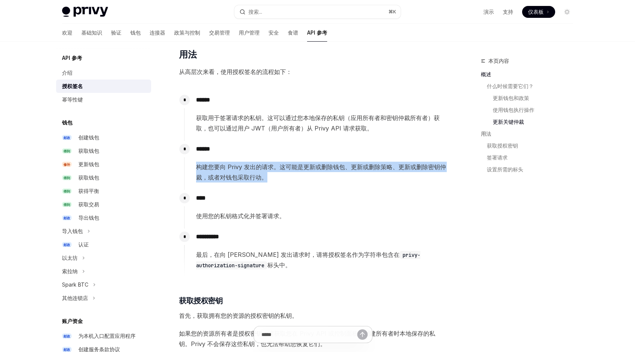
click at [248, 119] on font "获取用于签署请求的私钥。这可以通过您本地保存的私钥（应用所有者和密钥仲裁所有者）获取，也可以通过用户 JWT（用户所有者）从 Privy API 请求获取。" at bounding box center [318, 123] width 244 height 18
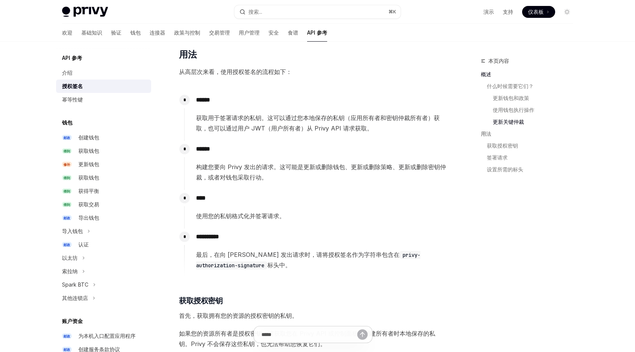
click at [248, 119] on font "获取用于签署请求的私钥。这可以通过您本地保存的私钥（应用所有者和密钥仲裁所有者）获取，也可以通过用户 JWT（用户所有者）从 Privy API 请求获取。" at bounding box center [318, 123] width 244 height 18
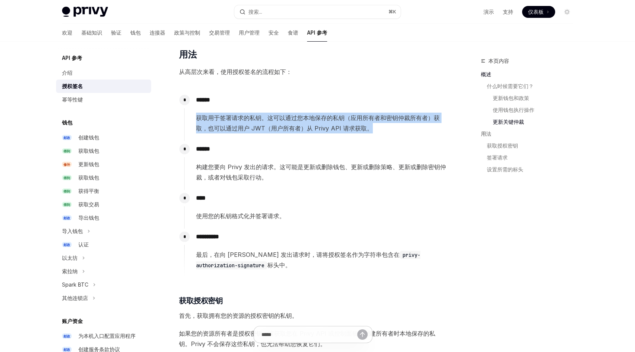
click at [278, 118] on font "获取用于签署请求的私钥。这可以通过您本地保存的私钥（应用所有者和密钥仲裁所有者）获取，也可以通过用户 JWT（用户所有者）从 Privy API 请求获取。" at bounding box center [318, 123] width 244 height 18
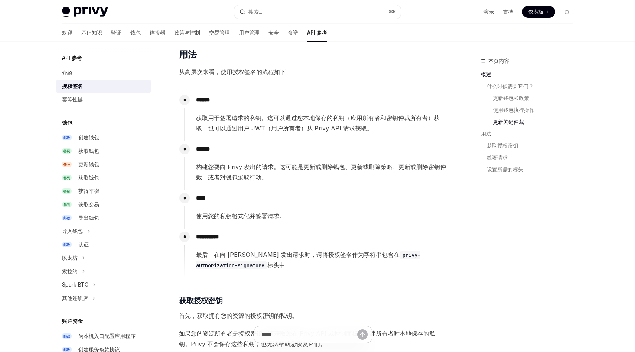
click at [278, 118] on font "获取用于签署请求的私钥。这可以通过您本地保存的私钥（应用所有者和密钥仲裁所有者）获取，也可以通过用户 JWT（用户所有者）从 Privy API 请求获取。" at bounding box center [318, 123] width 244 height 18
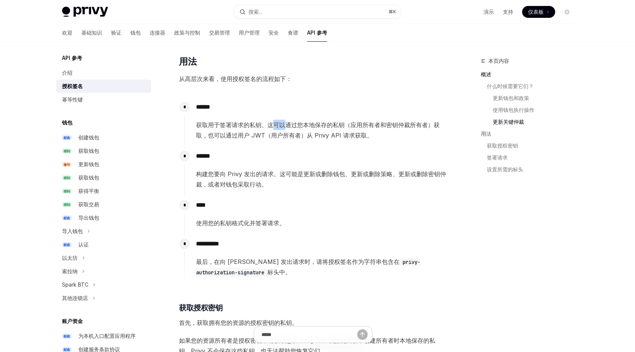
scroll to position [564, 0]
click at [299, 129] on font "获取用于签署请求的私钥。这可以通过您本地保存的私钥（应用所有者和密钥仲裁所有者）获取，也可以通过用户 JWT（用户所有者）从 Privy API 请求获取。" at bounding box center [318, 131] width 244 height 18
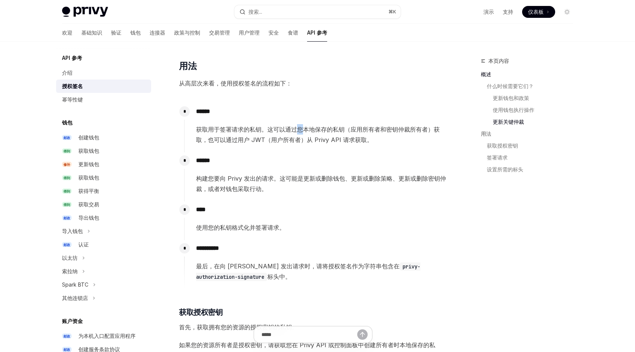
scroll to position [559, 0]
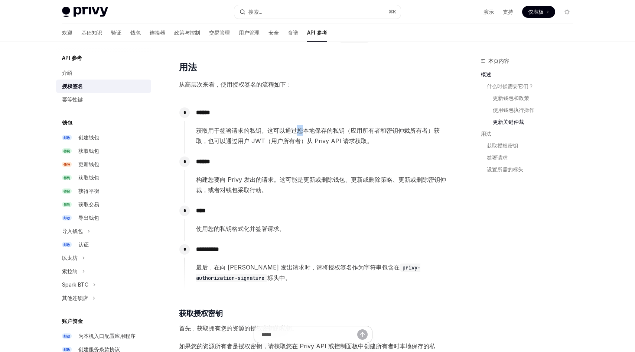
click at [249, 154] on div "****** 构建您要向 Privy 发出的请求。这可能是更新或删除钱包、更新或删除策略、更新或删除密钥仲裁，或者对钱包采取行动。" at bounding box center [315, 174] width 263 height 42
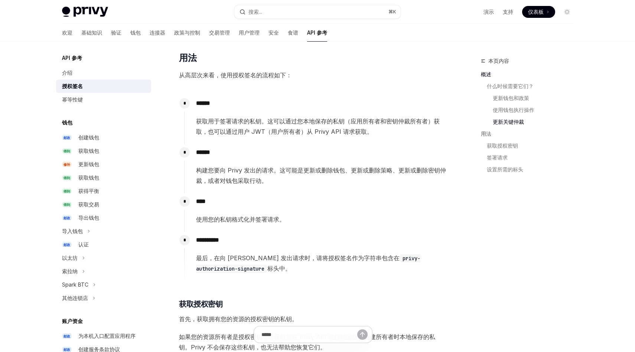
scroll to position [568, 0]
click at [233, 171] on font "构建您要向 Privy 发出的请求。这可能是更新或删除钱包、更新或删除策略、更新或删除密钥仲裁，或者对钱包采取行动。" at bounding box center [321, 176] width 250 height 18
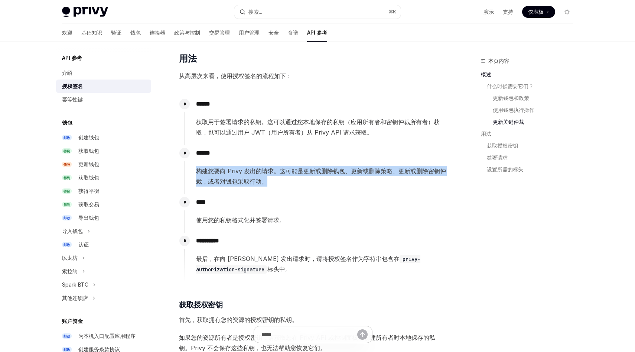
click at [209, 171] on font "构建您要向 Privy 发出的请求。这可能是更新或删除钱包、更新或删除策略、更新或删除密钥仲裁，或者对钱包采取行动。" at bounding box center [321, 176] width 250 height 18
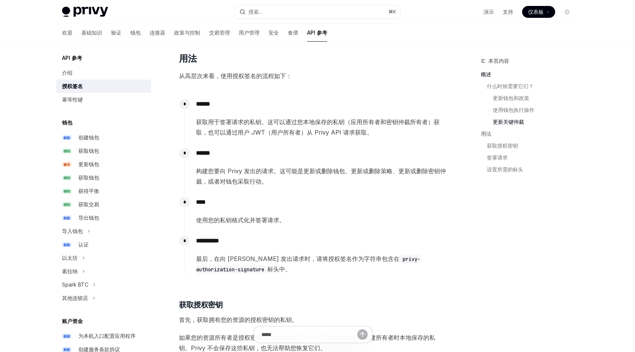
click at [209, 171] on font "构建您要向 Privy 发出的请求。这可能是更新或删除钱包、更新或删除策略、更新或删除密钥仲裁，或者对钱包采取行动。" at bounding box center [321, 176] width 250 height 18
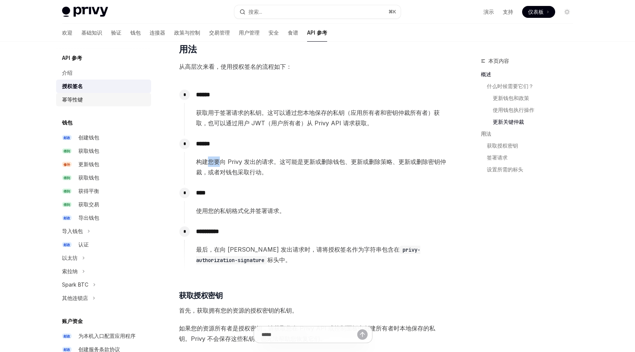
click at [85, 101] on div "幂等性键" at bounding box center [104, 99] width 85 height 9
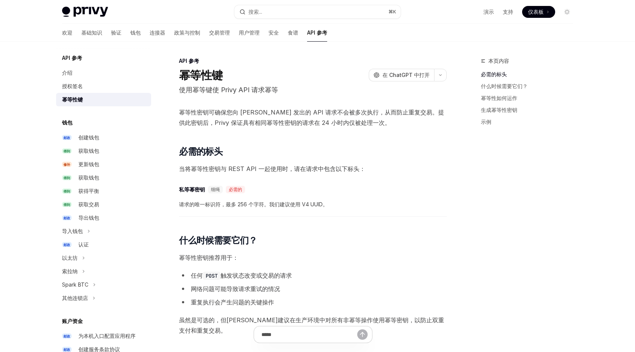
scroll to position [0, 0]
click at [198, 92] on font "使用幂等键使 Privy API 请求幂等" at bounding box center [228, 89] width 99 height 8
click at [212, 118] on span "幂等性密钥可确保您向 [PERSON_NAME] 发出的 API 请求不会被多次执行，从而防止重复交易。提供此密钥后，Privy 保证具有相同幂等性密钥的请求…" at bounding box center [313, 117] width 268 height 21
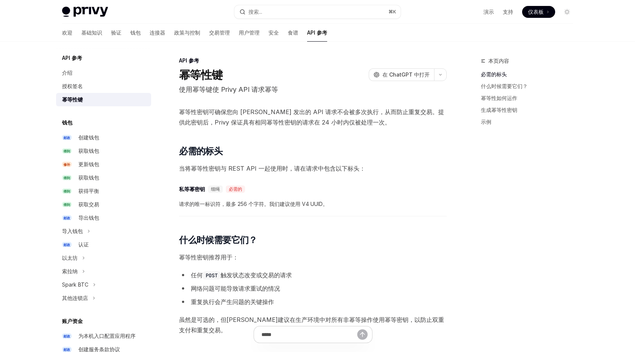
click at [212, 118] on span "幂等性密钥可确保您向 [PERSON_NAME] 发出的 API 请求不会被多次执行，从而防止重复交易。提供此密钥后，Privy 保证具有相同幂等性密钥的请求…" at bounding box center [313, 117] width 268 height 21
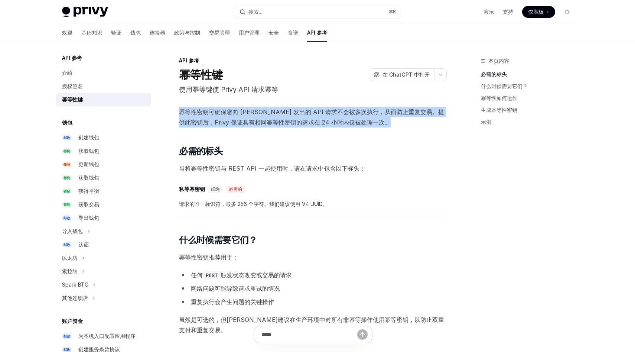
click at [237, 111] on font "幂等性密钥可确保您向 [PERSON_NAME] 发出的 API 请求不会被多次执行，从而防止重复交易。提供此密钥后，Privy 保证具有相同幂等性密钥的请求…" at bounding box center [311, 117] width 265 height 18
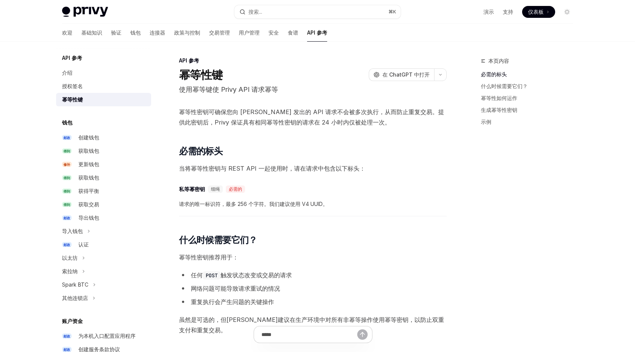
click at [237, 111] on font "幂等性密钥可确保您向 [PERSON_NAME] 发出的 API 请求不会被多次执行，从而防止重复交易。提供此密钥后，Privy 保证具有相同幂等性密钥的请求…" at bounding box center [311, 117] width 265 height 18
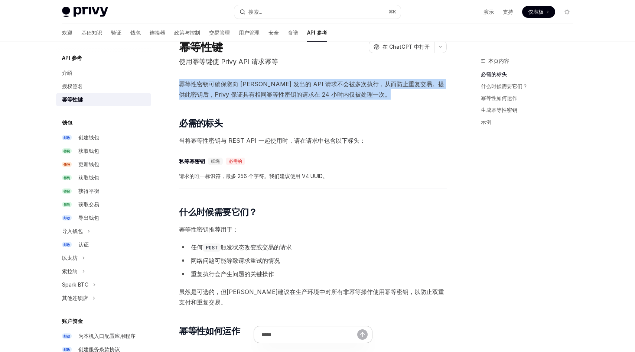
scroll to position [29, 0]
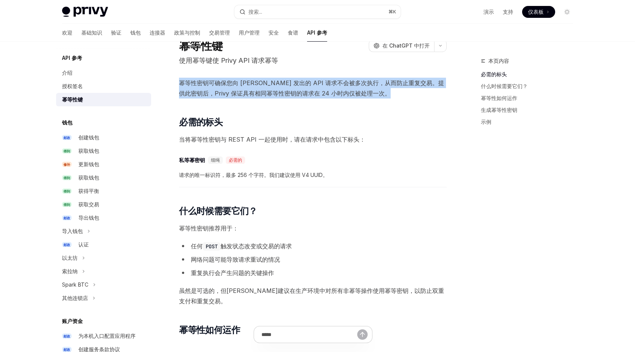
click at [222, 142] on font "当将幂等性密钥与 REST API 一起使用时，请在请求中包含以下标头：" at bounding box center [272, 139] width 187 height 7
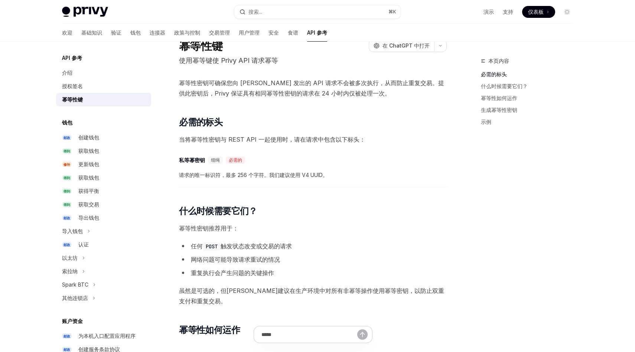
click at [222, 142] on font "当将幂等性密钥与 REST API 一起使用时，请在请求中包含以下标头：" at bounding box center [272, 139] width 187 height 7
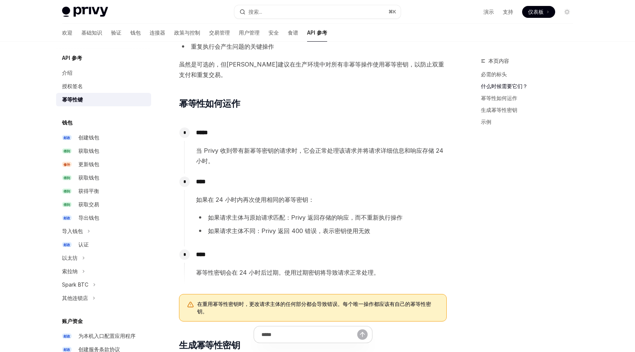
scroll to position [255, 0]
click at [224, 150] on font "当 Privy 收到带有新幂等密钥的请求时，它会正常处理该请求并将请求详细信息和响应存储 24 小时。" at bounding box center [319, 156] width 247 height 18
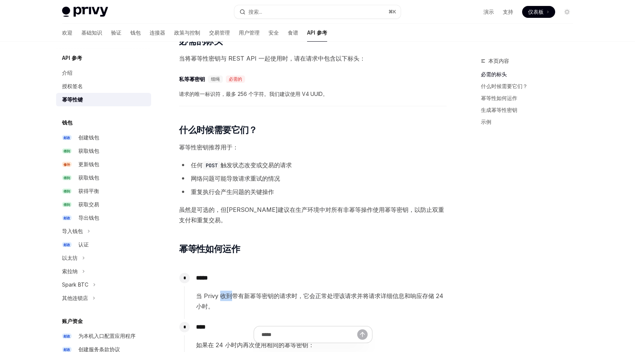
scroll to position [62, 0]
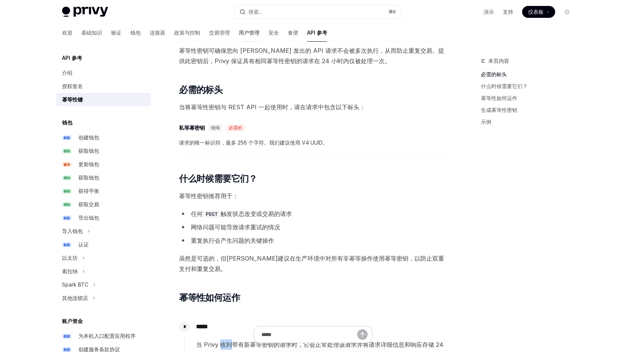
click at [239, 33] on font "用户管理" at bounding box center [249, 32] width 21 height 6
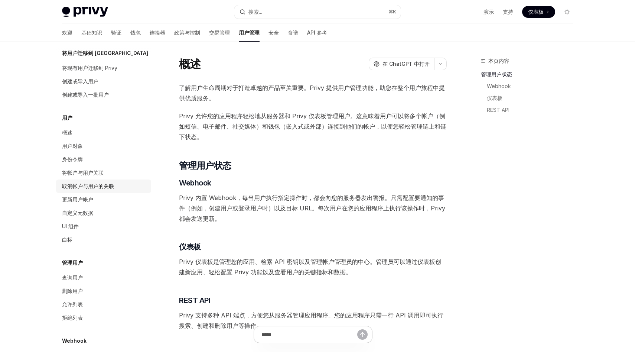
scroll to position [30, 0]
click at [78, 159] on font "身份令牌" at bounding box center [72, 159] width 21 height 6
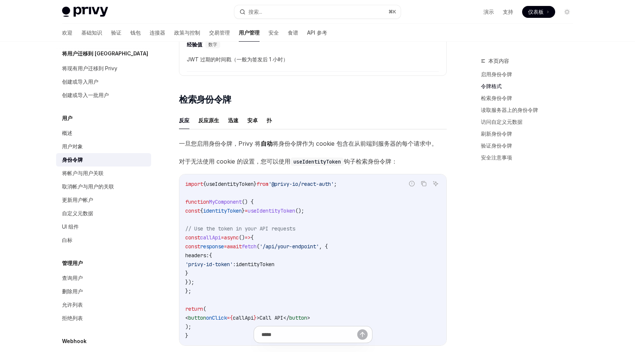
scroll to position [557, 0]
click at [269, 119] on font "扑" at bounding box center [269, 119] width 5 height 6
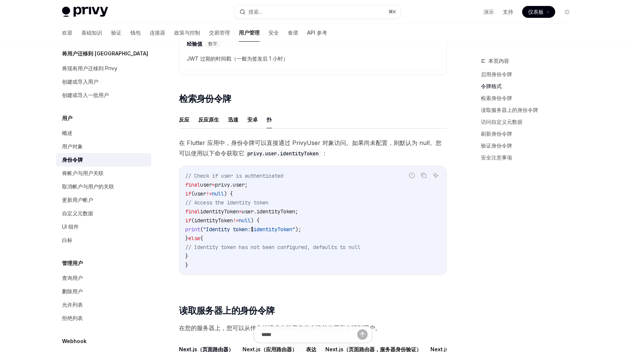
click at [293, 211] on span "user.identityToken;" at bounding box center [270, 211] width 56 height 7
click at [289, 150] on code "privy.user.identityToken" at bounding box center [283, 153] width 77 height 8
click at [249, 140] on font "在 Flutter 应用中，身份令牌可以直接通过 PrivyUser 对象访问。如果尚未配置，则默认为 null。您可以使用以下命令获取它" at bounding box center [310, 148] width 263 height 18
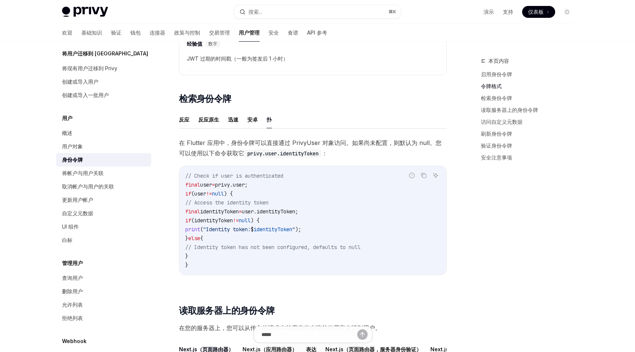
click at [249, 140] on font "在 Flutter 应用中，身份令牌可以直接通过 PrivyUser 对象访问。如果尚未配置，则默认为 null。您可以使用以下命令获取它" at bounding box center [310, 148] width 263 height 18
click at [284, 213] on span "user.identityToken;" at bounding box center [270, 211] width 56 height 7
click at [291, 210] on span "user.identityToken;" at bounding box center [270, 211] width 56 height 7
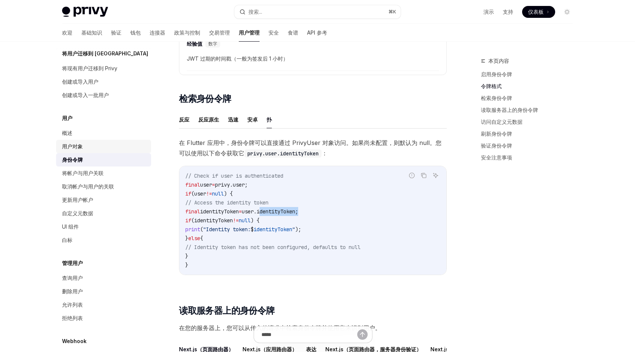
click at [91, 143] on div "用户对象" at bounding box center [104, 146] width 85 height 9
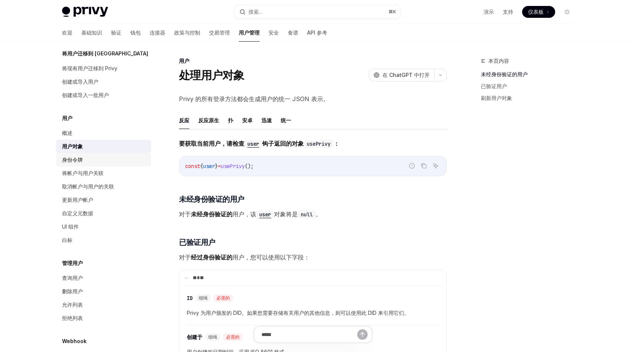
click at [85, 161] on div "身份令牌" at bounding box center [104, 159] width 85 height 9
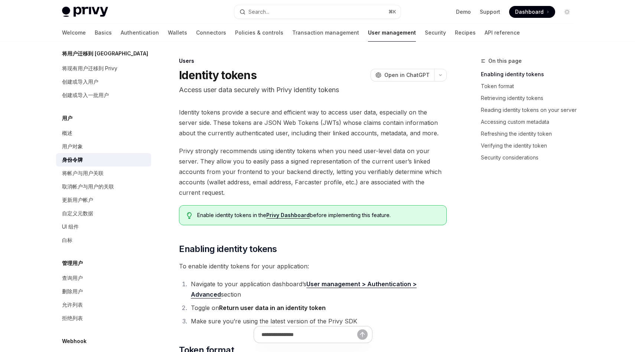
click at [86, 161] on div "身份令牌" at bounding box center [104, 159] width 85 height 9
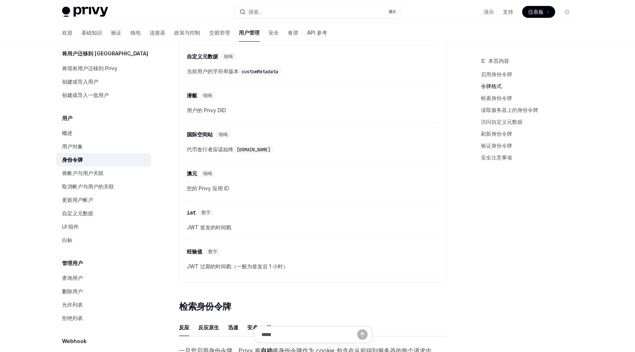
scroll to position [418, 0]
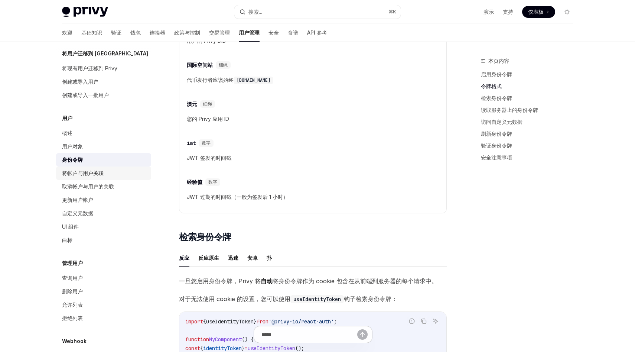
click at [113, 174] on div "将帐户与用户关联" at bounding box center [104, 173] width 85 height 9
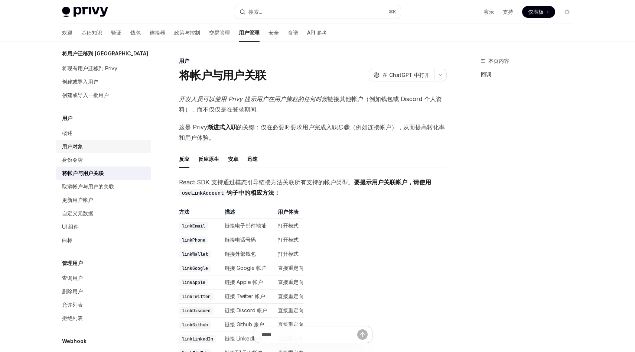
click at [91, 152] on link "用户对象" at bounding box center [103, 146] width 95 height 13
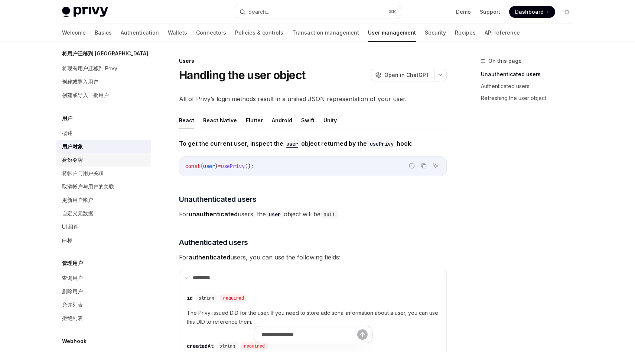
click at [89, 162] on div "身份令牌" at bounding box center [104, 159] width 85 height 9
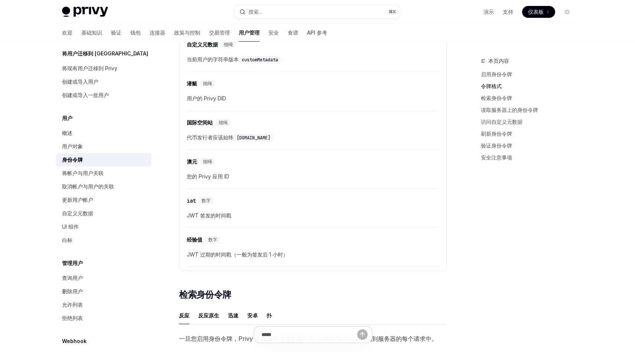
scroll to position [539, 0]
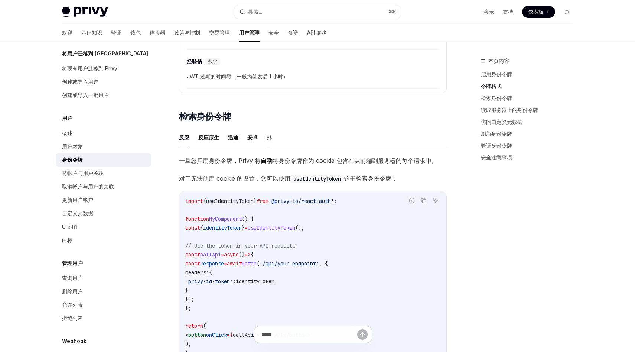
click at [267, 139] on font "扑" at bounding box center [269, 137] width 5 height 6
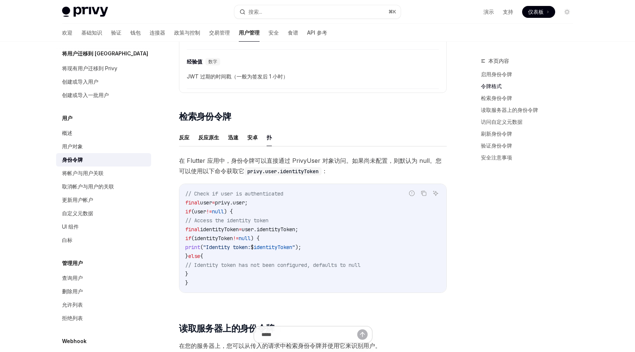
click at [296, 232] on span "user.identityToken;" at bounding box center [270, 229] width 56 height 7
copy span "identityToken"
drag, startPoint x: 225, startPoint y: 204, endPoint x: 256, endPoint y: 199, distance: 31.6
click at [248, 199] on span "privy.user;" at bounding box center [231, 202] width 33 height 7
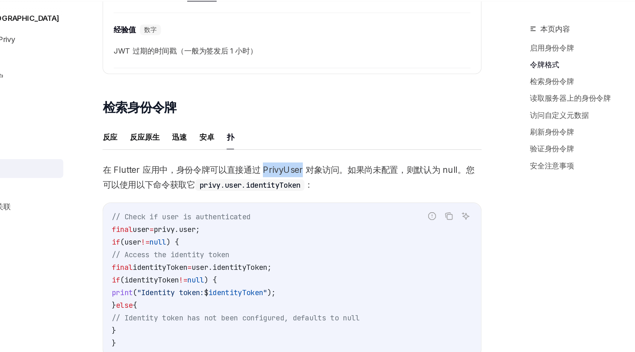
click at [249, 170] on code "privy.user.identityToken" at bounding box center [283, 171] width 77 height 8
click at [308, 157] on font "在 Flutter 应用中，身份令牌可以直接通过 PrivyUser 对象访问。如果尚未配置，则默认为 null。您可以使用以下命令获取它" at bounding box center [310, 166] width 263 height 18
copy font "PrivyUser"
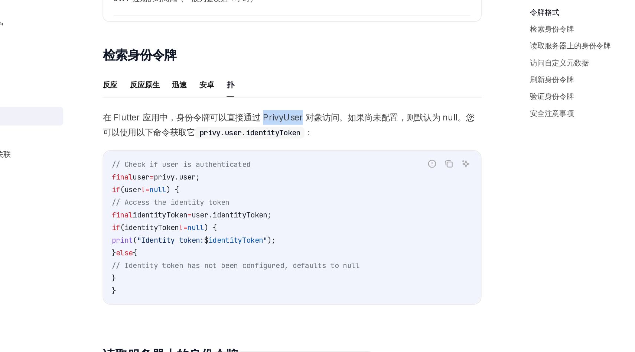
click at [292, 246] on span "identityToken" at bounding box center [273, 247] width 39 height 7
click at [298, 230] on span "user.identityToken;" at bounding box center [270, 229] width 56 height 7
copy span "identityToken"
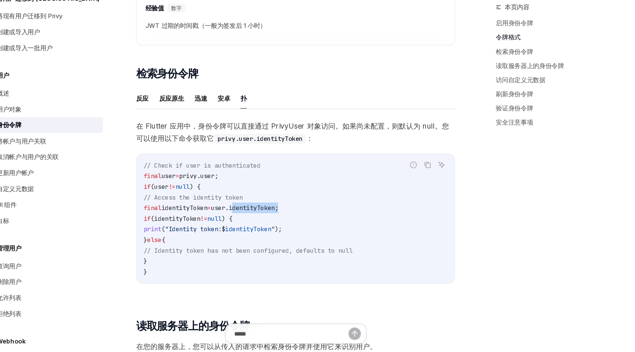
scroll to position [538, 0]
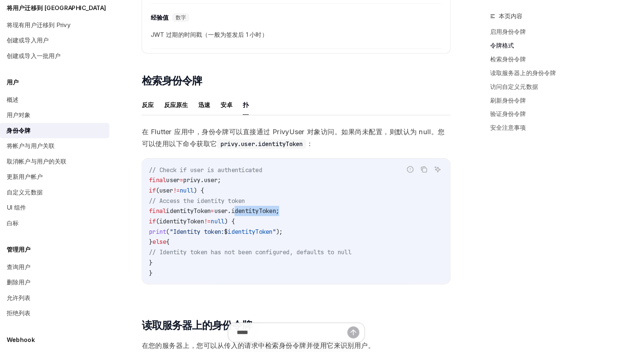
click at [289, 161] on font "在 Flutter 应用中，身份令牌可以直接通过 PrivyUser 对象访问。如果尚未配置，则默认为 null。您可以使用以下命令获取它" at bounding box center [310, 166] width 263 height 18
click at [320, 161] on font "在 Flutter 应用中，身份令牌可以直接通过 PrivyUser 对象访问。如果尚未配置，则默认为 null。您可以使用以下命令获取它" at bounding box center [310, 166] width 263 height 18
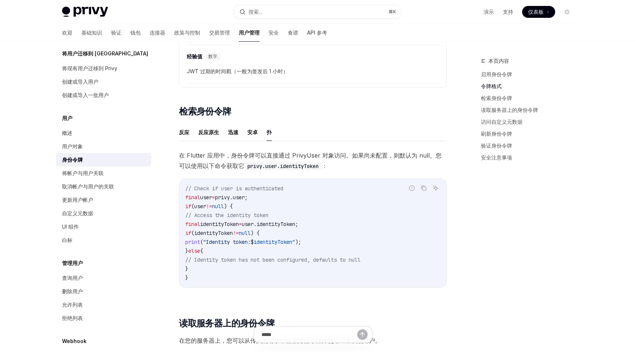
scroll to position [543, 0]
click at [268, 220] on code "// Check if user is authenticated final user = privy.user; if (user != null ) {…" at bounding box center [312, 234] width 255 height 98
click at [294, 163] on code "privy.user.identityToken" at bounding box center [283, 167] width 77 height 8
click at [201, 152] on font "在 Flutter 应用中，身份令牌可以直接通过 PrivyUser 对象访问。如果尚未配置，则默认为 null。您可以使用以下命令获取它" at bounding box center [310, 161] width 263 height 18
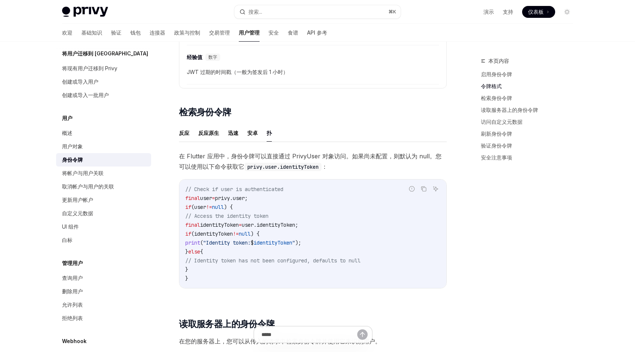
click at [97, 159] on div "身份令牌" at bounding box center [104, 159] width 85 height 9
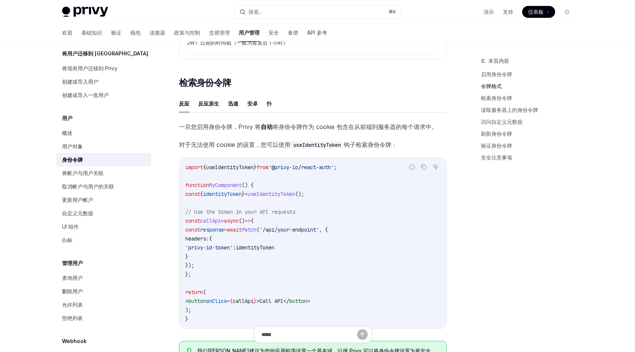
scroll to position [564, 0]
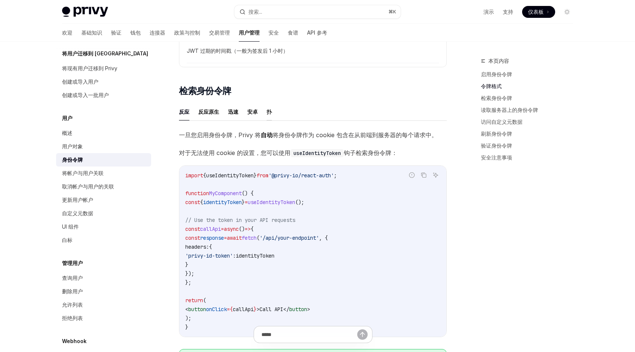
click at [268, 110] on font "扑" at bounding box center [269, 112] width 5 height 6
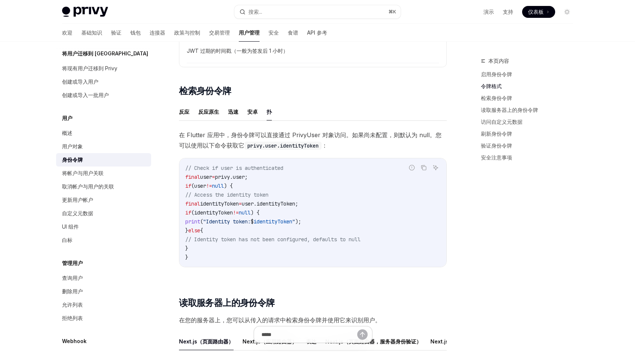
click at [272, 200] on span "user.identityToken;" at bounding box center [270, 203] width 56 height 7
click at [295, 203] on span "user.identityToken;" at bounding box center [270, 203] width 56 height 7
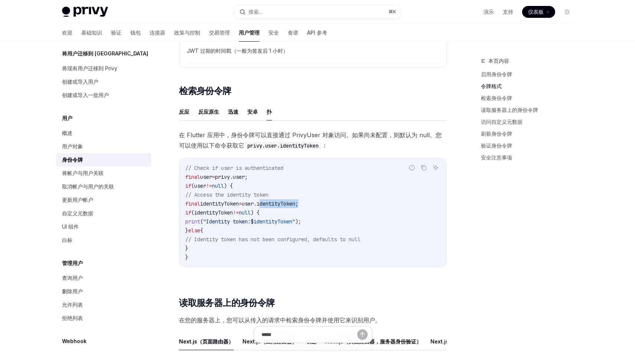
click at [295, 203] on span "user.identityToken;" at bounding box center [270, 203] width 56 height 7
click at [298, 205] on span "user.identityToken;" at bounding box center [270, 203] width 56 height 7
click at [282, 205] on span "user.identityToken;" at bounding box center [270, 203] width 56 height 7
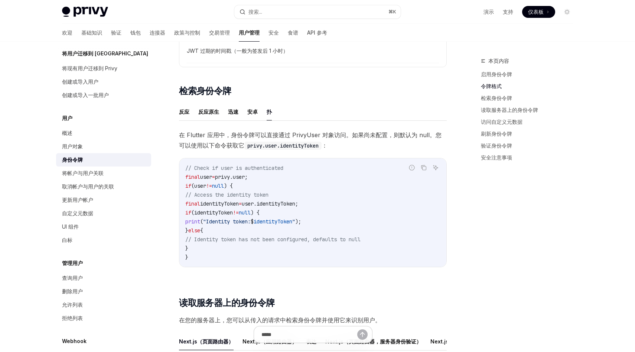
click at [282, 205] on span "user.identityToken;" at bounding box center [270, 203] width 56 height 7
click at [281, 203] on span "user.identityToken;" at bounding box center [270, 203] width 56 height 7
click at [399, 136] on font "在 Flutter 应用中，身份令牌可以直接通过 PrivyUser 对象访问。如果尚未配置，则默认为 null。您可以使用以下命令获取它" at bounding box center [310, 140] width 263 height 18
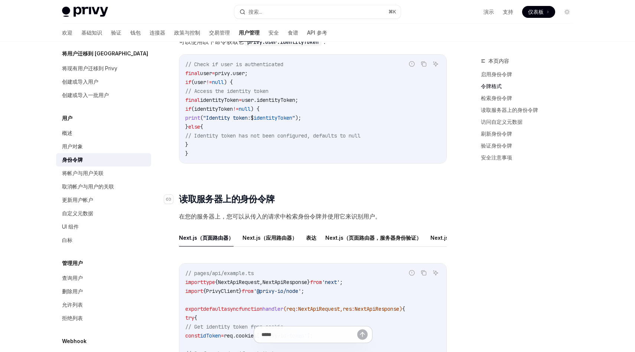
scroll to position [544, 0]
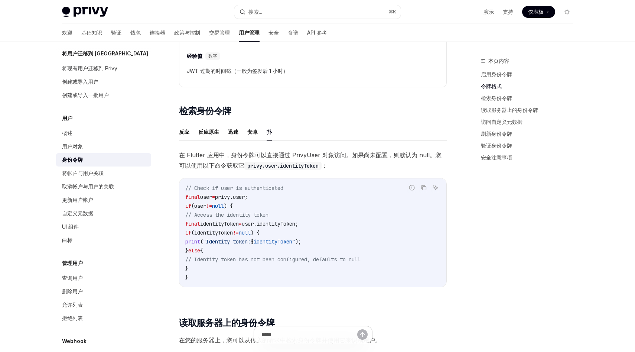
click at [362, 155] on font "在 Flutter 应用中，身份令牌可以直接通过 PrivyUser 对象访问。如果尚未配置，则默认为 null。您可以使用以下命令获取它" at bounding box center [310, 160] width 263 height 18
click at [311, 231] on code "// Check if user is authenticated final user = privy.user; if (user != null ) {…" at bounding box center [312, 233] width 255 height 98
click at [295, 224] on span "user.identityToken;" at bounding box center [270, 223] width 56 height 7
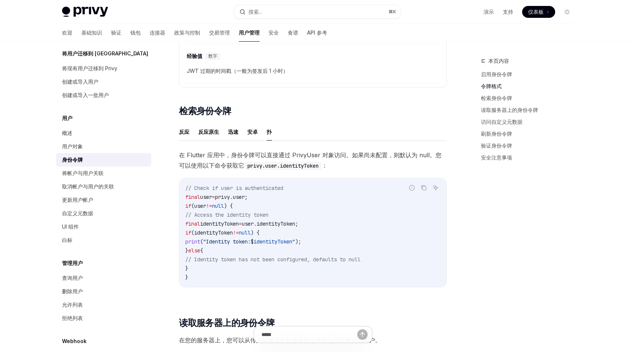
click at [295, 224] on span "user.identityToken;" at bounding box center [270, 223] width 56 height 7
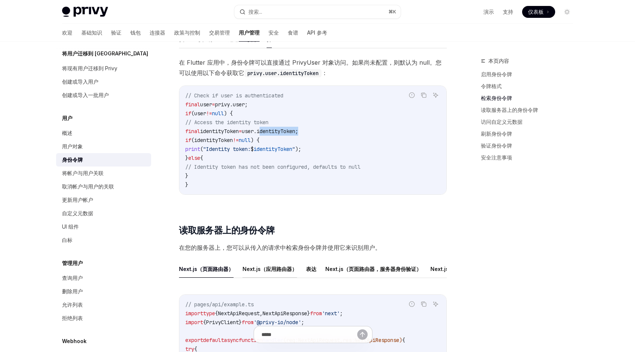
scroll to position [554, 0]
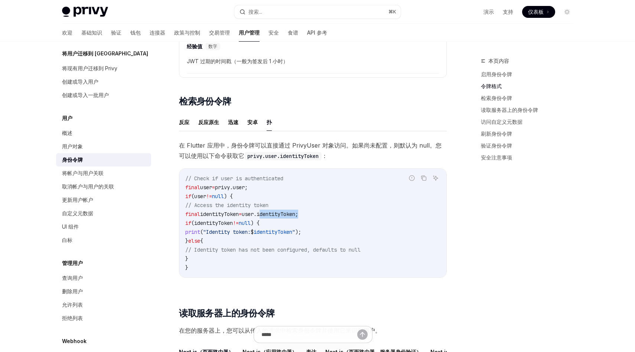
click at [298, 214] on span "user.identityToken;" at bounding box center [270, 214] width 56 height 7
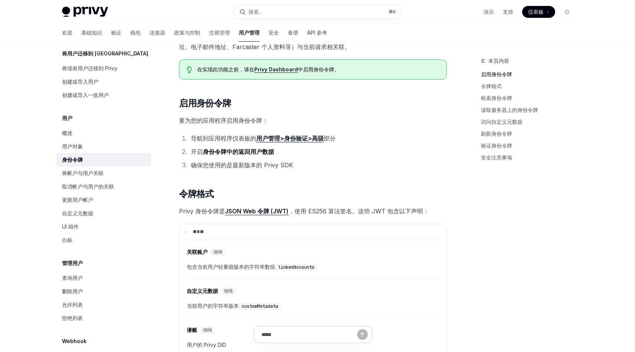
scroll to position [0, 0]
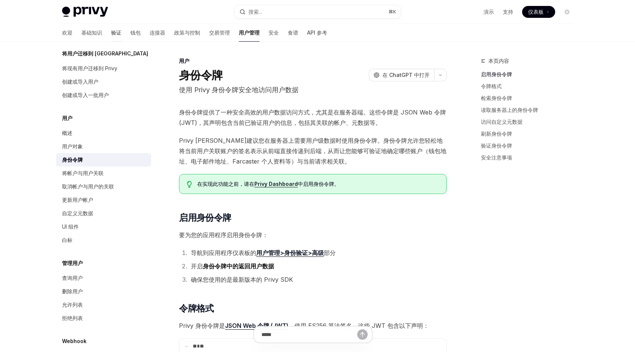
click at [111, 34] on font "验证" at bounding box center [116, 32] width 10 height 6
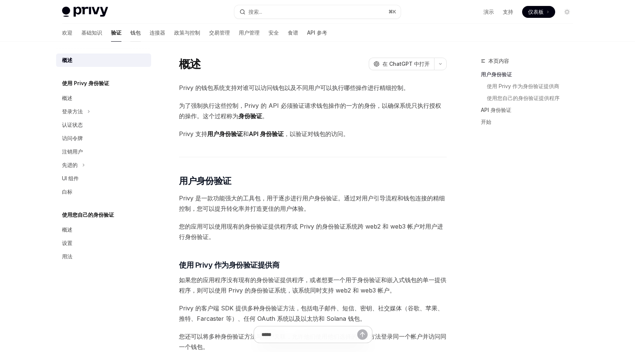
click at [130, 33] on font "钱包" at bounding box center [135, 32] width 10 height 6
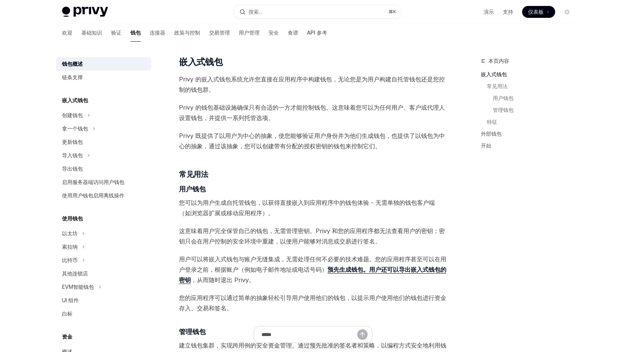
scroll to position [456, 0]
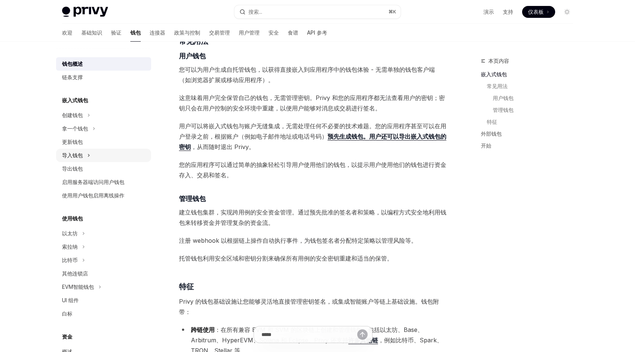
click at [80, 151] on div "导入钱包" at bounding box center [72, 155] width 21 height 9
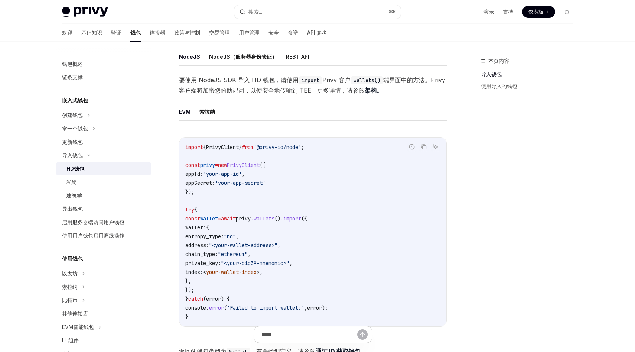
scroll to position [508, 0]
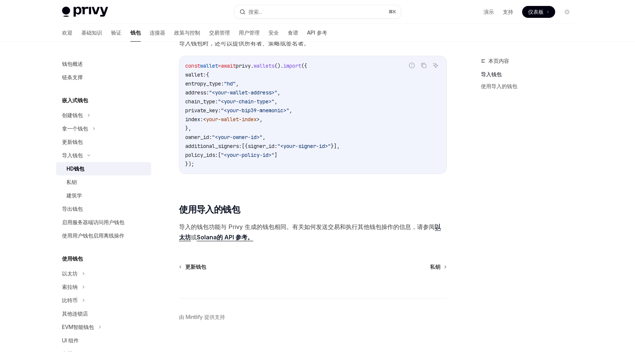
click at [227, 233] on font "Solana的 API 参考。" at bounding box center [225, 236] width 56 height 7
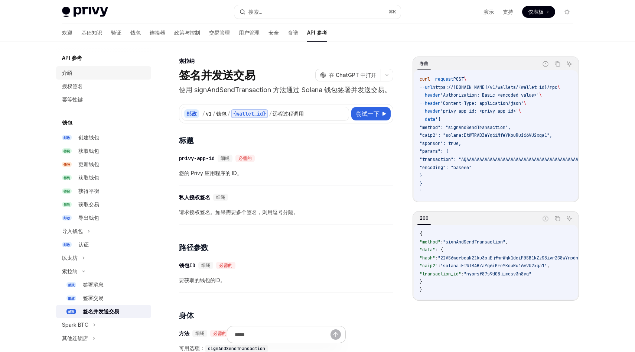
click at [77, 73] on div "介绍" at bounding box center [104, 72] width 85 height 9
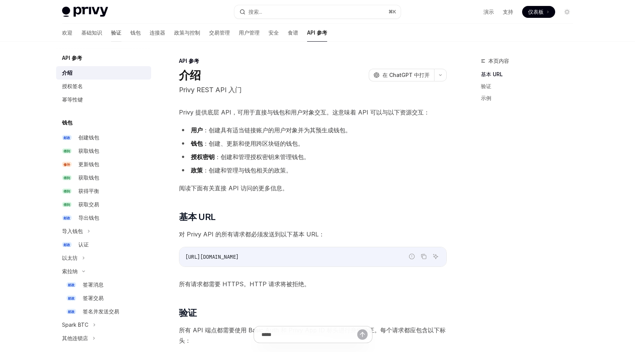
click at [111, 34] on font "验证" at bounding box center [116, 32] width 10 height 6
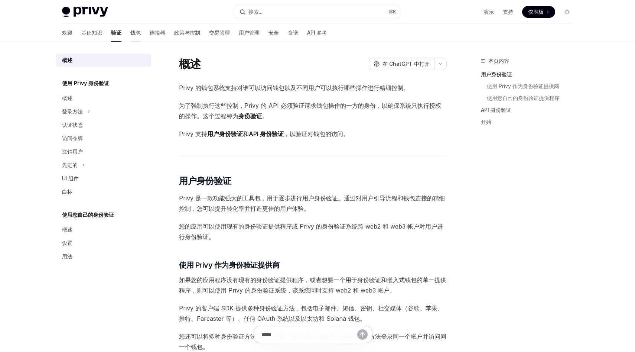
click at [130, 33] on font "钱包" at bounding box center [135, 32] width 10 height 6
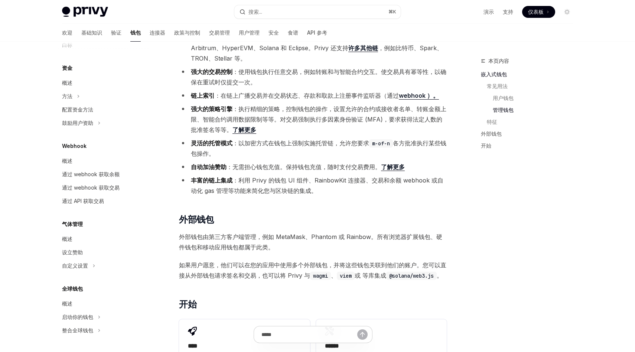
scroll to position [268, 0]
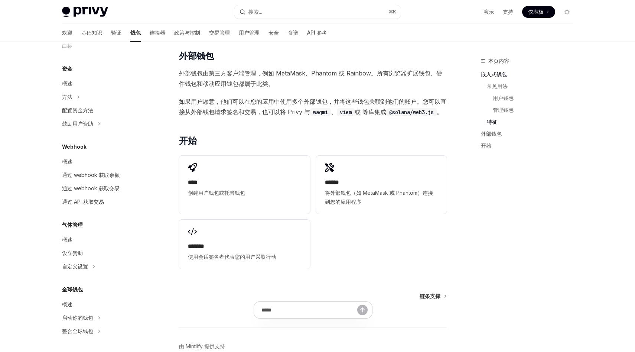
scroll to position [951, 0]
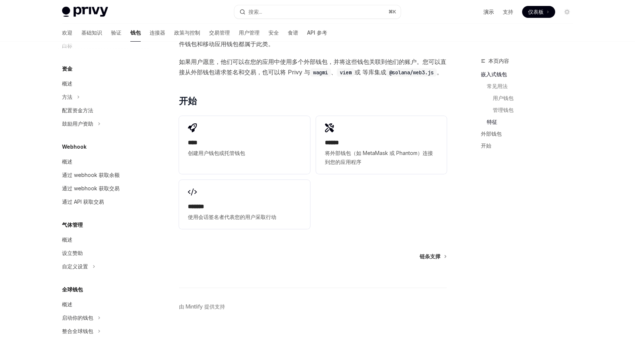
click at [489, 12] on font "演示" at bounding box center [489, 12] width 10 height 6
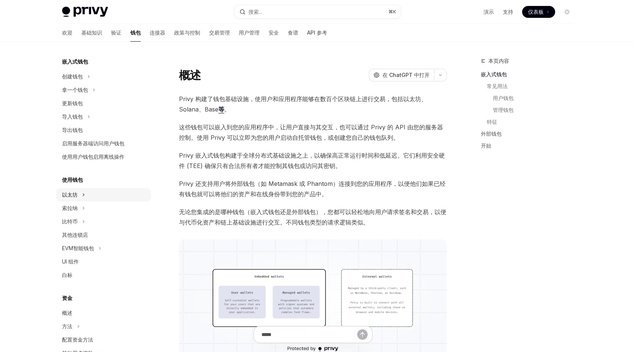
scroll to position [39, 0]
click at [111, 32] on font "验证" at bounding box center [116, 32] width 10 height 6
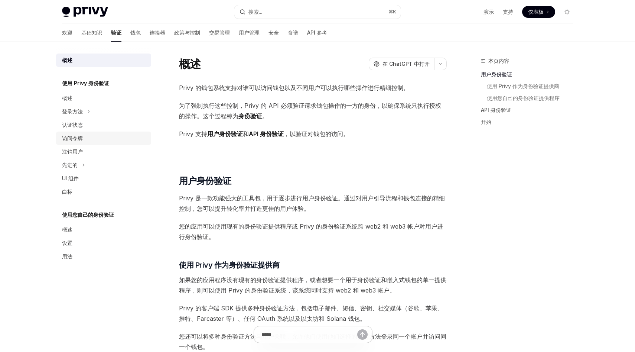
click at [92, 140] on div "访问令牌" at bounding box center [104, 138] width 85 height 9
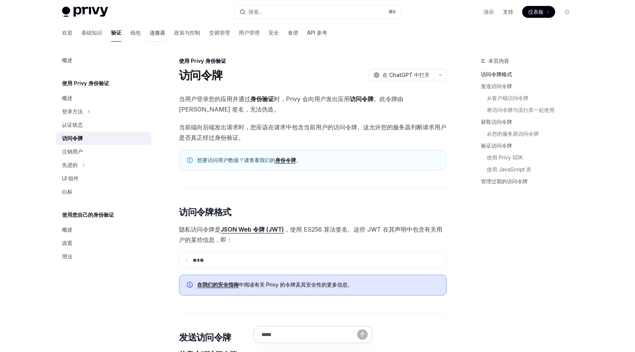
click at [150, 32] on font "连接器" at bounding box center [158, 32] width 16 height 6
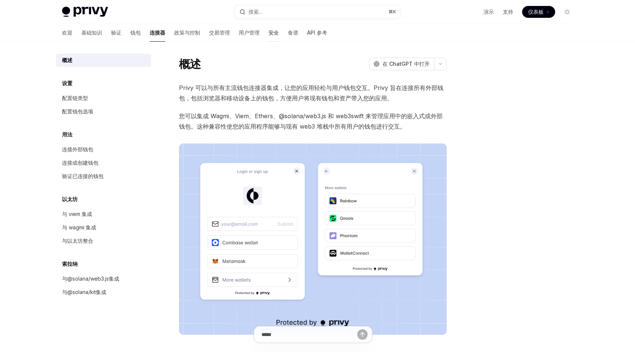
click at [269, 33] on font "安全" at bounding box center [274, 32] width 10 height 6
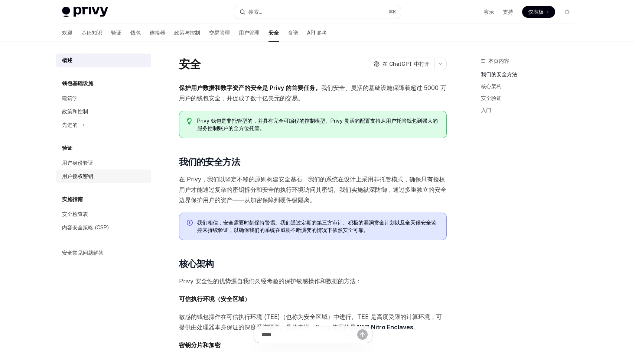
click at [85, 178] on font "用户授权密钥" at bounding box center [77, 176] width 31 height 6
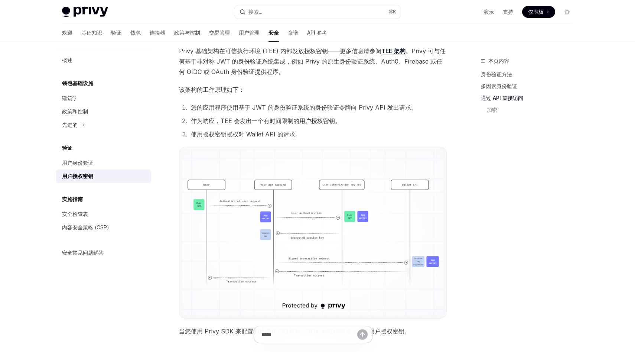
scroll to position [395, 0]
click at [265, 216] on img at bounding box center [313, 233] width 262 height 166
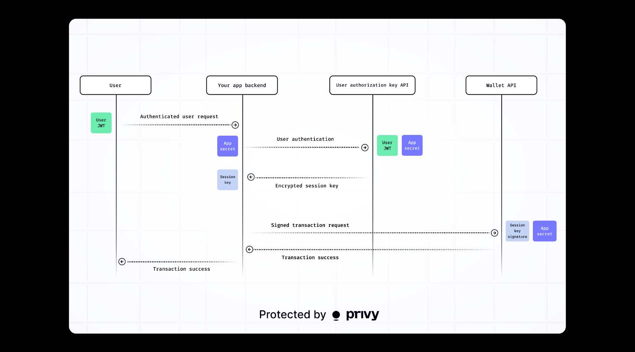
click at [209, 130] on img at bounding box center [317, 176] width 497 height 315
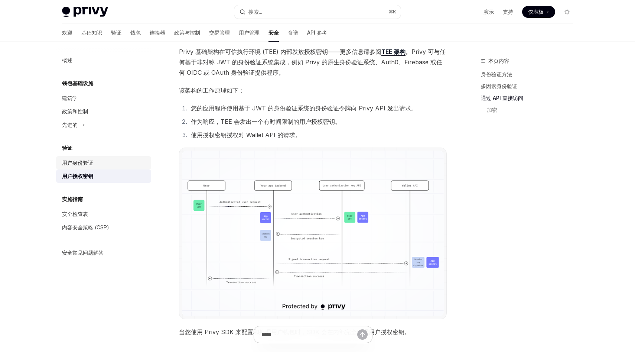
click at [106, 164] on div "用户身份验证" at bounding box center [104, 162] width 85 height 9
type textarea "*"
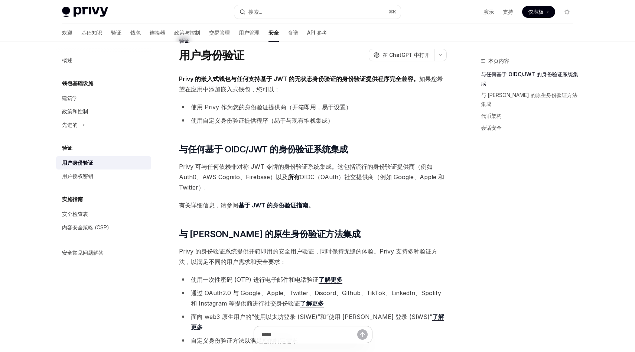
scroll to position [21, 0]
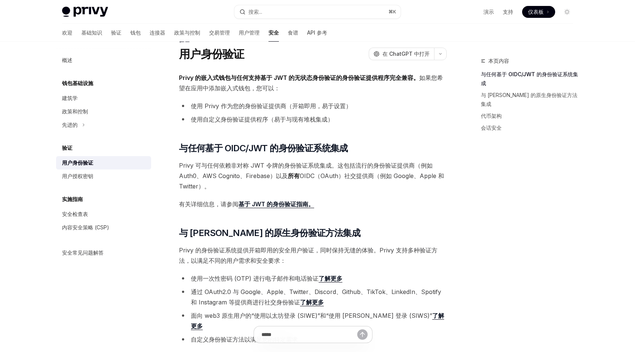
click at [273, 105] on font "使用 Privy 作为您的身份验证提供商（开箱即用，易于设置）" at bounding box center [271, 105] width 161 height 7
click at [250, 118] on font "使用自定义身份验证提供程序（易于与现有堆栈集成）" at bounding box center [262, 119] width 143 height 7
click at [266, 162] on font "Privy 可与任何依赖非对称 JWT 令牌的身份验证系统集成。这包括流行的身份验证提供商（例如 Auth0、AWS Cognito、Firebase）以及" at bounding box center [306, 171] width 254 height 18
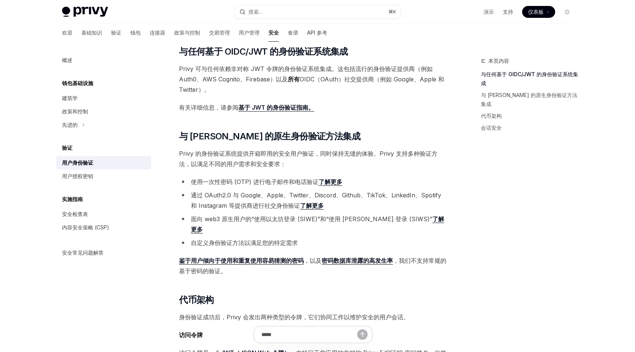
scroll to position [131, 0]
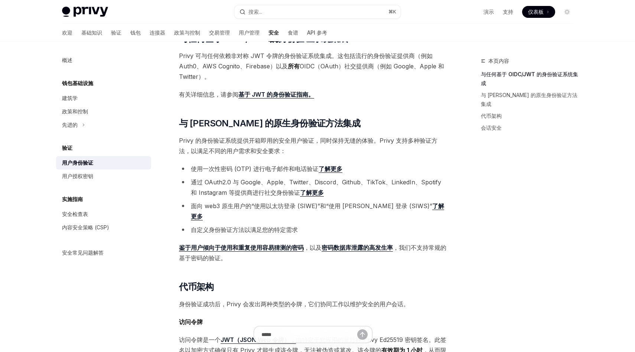
click at [265, 165] on font "使用一次性密码 (OTP) 进行电子邮件和电话验证" at bounding box center [255, 168] width 128 height 7
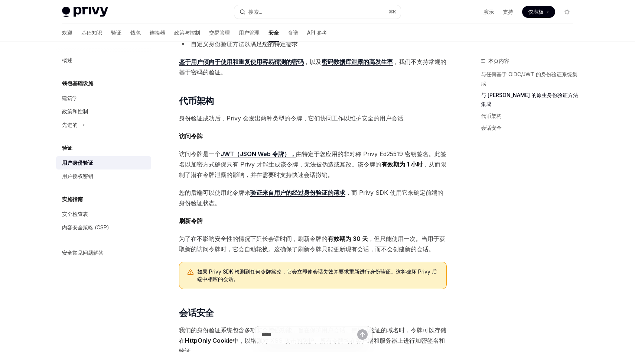
scroll to position [316, 0]
click at [344, 150] on font "由特定于您应用的非对称 Privy Ed25519 密钥签名。此签名以加密方式确保只有 Privy 才能生成该令牌，无法被伪造或篡改。该令牌的" at bounding box center [313, 159] width 268 height 18
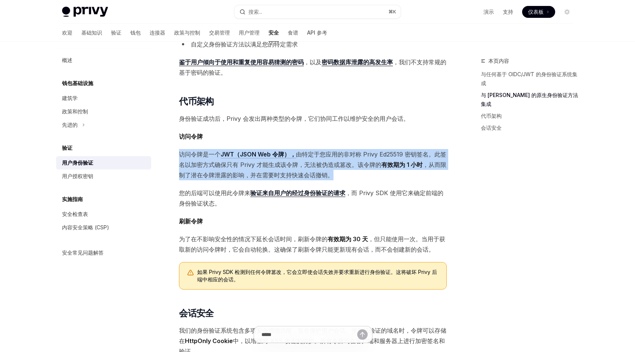
scroll to position [329, 0]
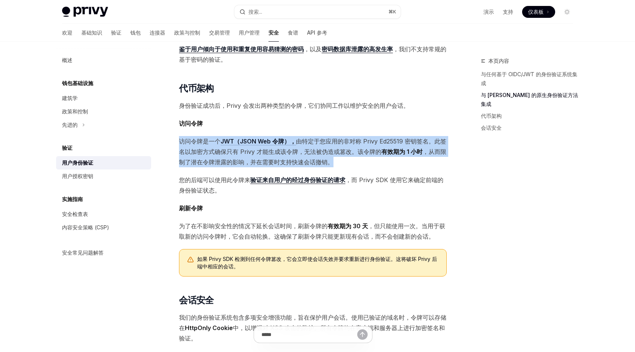
click at [359, 162] on div "Privy 的嵌入式钱包与任何支持基于 JWT 的无状态身份验证的身份验证提供程序完全兼容。 如果您希望在应用中添加嵌入式钱包，您可以： 使用 Privy 作…" at bounding box center [313, 81] width 268 height 635
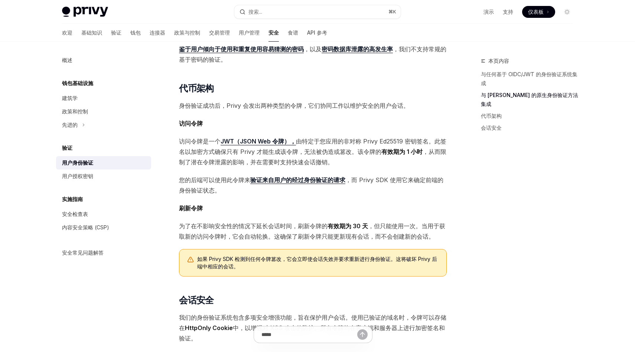
click at [359, 162] on div "Privy 的嵌入式钱包与任何支持基于 JWT 的无状态身份验证的身份验证提供程序完全兼容。 如果您希望在应用中添加嵌入式钱包，您可以： 使用 Privy 作…" at bounding box center [313, 81] width 268 height 635
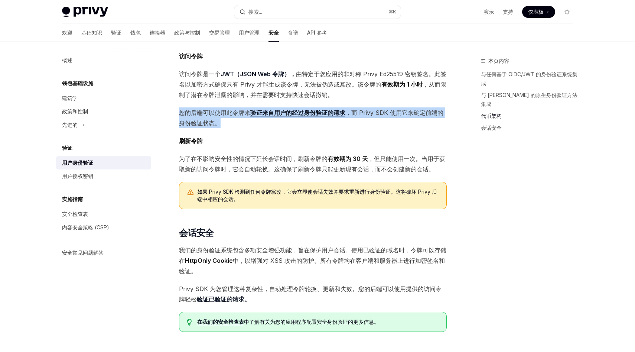
scroll to position [439, 0]
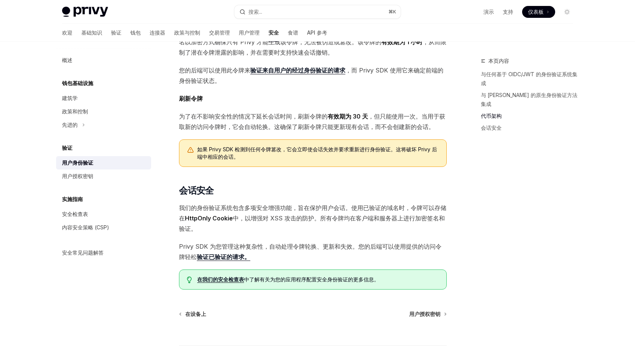
click at [309, 214] on font "中，以增强对 XSS 攻击的防护。所有令牌均在客户端和服务器上进行加密签名和验证。" at bounding box center [312, 223] width 266 height 18
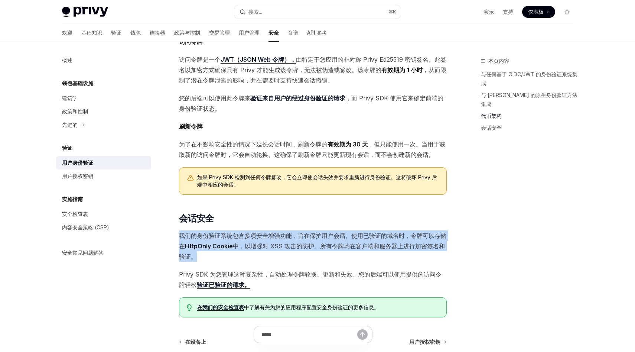
scroll to position [411, 0]
click at [298, 145] on font "，但只能使用一次。当用于获取新的访问令牌时，它会自动轮换。这确保了刷新令牌只能更新现有会话，而不会创建新的会话。" at bounding box center [312, 150] width 266 height 18
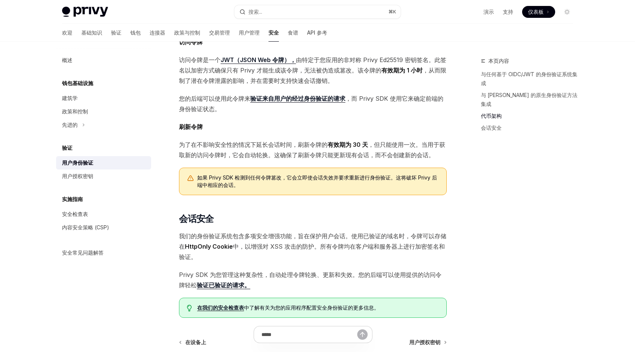
click at [298, 145] on font "，但只能使用一次。当用于获取新的访问令牌时，它会自动轮换。这确保了刷新令牌只能更新现有会话，而不会创建新的会话。" at bounding box center [312, 150] width 266 height 18
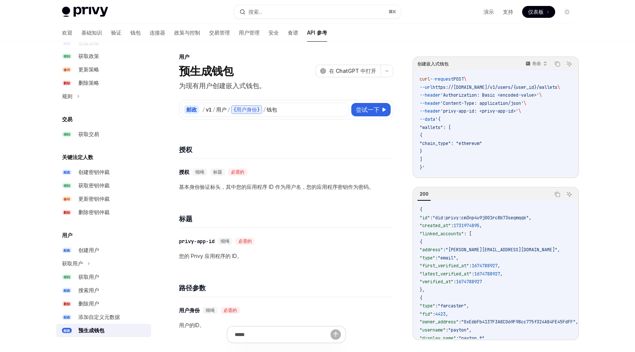
scroll to position [3, 0]
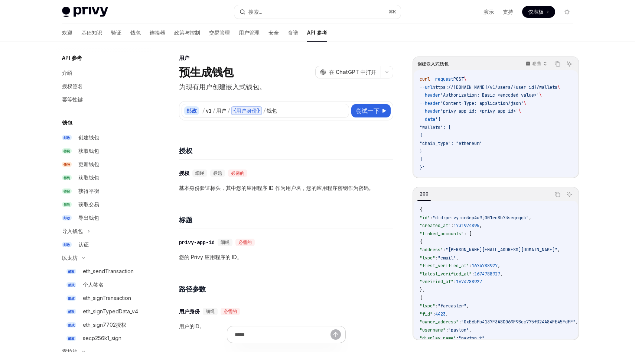
scroll to position [532, 0]
